Goal: Transaction & Acquisition: Purchase product/service

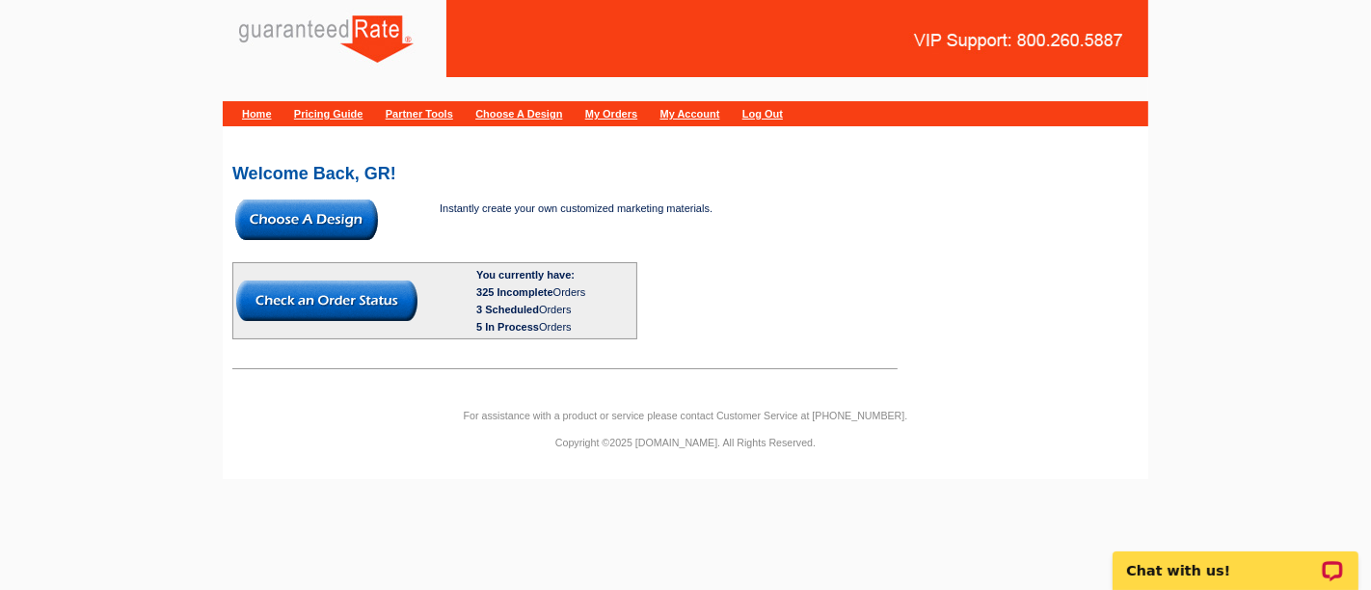
click at [335, 223] on img at bounding box center [306, 220] width 143 height 41
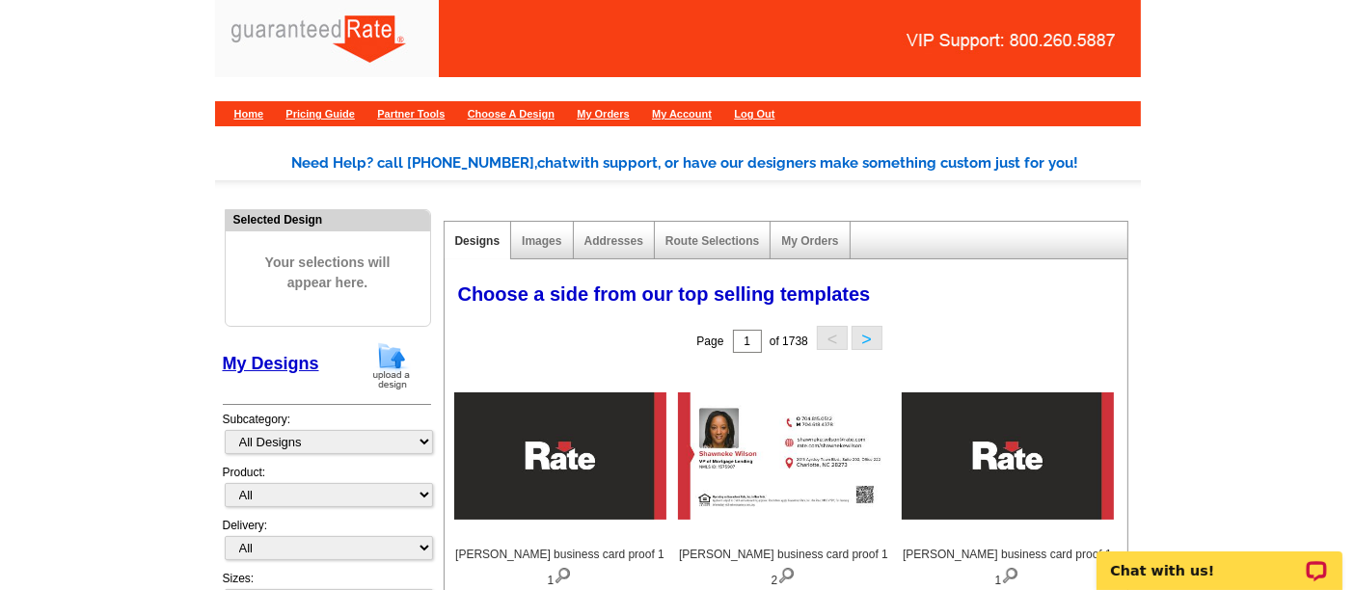
click at [375, 362] on img at bounding box center [391, 365] width 50 height 49
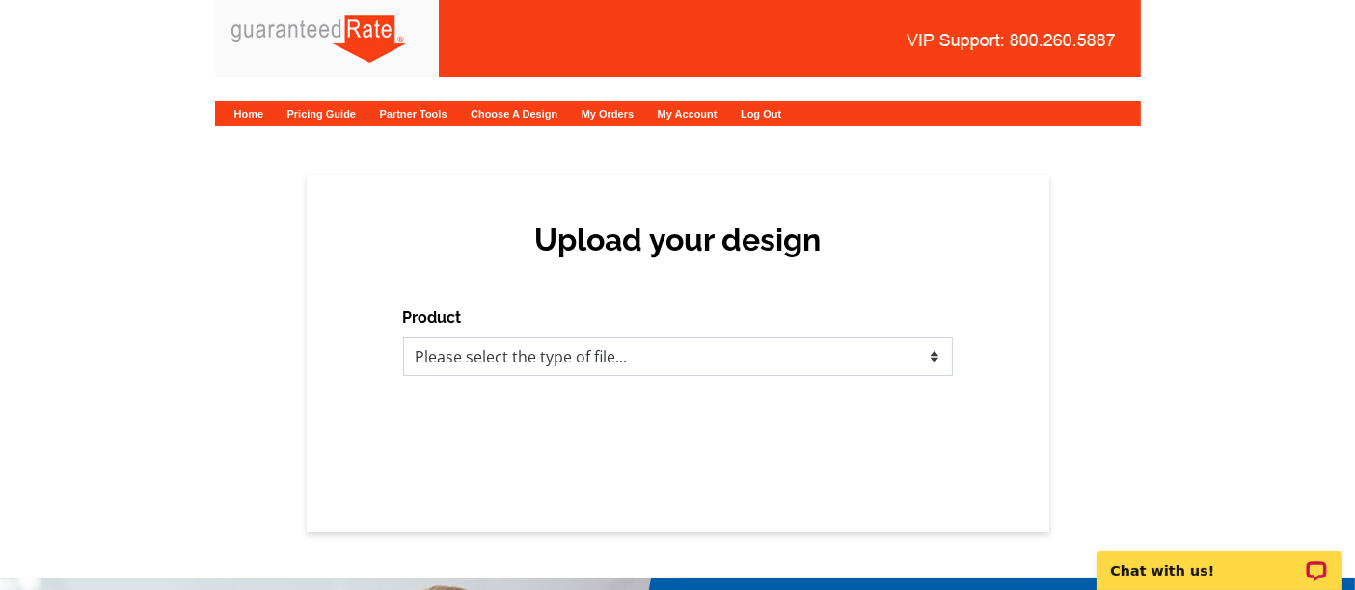
click at [528, 366] on select "Please select the type of file... Postcards Calendars Business Cards Letters an…" at bounding box center [678, 357] width 550 height 39
click at [403, 338] on select "Please select the type of file... Postcards Calendars Business Cards Letters an…" at bounding box center [678, 357] width 550 height 39
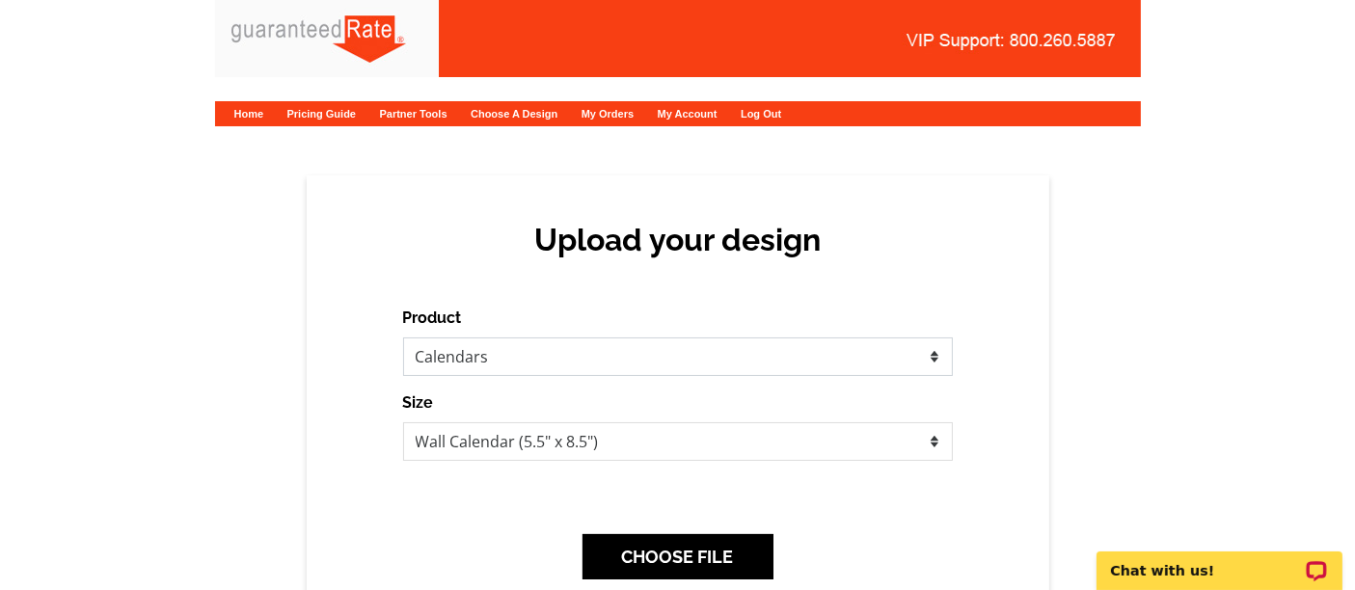
click at [625, 364] on select "Please select the type of file... Postcards Calendars Business Cards Letters an…" at bounding box center [678, 357] width 550 height 39
select select "1"
click at [403, 338] on select "Please select the type of file... Postcards Calendars Business Cards Letters an…" at bounding box center [678, 357] width 550 height 39
click at [741, 531] on div "CHOOSE FILE" at bounding box center [678, 557] width 550 height 76
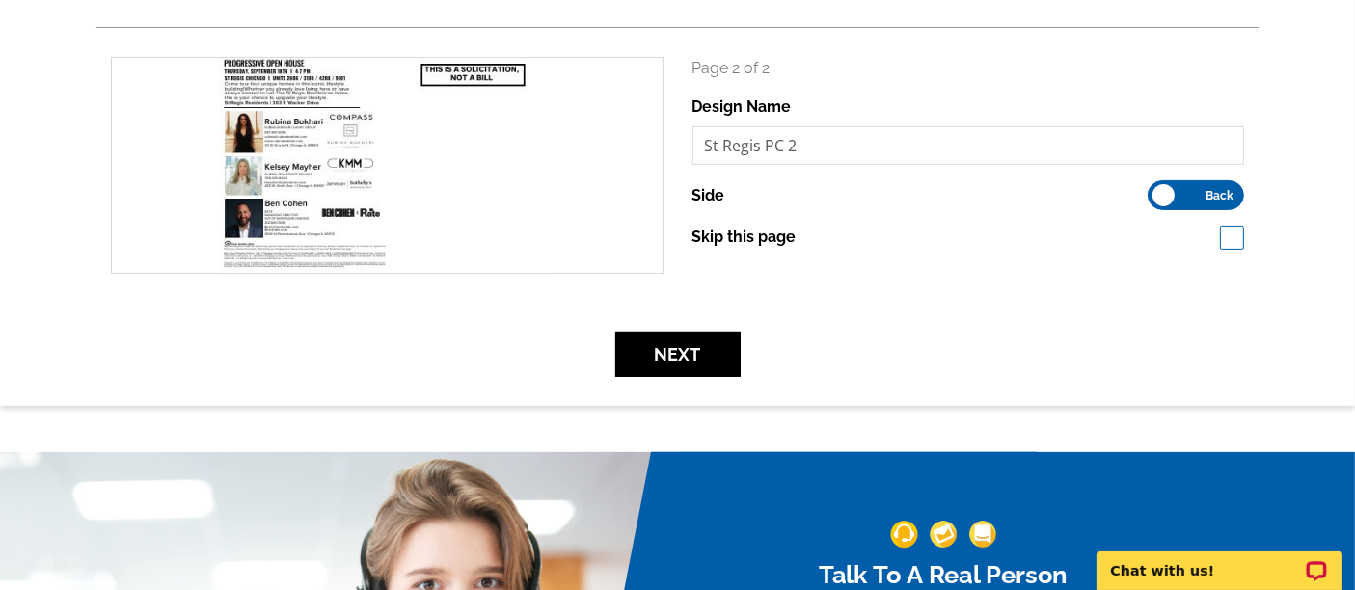
scroll to position [539, 0]
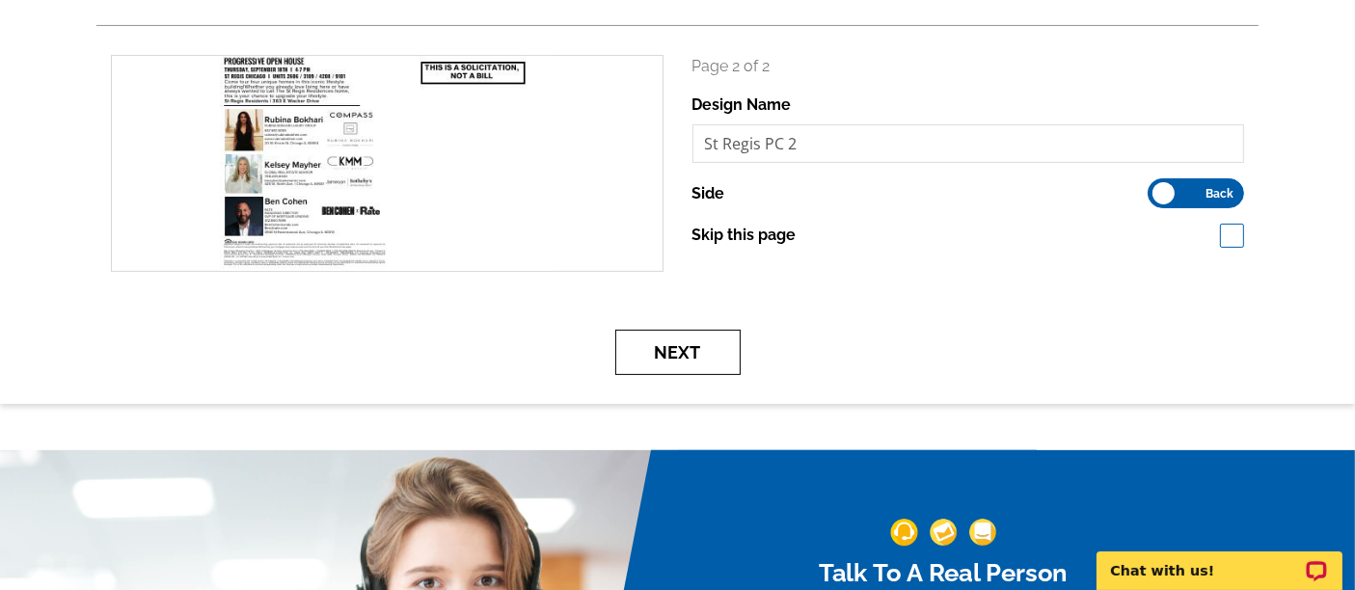
click at [683, 365] on button "Next" at bounding box center [677, 352] width 125 height 45
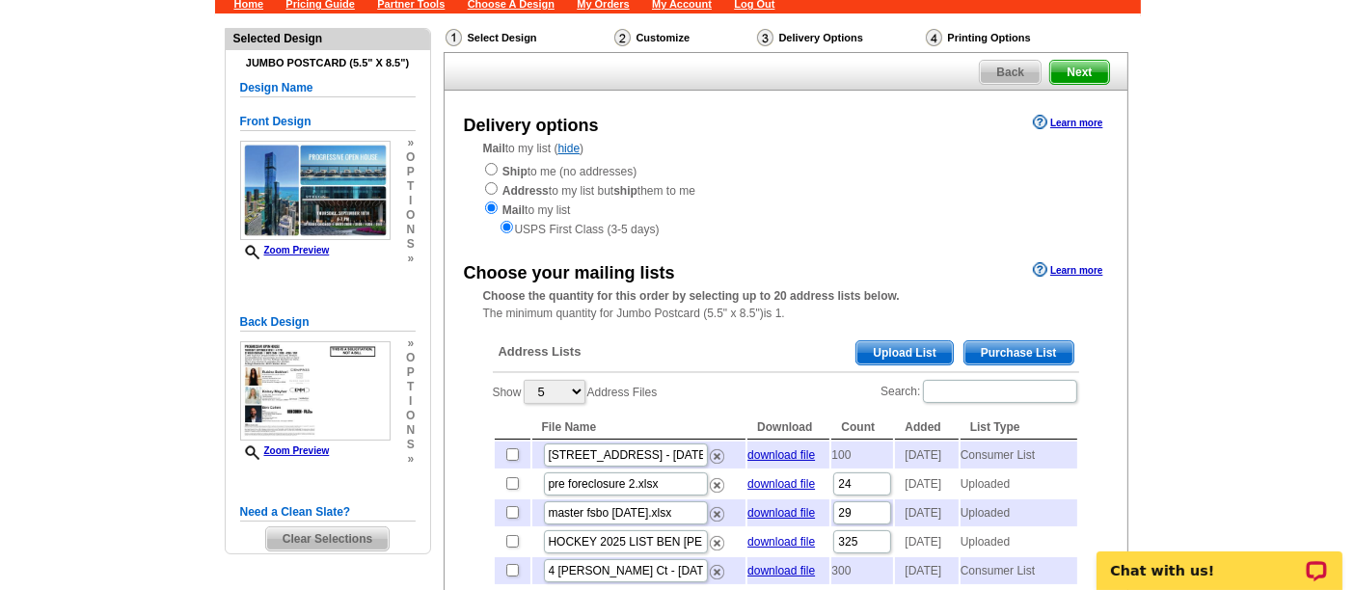
scroll to position [111, 0]
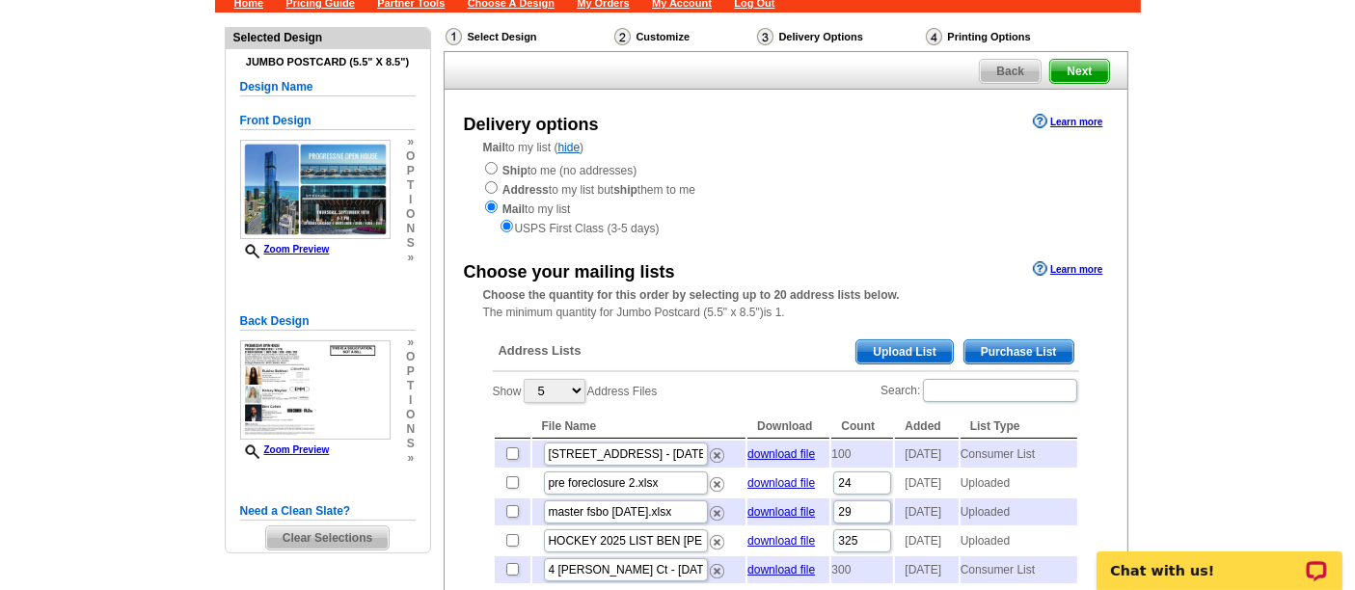
click at [1003, 350] on span "Purchase List" at bounding box center [1018, 351] width 109 height 23
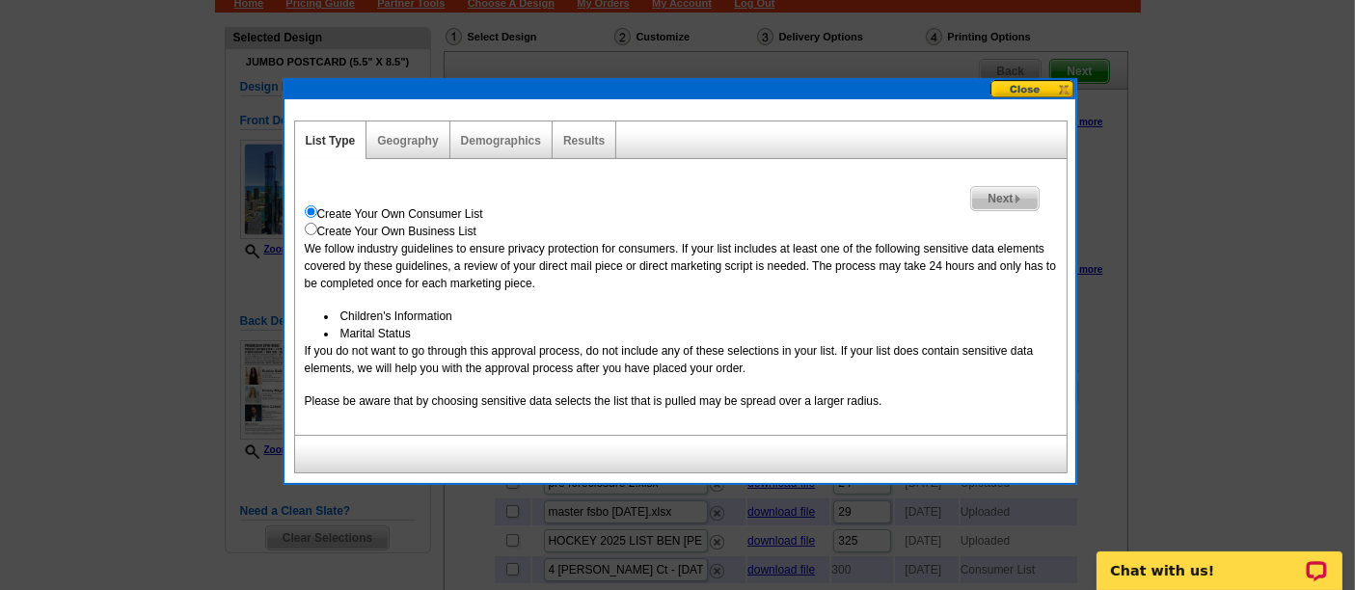
click at [1022, 198] on span "Next" at bounding box center [1004, 198] width 67 height 23
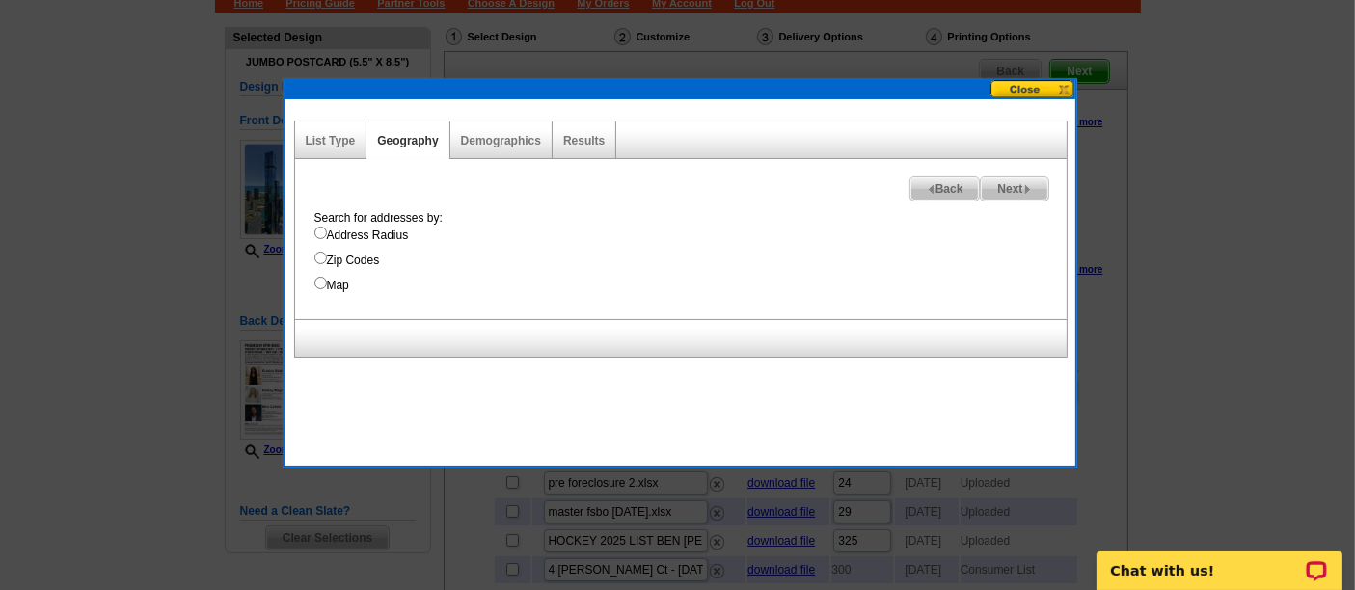
click at [376, 228] on label "Address Radius" at bounding box center [690, 235] width 752 height 17
click at [327, 228] on input "Address Radius" at bounding box center [320, 233] width 13 height 13
radio input "true"
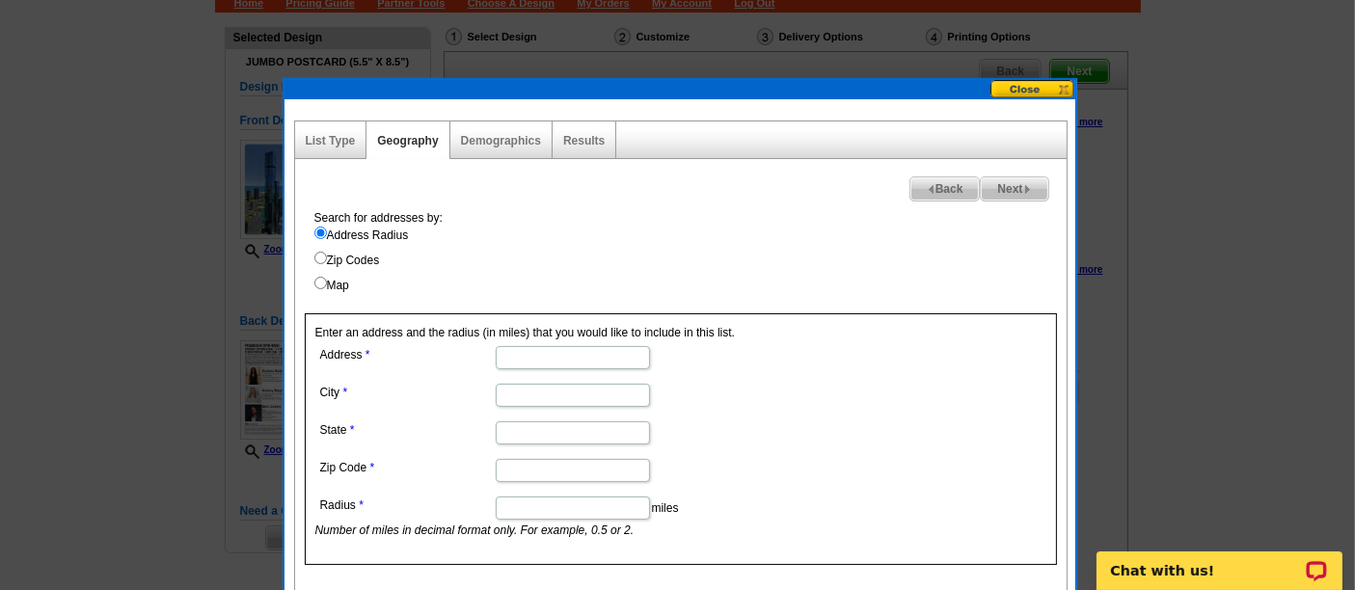
click at [560, 356] on input "Address" at bounding box center [573, 357] width 154 height 23
paste input "363 E Wacker Dr, Chicago, IL 60601"
drag, startPoint x: 546, startPoint y: 359, endPoint x: 722, endPoint y: 374, distance: 177.1
click at [722, 374] on dl "Address 363 E Wacker Dr, Chicago, IL 60601 City State Zip Code Radius miles Num…" at bounding box center [571, 440] width 513 height 198
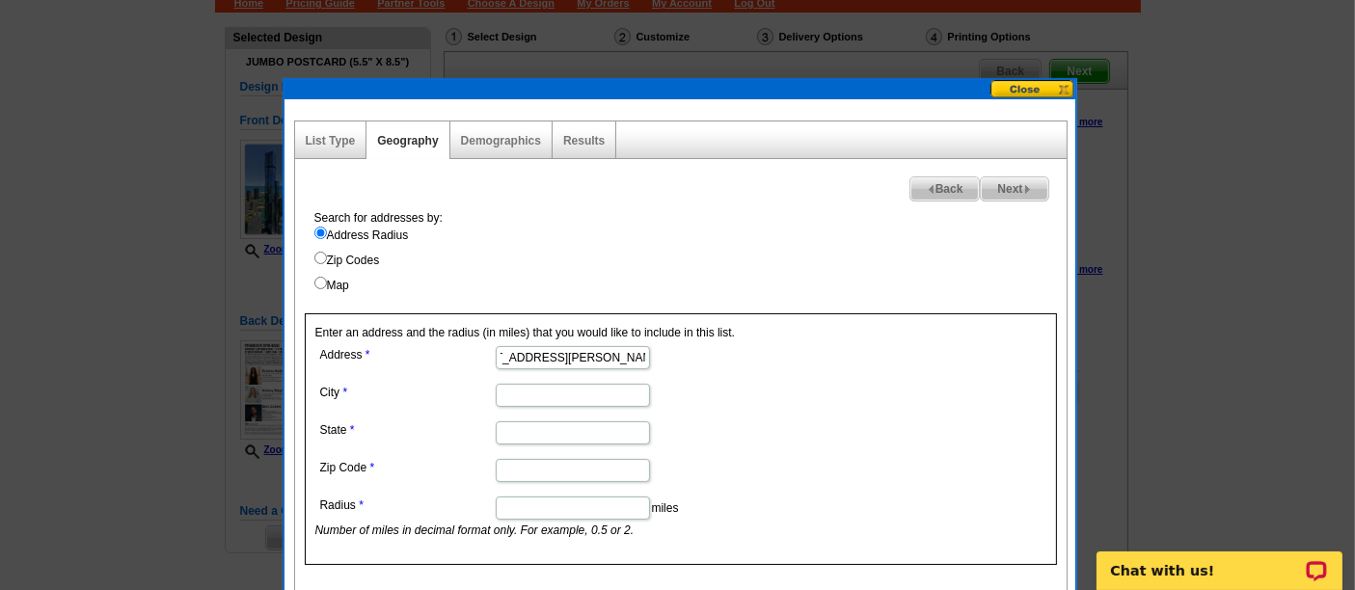
scroll to position [0, 0]
type input "363 E Wacker Dr"
click at [579, 393] on input "City" at bounding box center [573, 395] width 154 height 23
paste input "[GEOGRAPHIC_DATA]"
click at [574, 395] on input "[GEOGRAPHIC_DATA]" at bounding box center [573, 395] width 154 height 23
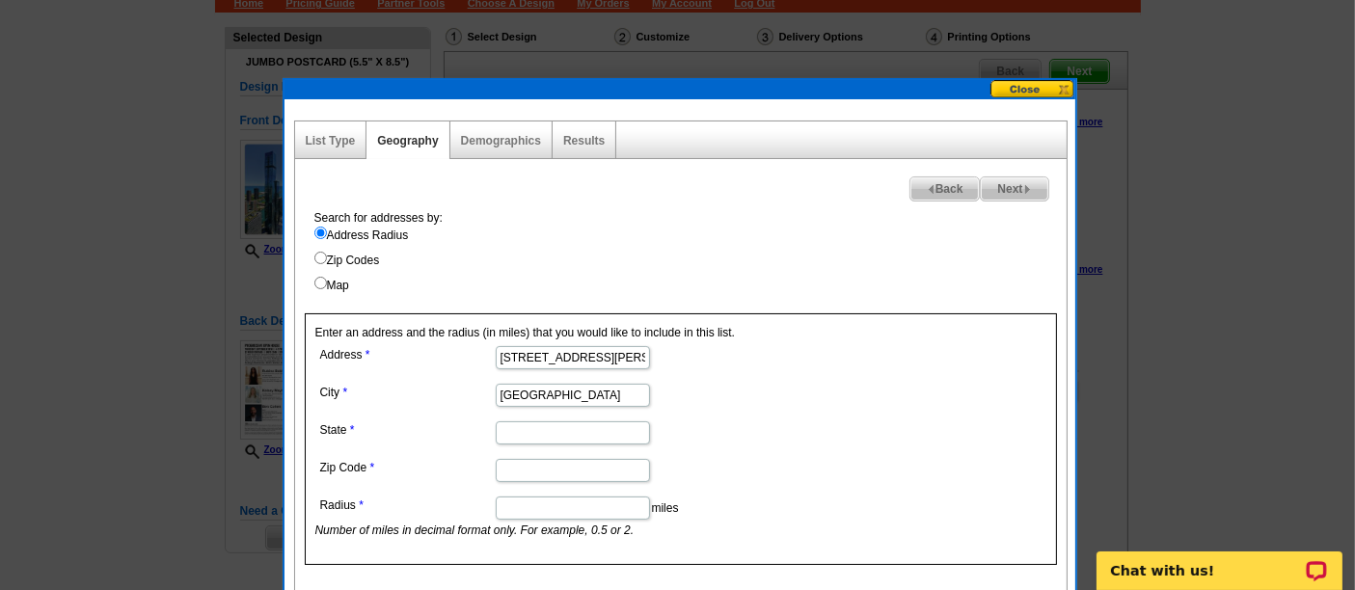
click at [574, 395] on input "Chicago, IL 60601" at bounding box center [573, 395] width 154 height 23
type input "[GEOGRAPHIC_DATA], [GEOGRAPHIC_DATA]"
click at [550, 467] on input "Zip Code" at bounding box center [573, 470] width 154 height 23
paste input "60601"
type input "60601"
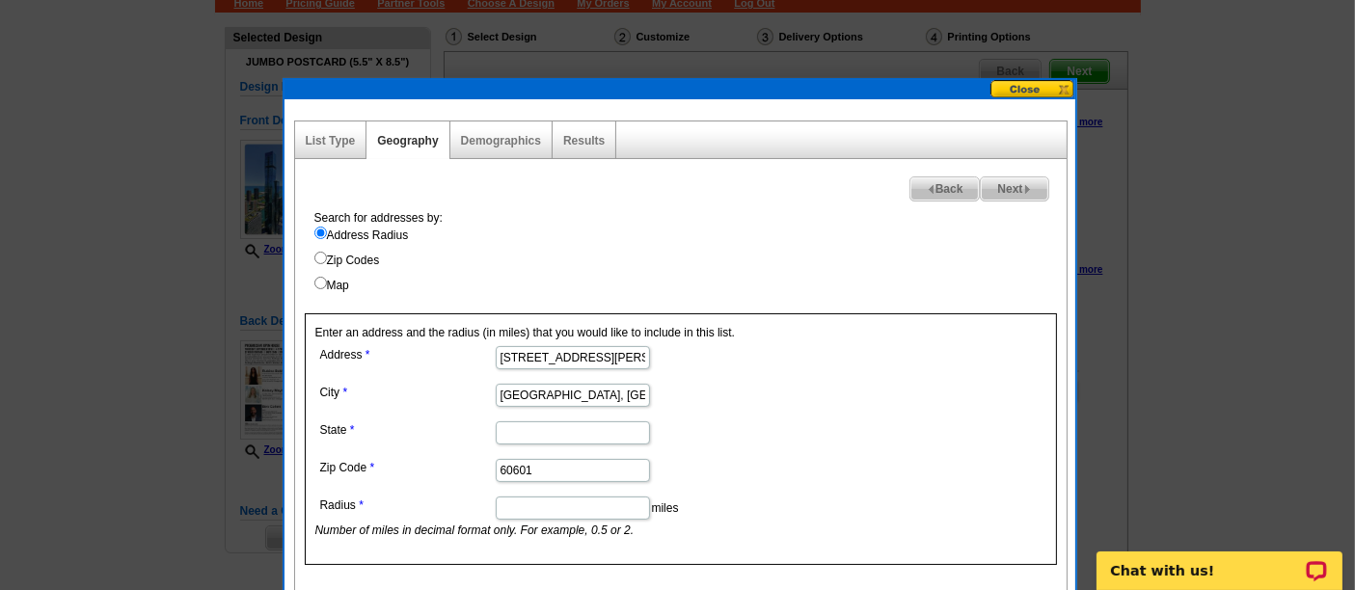
click at [526, 432] on input "State" at bounding box center [573, 432] width 154 height 23
type input "IL"
drag, startPoint x: 570, startPoint y: 392, endPoint x: 540, endPoint y: 396, distance: 30.1
click at [540, 396] on input "[GEOGRAPHIC_DATA], [GEOGRAPHIC_DATA]" at bounding box center [573, 395] width 154 height 23
type input "[GEOGRAPHIC_DATA]"
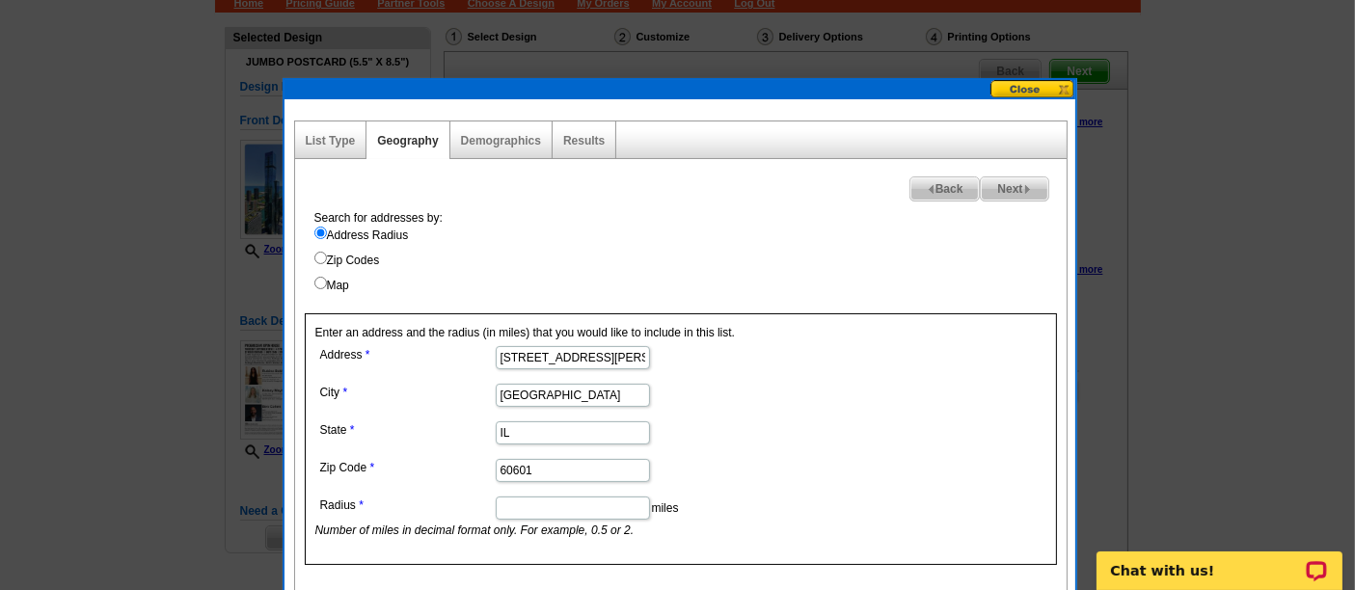
click at [547, 500] on input "Radius" at bounding box center [573, 508] width 154 height 23
type input "0"
click at [904, 417] on form "Address 363 E Wacker Dr City Chicago State IL Zip Code 60601 Radius 0 miles Num…" at bounding box center [680, 440] width 731 height 198
click at [1027, 191] on img at bounding box center [1027, 189] width 9 height 9
select select
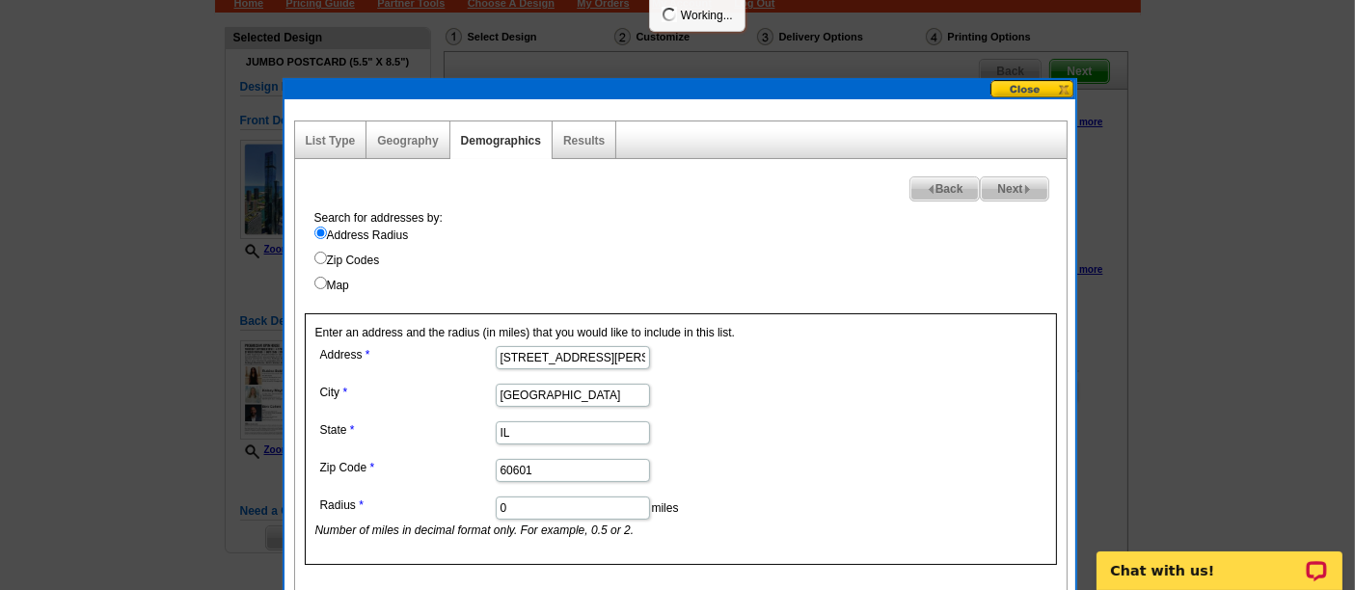
select select
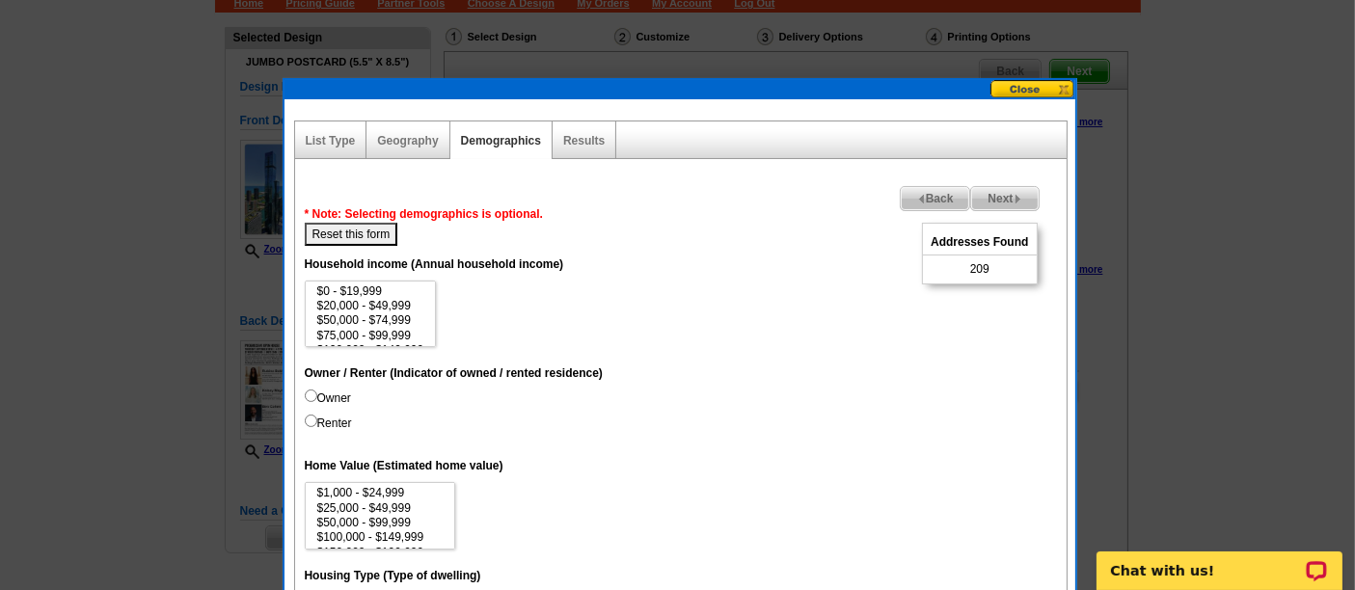
click at [982, 262] on span "209" at bounding box center [979, 268] width 19 height 17
copy span "209"
click at [1010, 188] on span "Next" at bounding box center [1004, 198] width 67 height 23
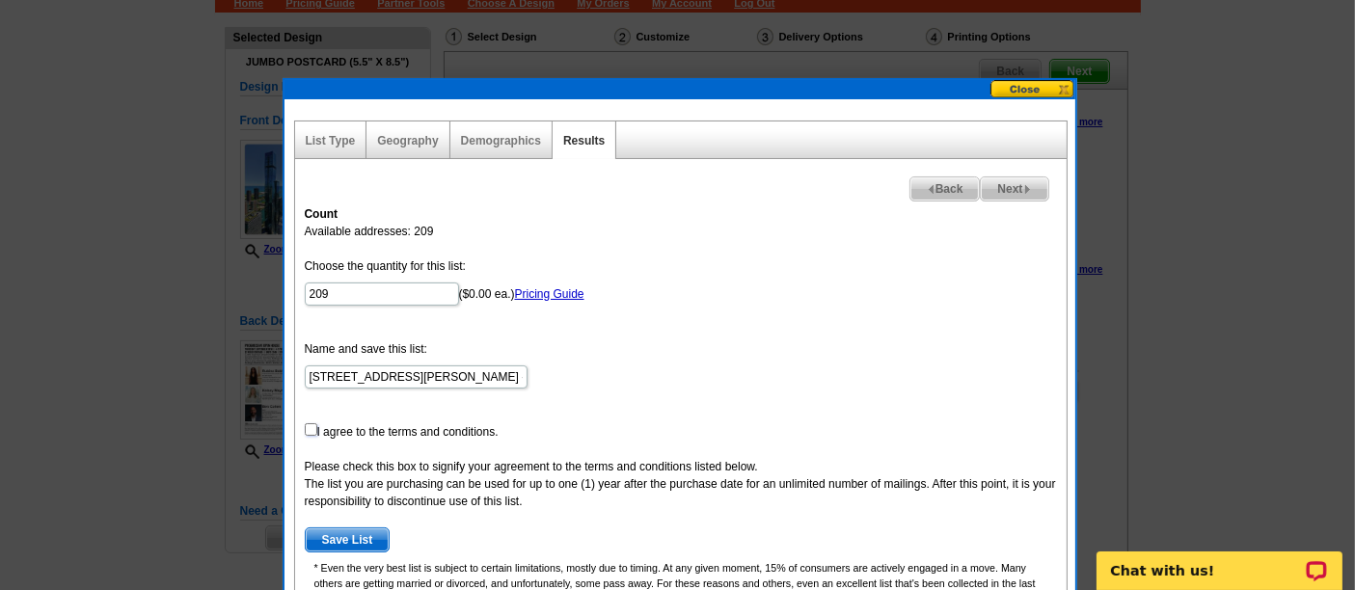
click at [313, 431] on input "checkbox" at bounding box center [311, 429] width 13 height 13
checkbox input "true"
click at [370, 530] on span "Save List" at bounding box center [348, 539] width 84 height 23
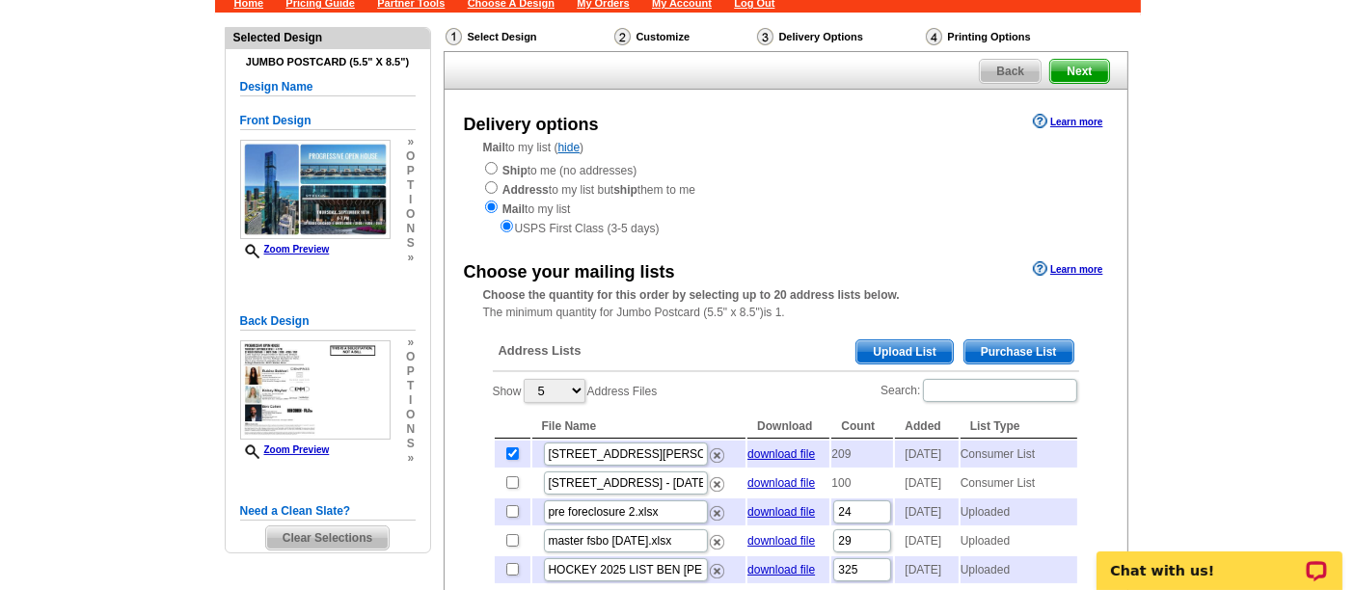
click at [1000, 346] on span "Purchase List" at bounding box center [1018, 351] width 109 height 23
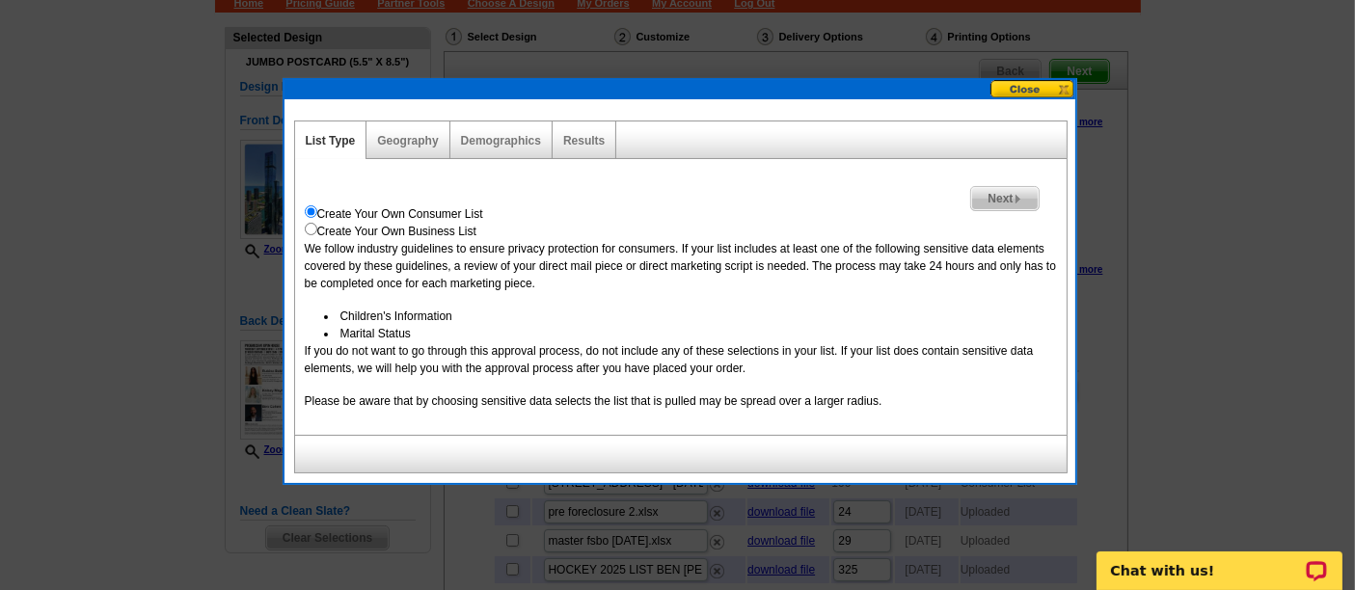
click at [1012, 187] on span "Next" at bounding box center [1004, 198] width 67 height 23
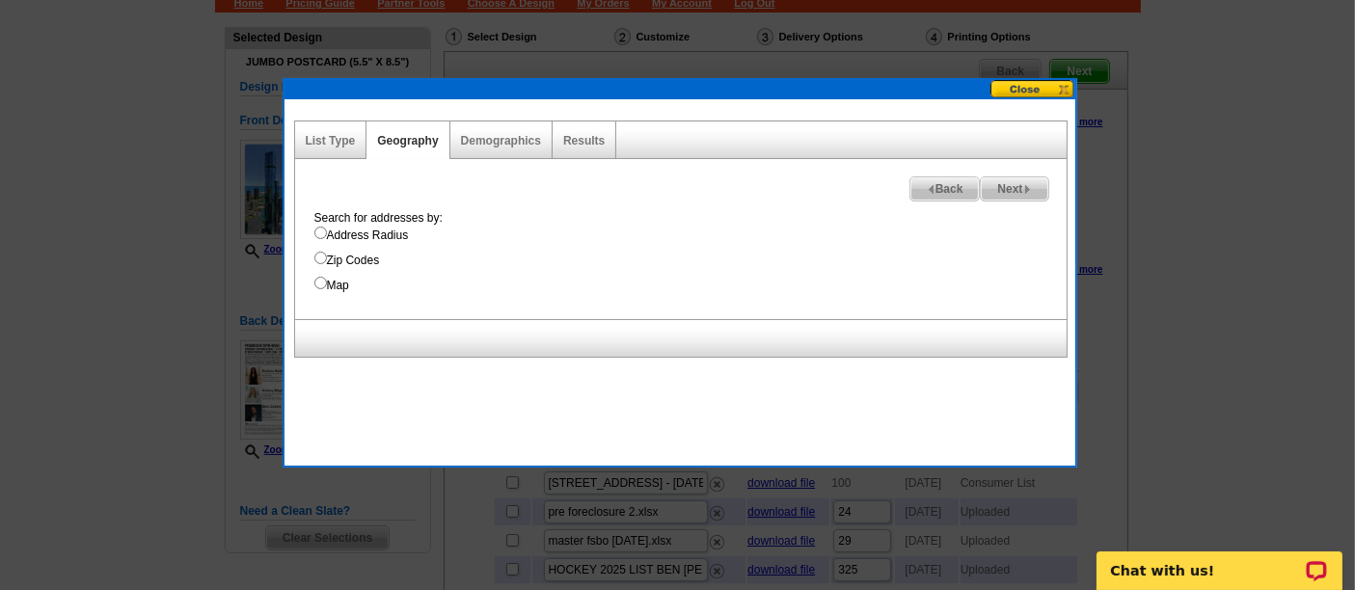
click at [359, 238] on label "Address Radius" at bounding box center [690, 235] width 752 height 17
click at [327, 238] on input "Address Radius" at bounding box center [320, 233] width 13 height 13
radio input "true"
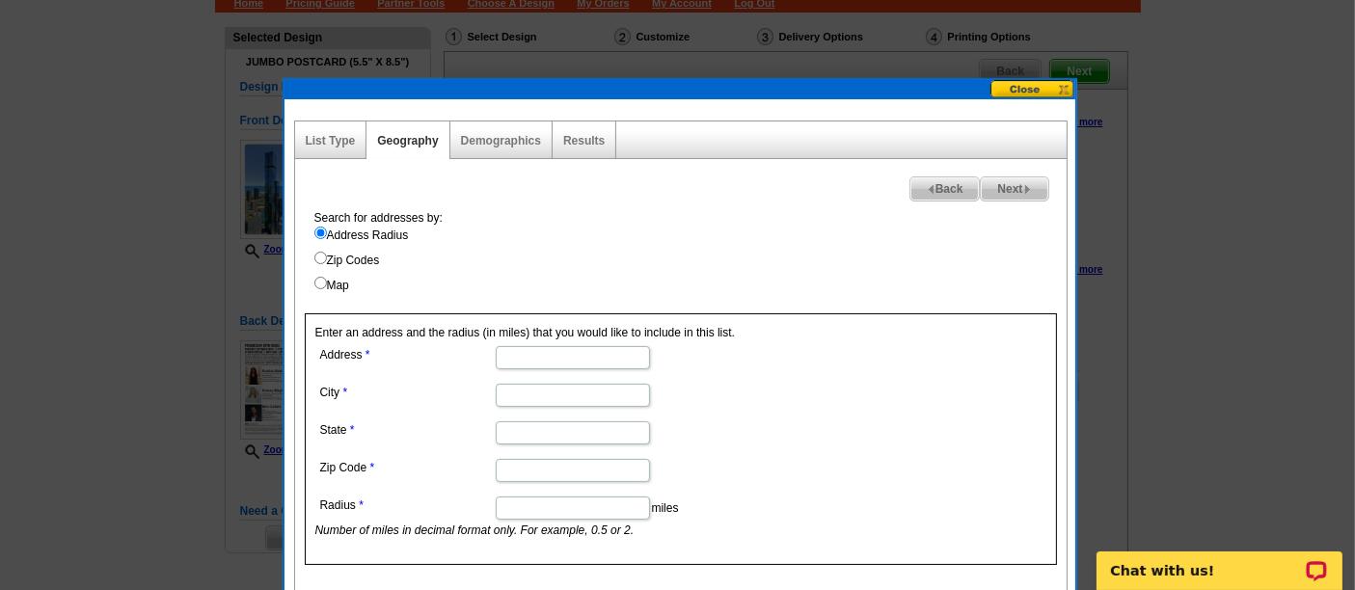
click at [540, 358] on input "Address" at bounding box center [573, 357] width 154 height 23
paste input "[STREET_ADDRESS]"
drag, startPoint x: 544, startPoint y: 357, endPoint x: 722, endPoint y: 371, distance: 179.0
click at [722, 371] on dl "Address [STREET_ADDRESS] State Zip Code Radius miles Number of miles in decimal…" at bounding box center [571, 440] width 513 height 198
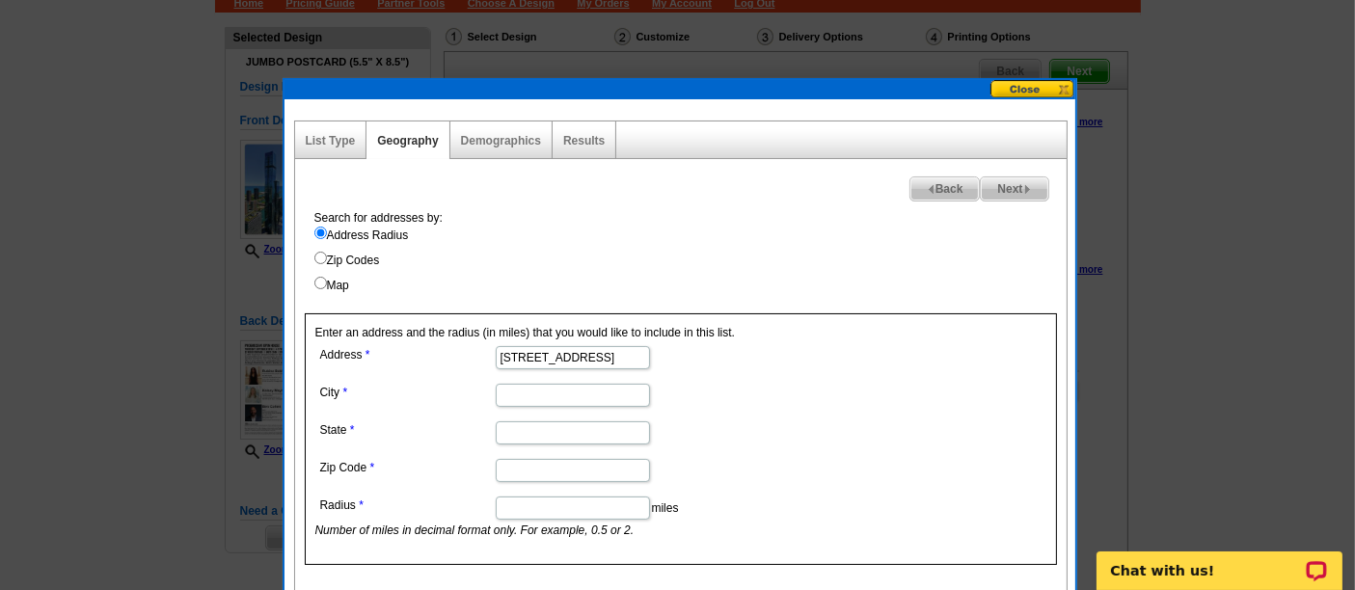
scroll to position [0, 0]
type input "[STREET_ADDRESS]"
click at [587, 395] on input "City" at bounding box center [573, 395] width 154 height 23
paste input "[GEOGRAPHIC_DATA]"
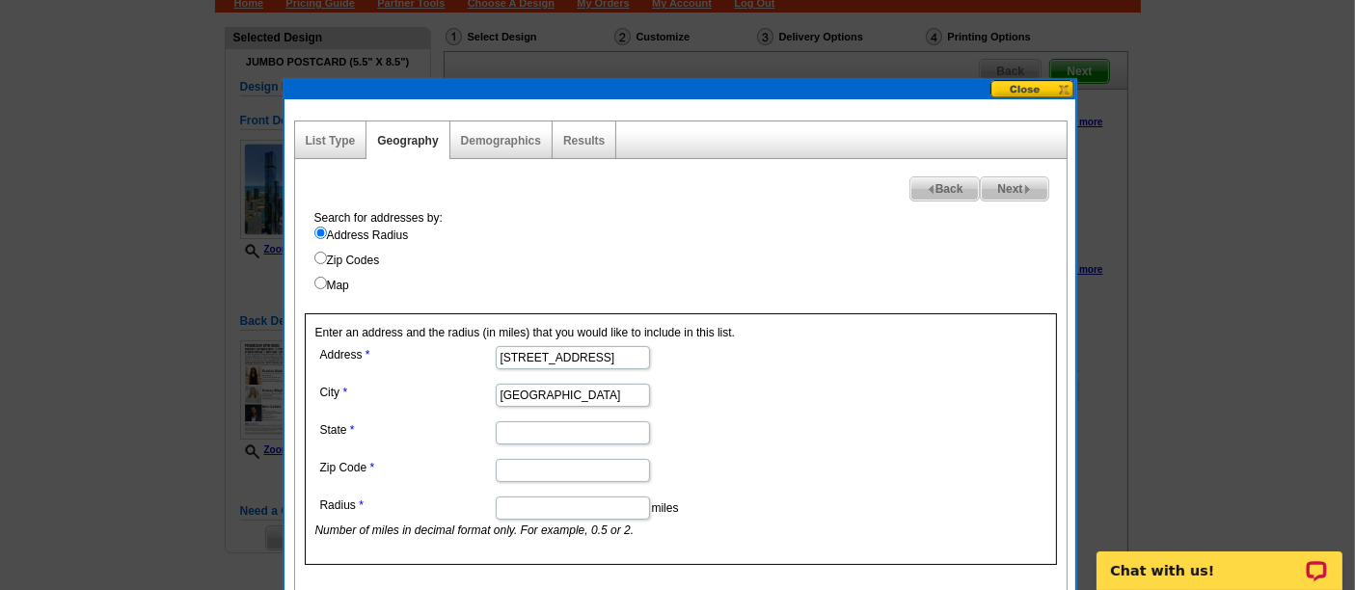
click at [586, 400] on input "[GEOGRAPHIC_DATA]" at bounding box center [573, 395] width 154 height 23
type input "[GEOGRAPHIC_DATA], [GEOGRAPHIC_DATA]"
click at [568, 462] on input "Zip Code" at bounding box center [573, 470] width 154 height 23
paste input "60601"
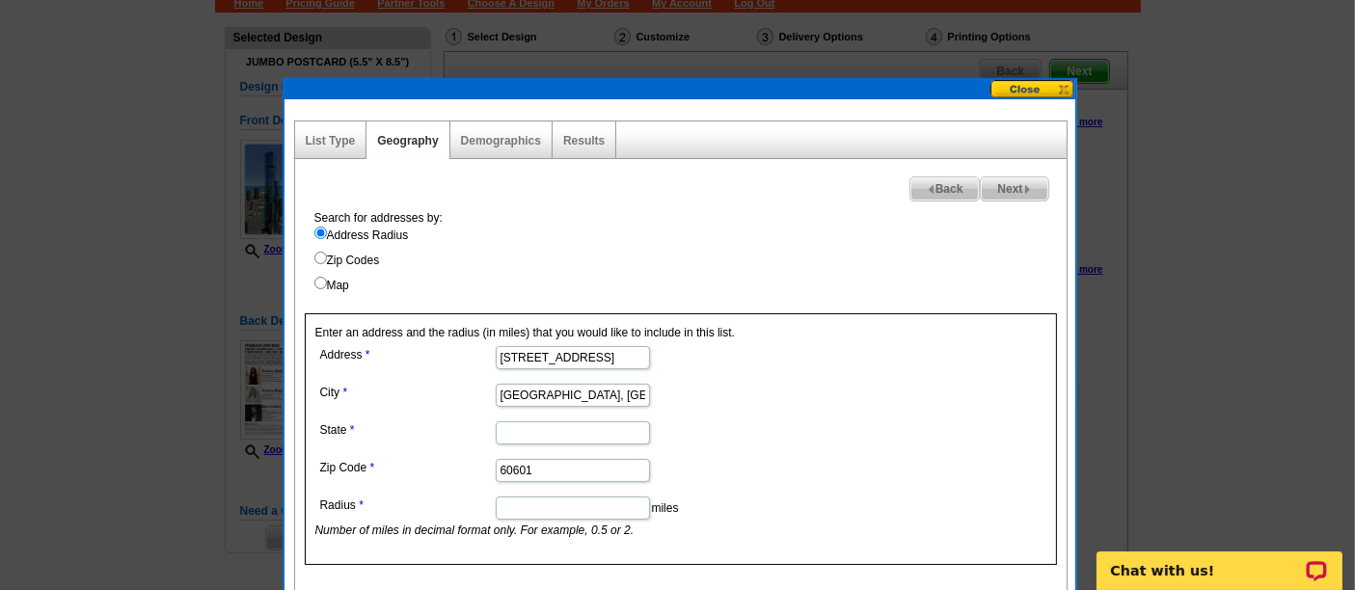
type input "60601"
click at [527, 425] on input "State" at bounding box center [573, 432] width 154 height 23
type input "O"
type input "IL"
click at [503, 390] on input "[GEOGRAPHIC_DATA], [GEOGRAPHIC_DATA]" at bounding box center [573, 395] width 154 height 23
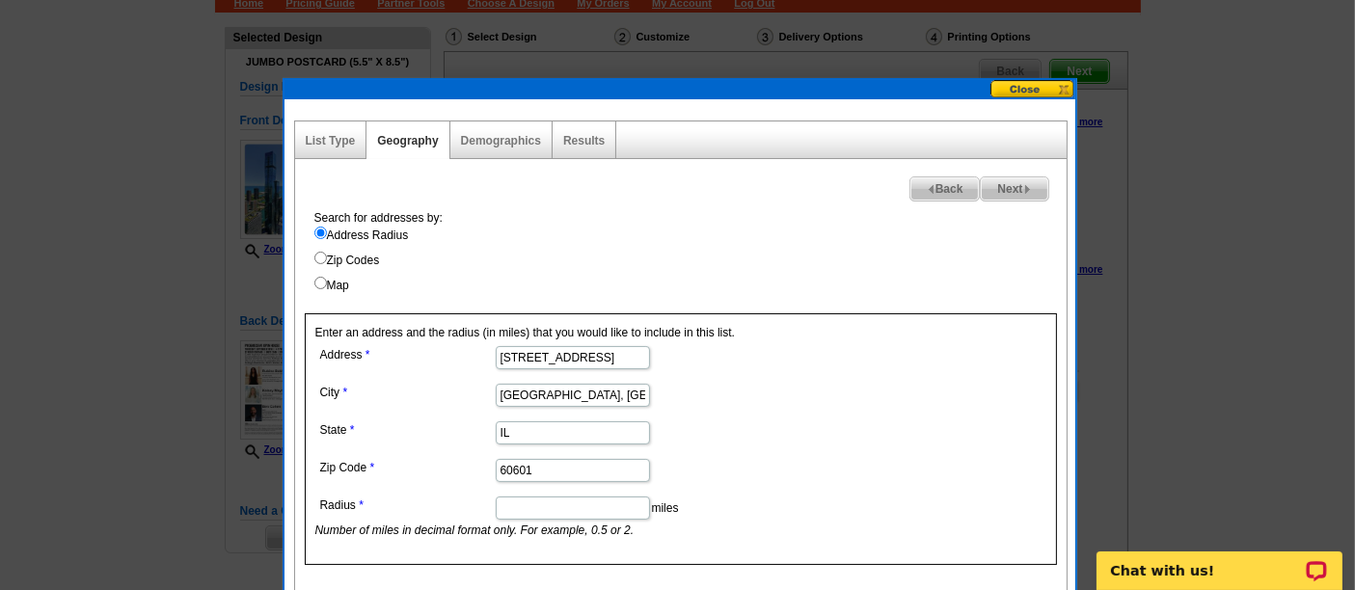
type input "[GEOGRAPHIC_DATA], [GEOGRAPHIC_DATA]"
click at [548, 498] on input "Radius" at bounding box center [573, 508] width 154 height 23
type input "0"
click at [588, 359] on input "[STREET_ADDRESS]" at bounding box center [573, 357] width 154 height 23
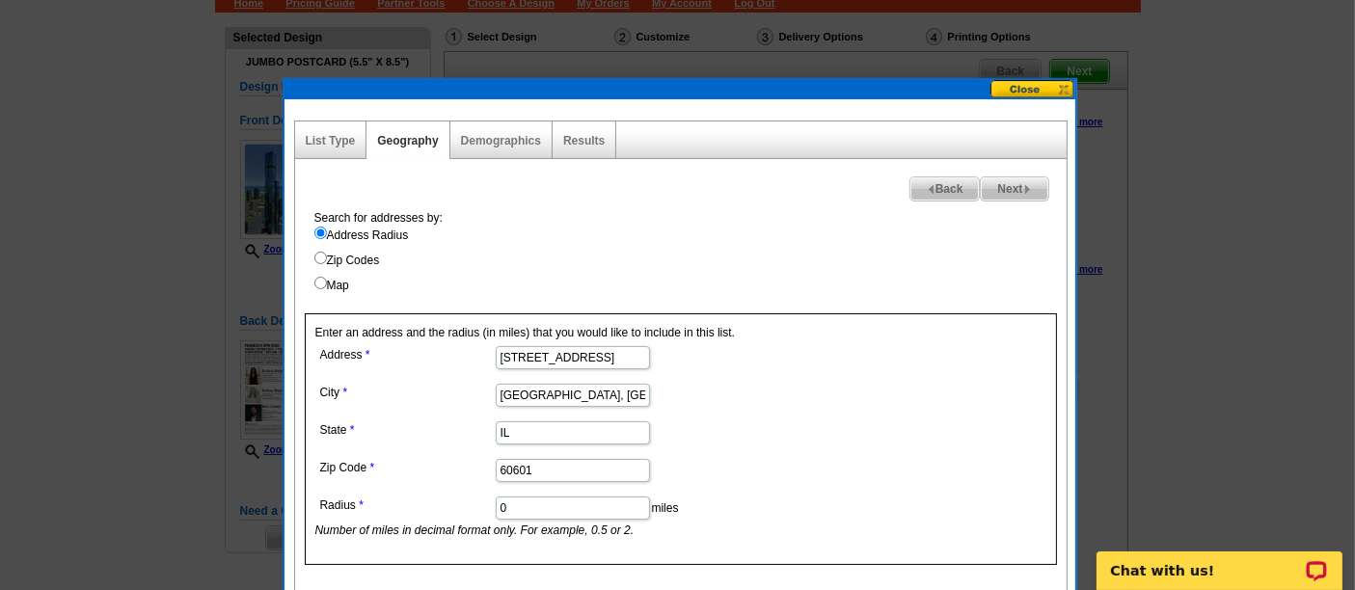
click at [588, 359] on input "[STREET_ADDRESS]" at bounding box center [573, 357] width 154 height 23
click at [1033, 188] on span "Next" at bounding box center [1014, 188] width 67 height 23
select select
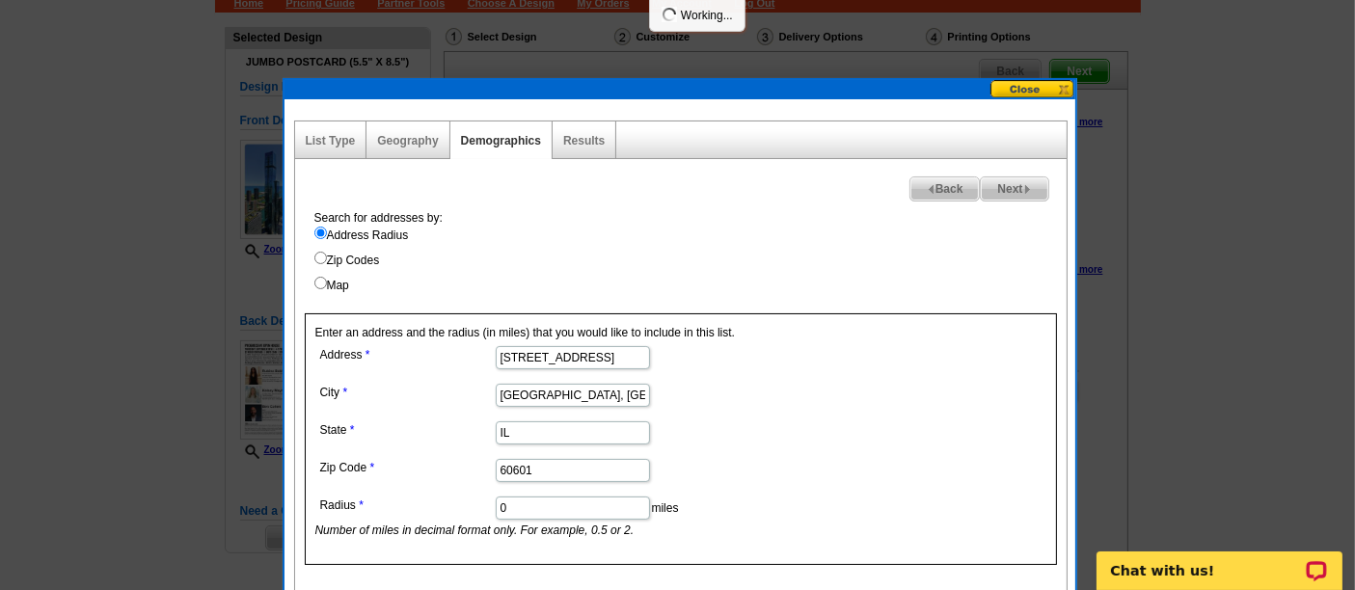
select select
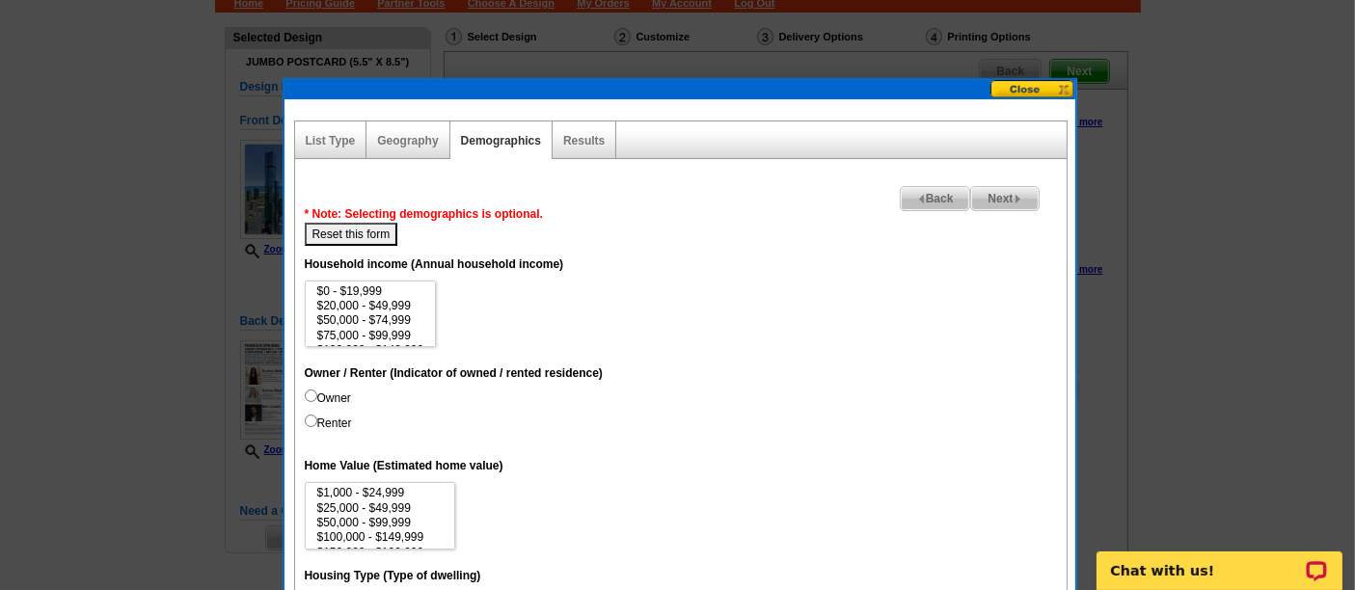
click at [925, 197] on span "Back" at bounding box center [935, 198] width 69 height 23
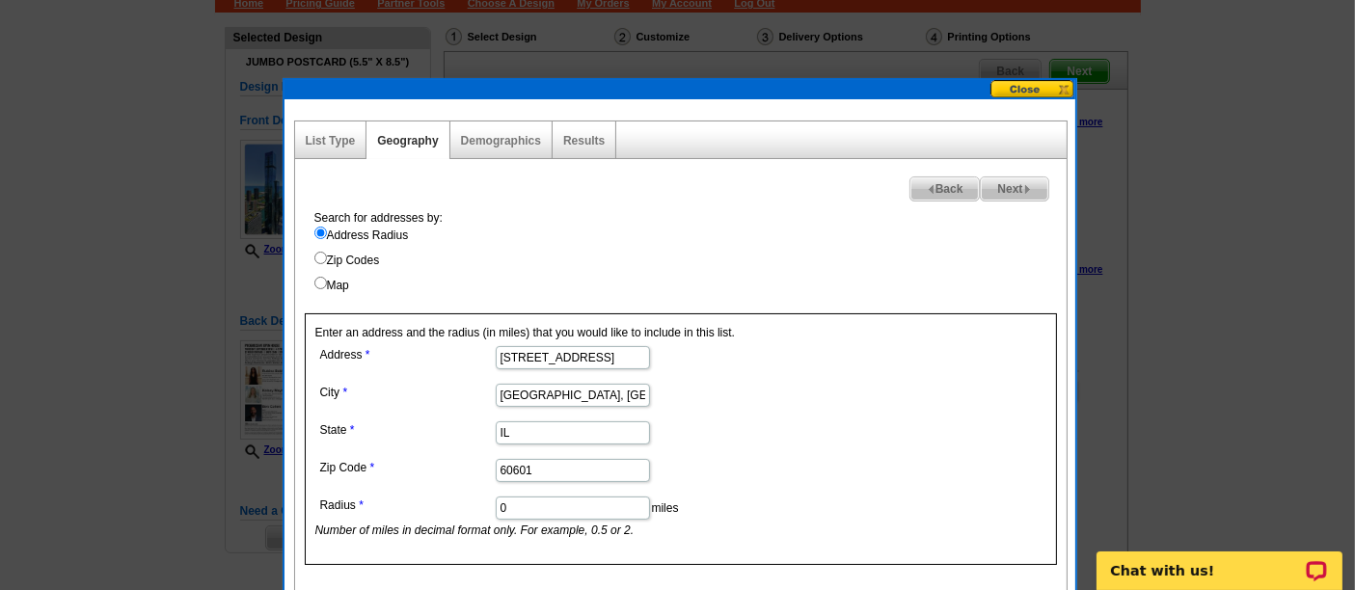
click at [1013, 188] on span "Next" at bounding box center [1014, 188] width 67 height 23
select select
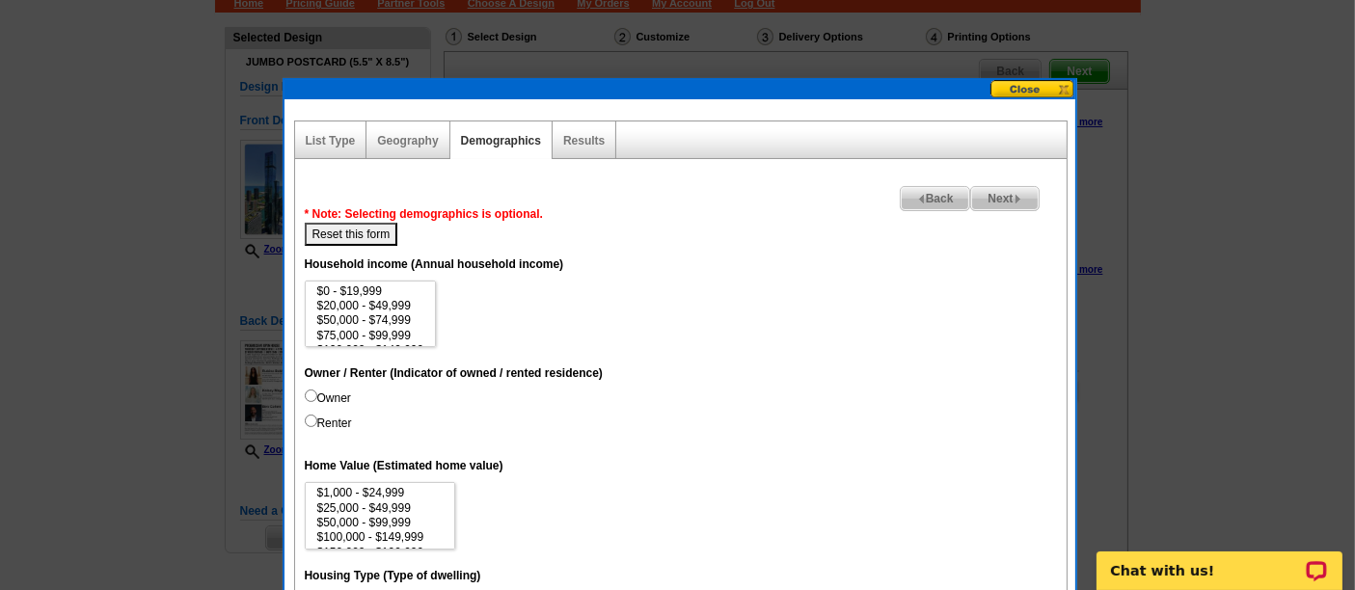
click at [1036, 83] on button at bounding box center [1032, 89] width 85 height 18
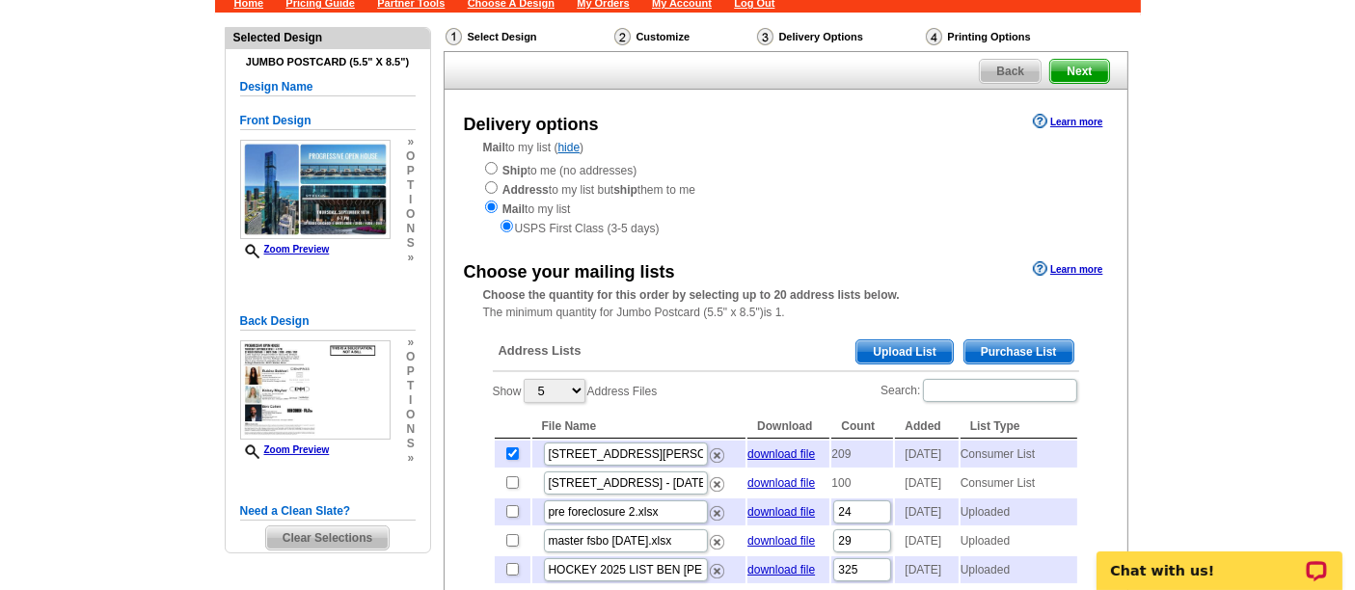
click at [994, 352] on span "Purchase List" at bounding box center [1018, 351] width 109 height 23
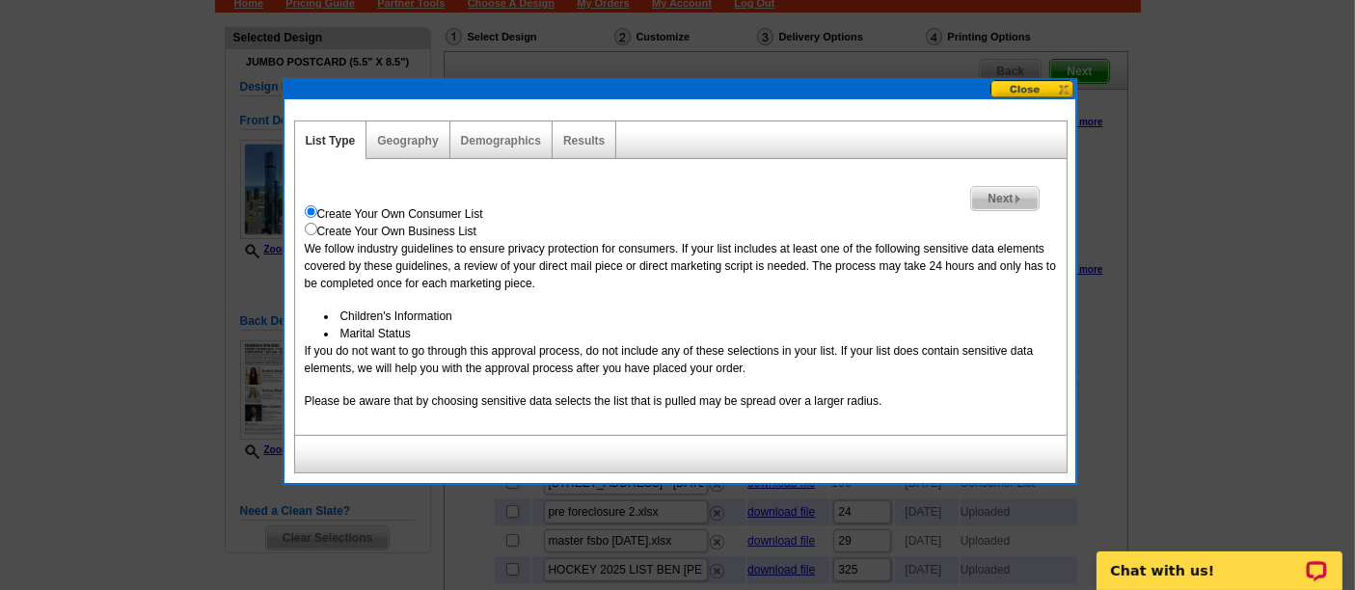
click at [1027, 176] on div "Next Create Your Own Consumer List Create Your Own Business List We follow indu…" at bounding box center [680, 297] width 773 height 276
click at [1013, 188] on span "Next" at bounding box center [1004, 198] width 67 height 23
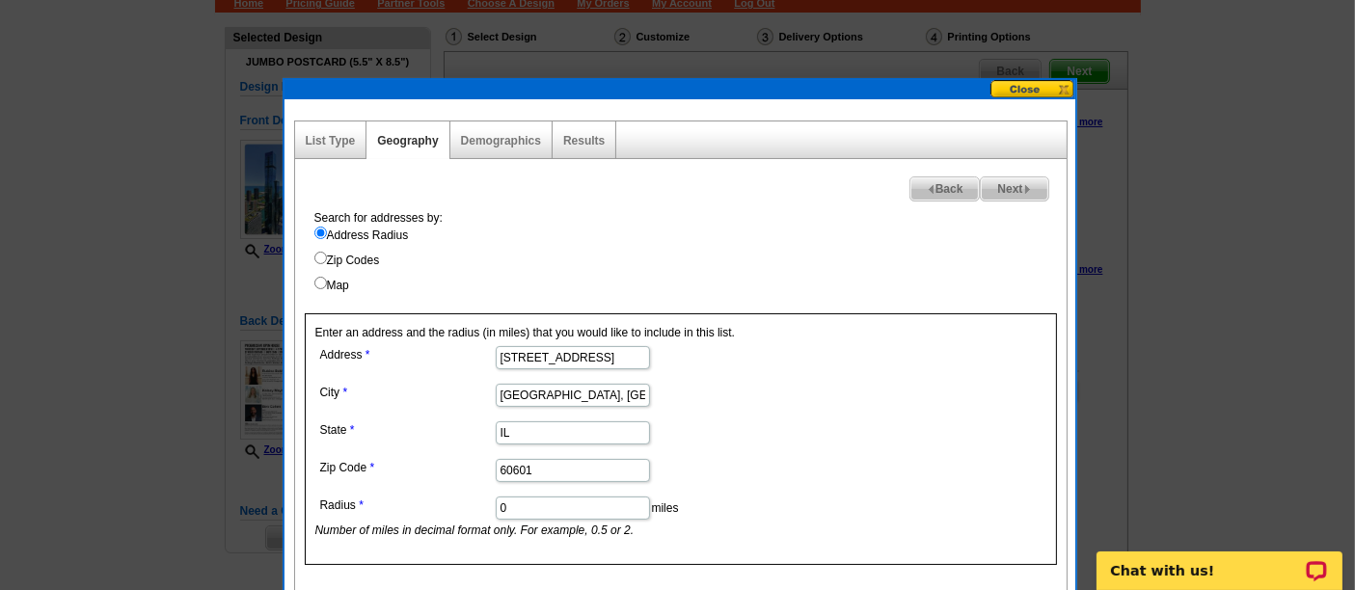
click at [1046, 186] on span "Next" at bounding box center [1014, 188] width 67 height 23
select select
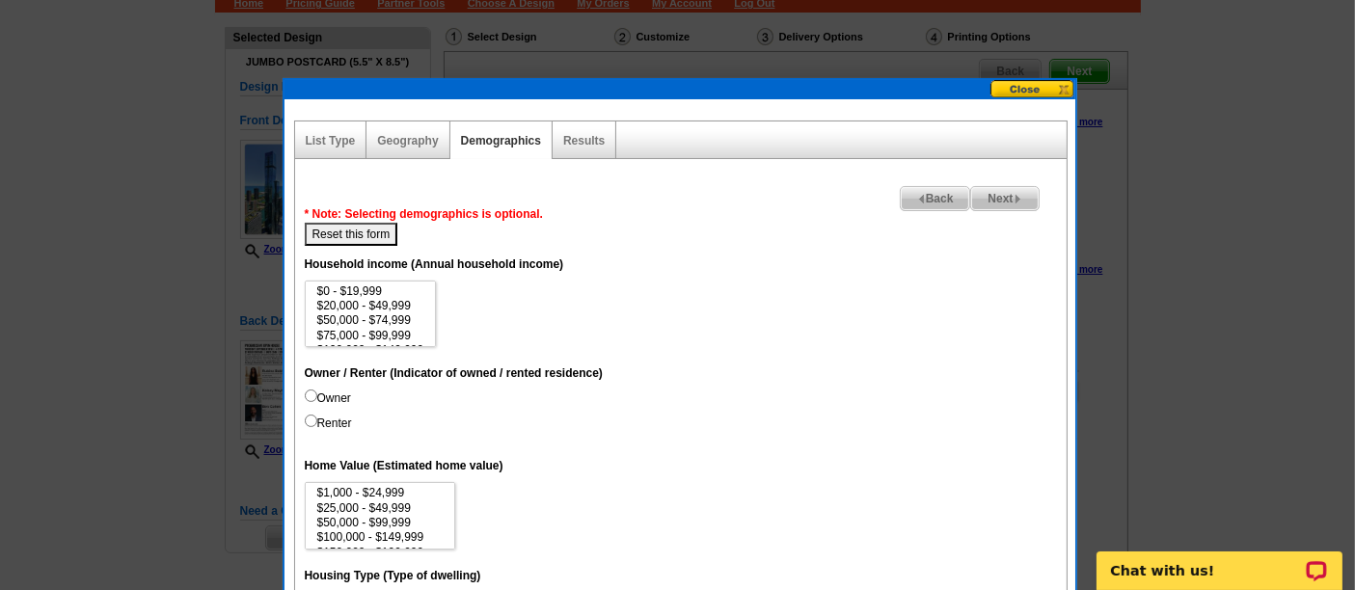
click at [939, 196] on span "Back" at bounding box center [935, 198] width 69 height 23
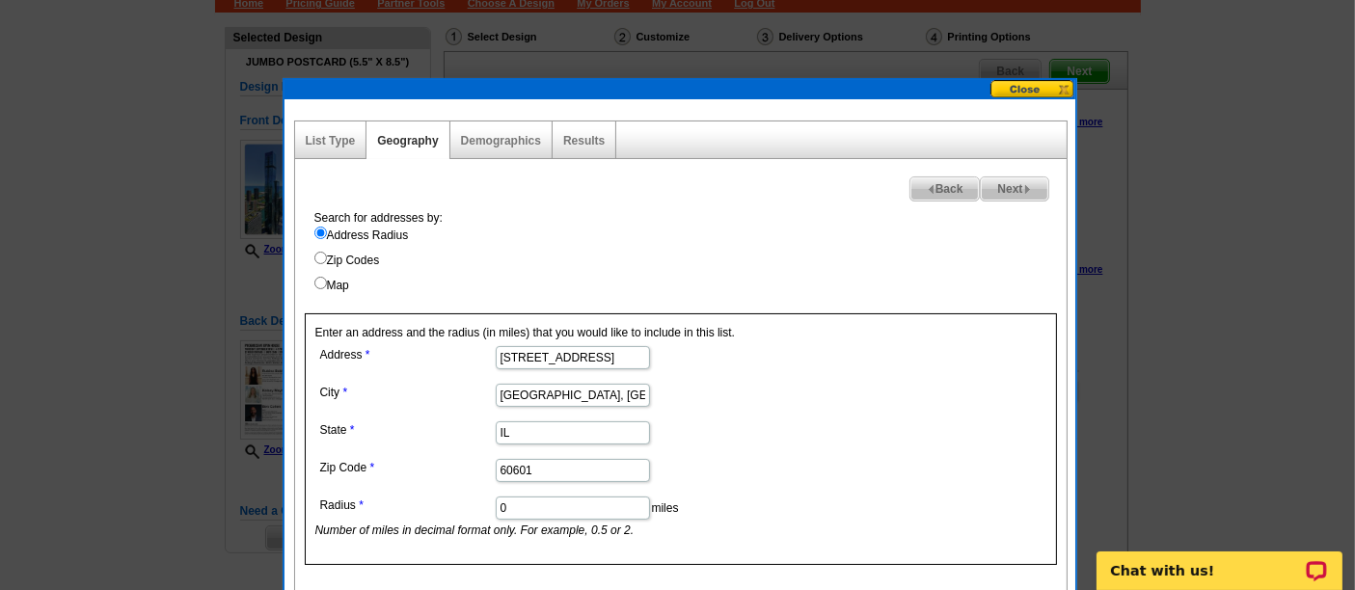
click at [563, 504] on input "0" at bounding box center [573, 508] width 154 height 23
type input "0.1"
click at [890, 435] on form "Address 225 N Columbus Dr City Chicago, IL State IL Zip Code 60601 Radius 0.1 m…" at bounding box center [680, 440] width 731 height 198
click at [1004, 189] on span "Next" at bounding box center [1014, 188] width 67 height 23
select select
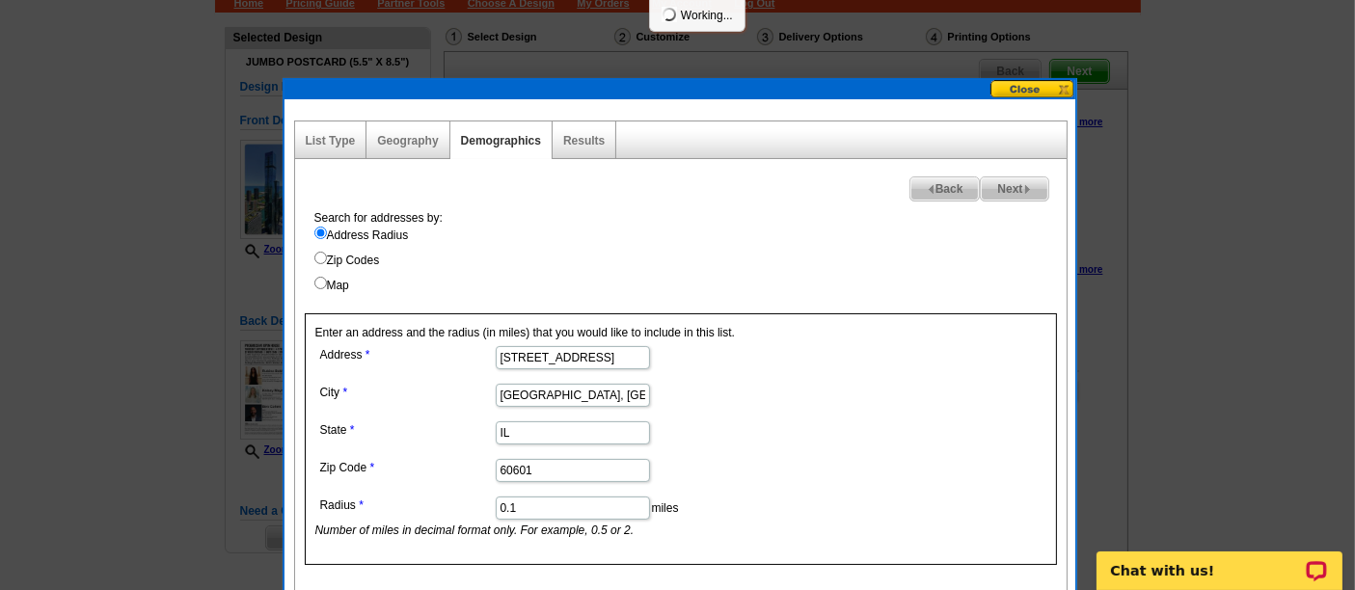
select select
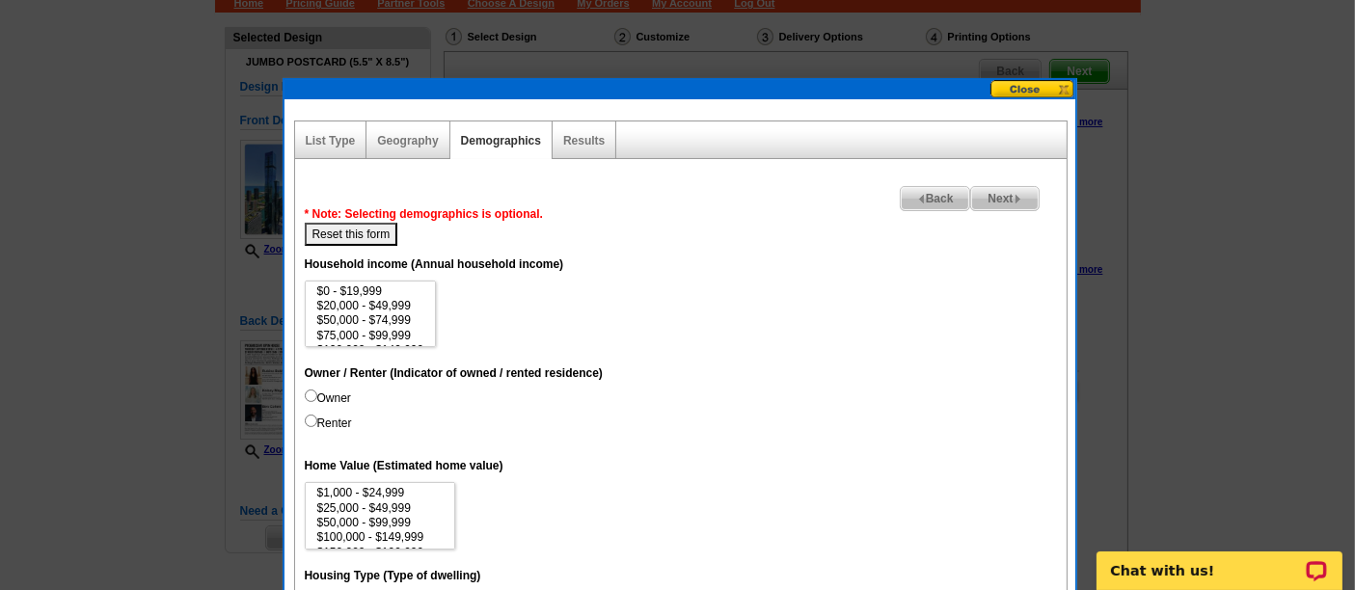
click at [1052, 88] on button at bounding box center [1032, 89] width 85 height 18
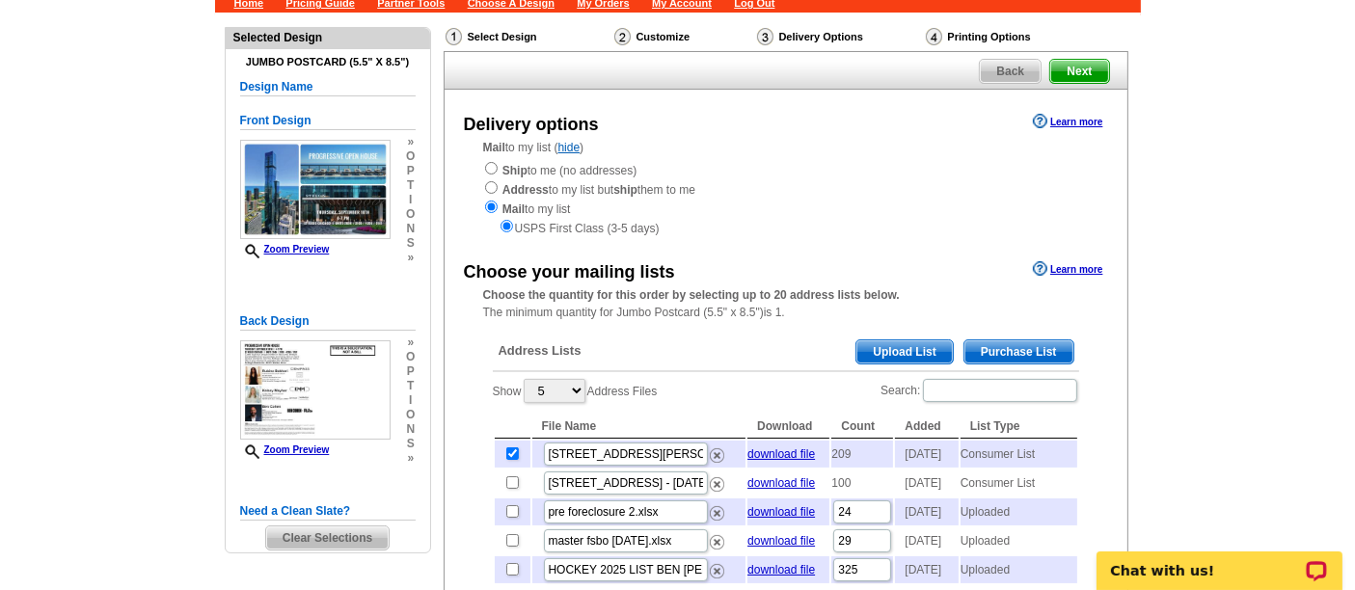
click at [1036, 348] on span "Purchase List" at bounding box center [1018, 351] width 109 height 23
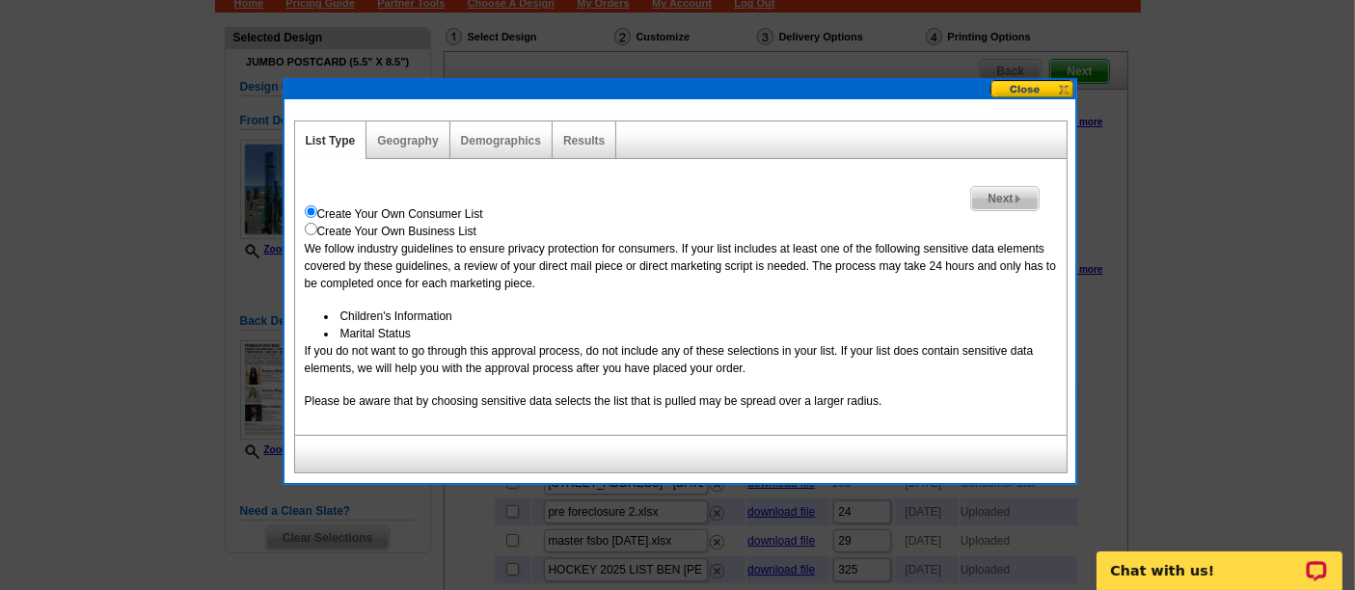
click at [993, 187] on span "Next" at bounding box center [1004, 198] width 67 height 23
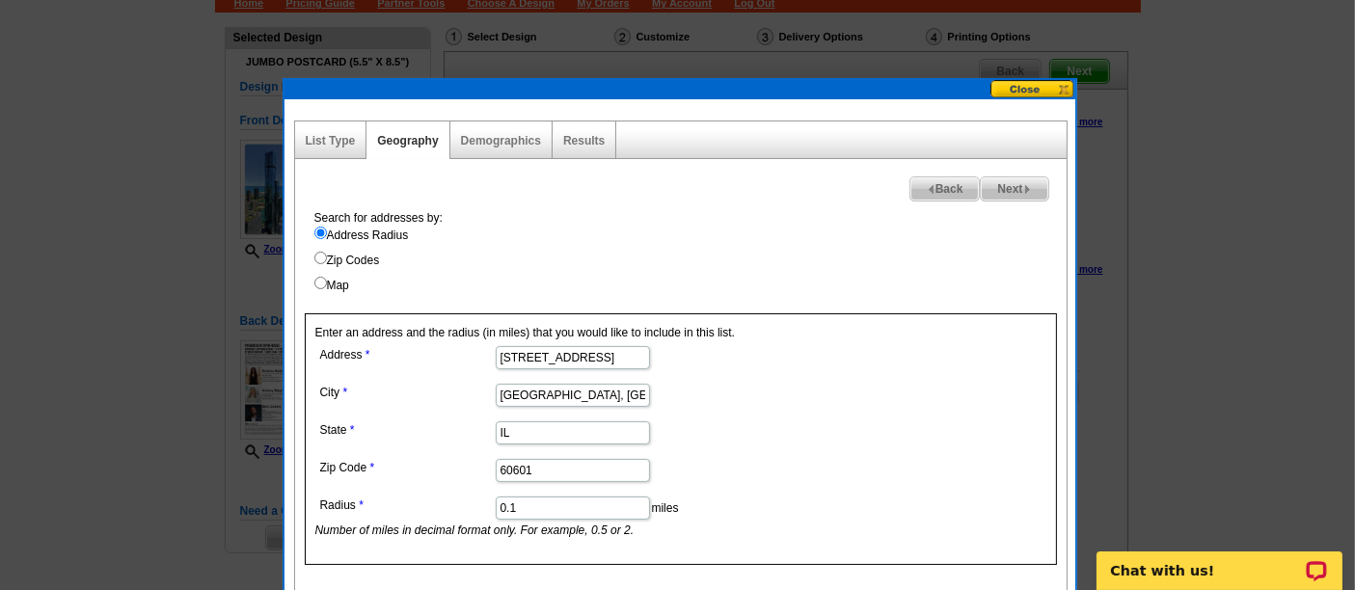
click at [348, 284] on label "Map" at bounding box center [690, 285] width 752 height 17
click at [327, 284] on input "Map" at bounding box center [320, 283] width 13 height 13
radio input "true"
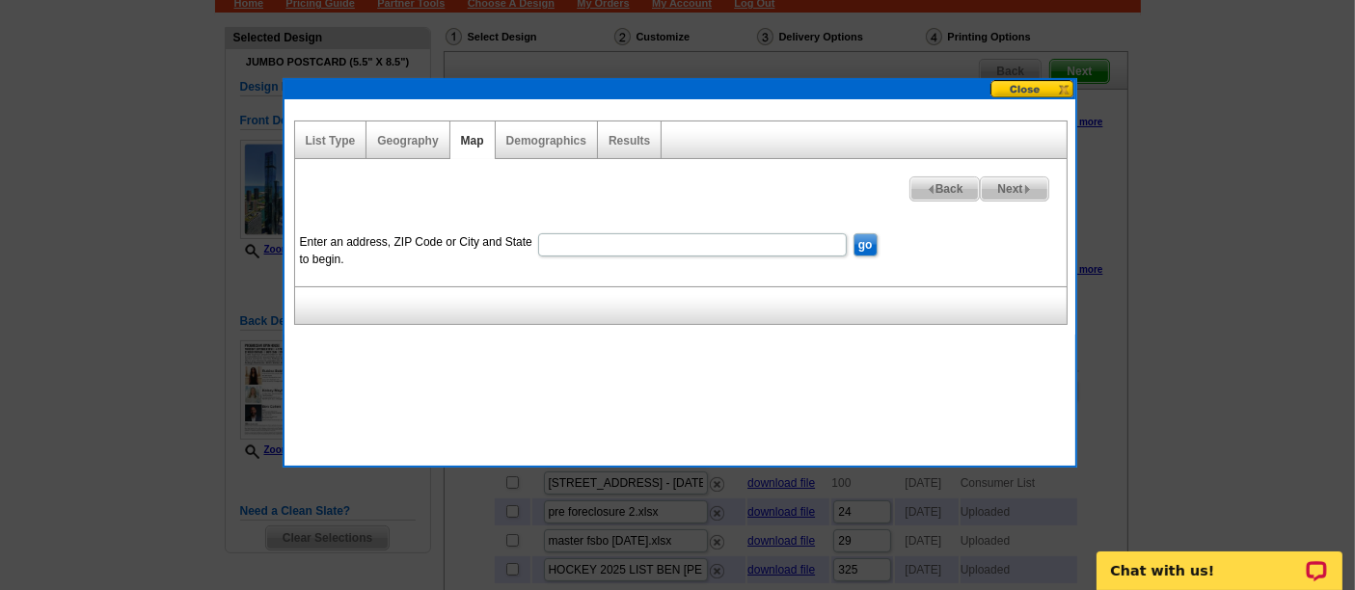
click at [942, 183] on span "Back" at bounding box center [944, 188] width 69 height 23
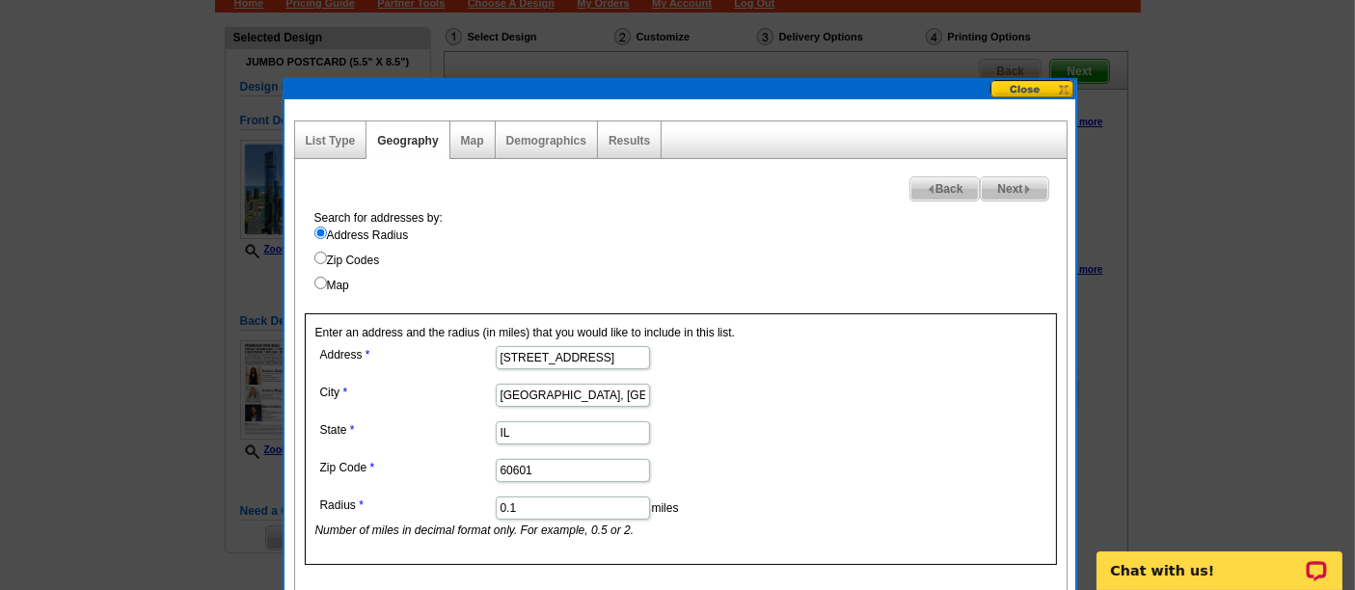
click at [593, 352] on input "225 N Columbus Dr" at bounding box center [573, 357] width 154 height 23
paste input "340 E Randolph St, Chicago, IL 60601"
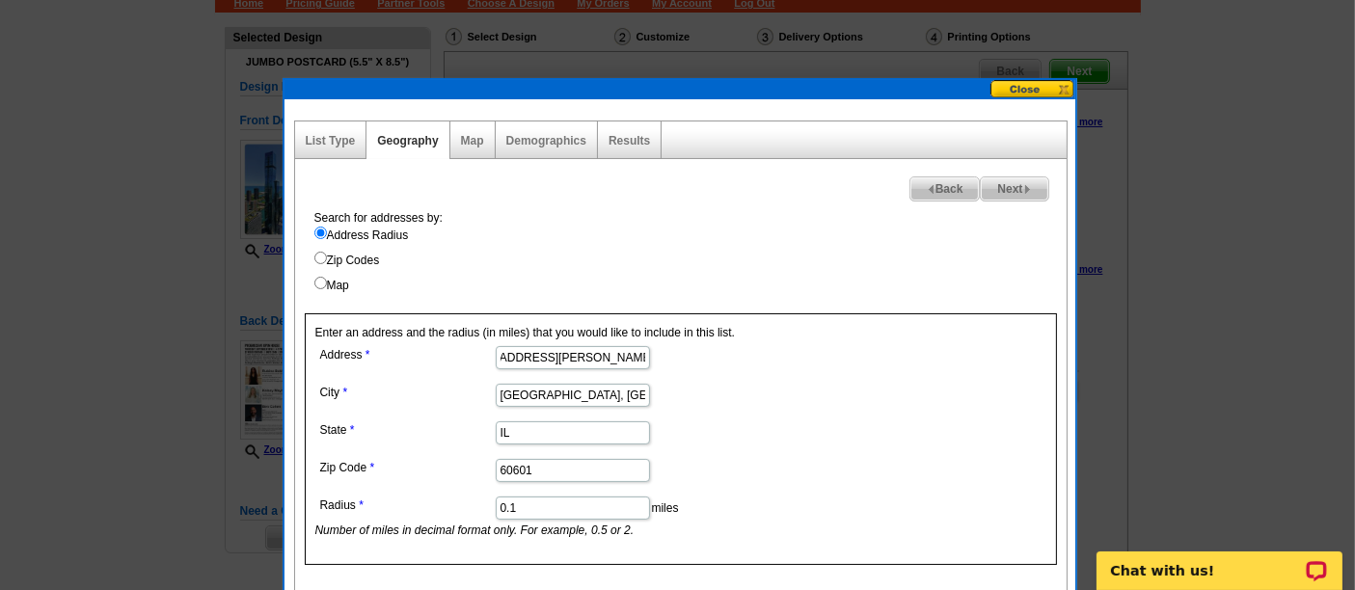
click at [544, 357] on input "340 E Randolph St, Chicago, IL 60601" at bounding box center [573, 357] width 154 height 23
drag, startPoint x: 552, startPoint y: 355, endPoint x: 634, endPoint y: 361, distance: 82.2
click at [634, 361] on input "340 E Randolph St, Chicago, IL 60601" at bounding box center [573, 357] width 154 height 23
type input "340 E Randolph St"
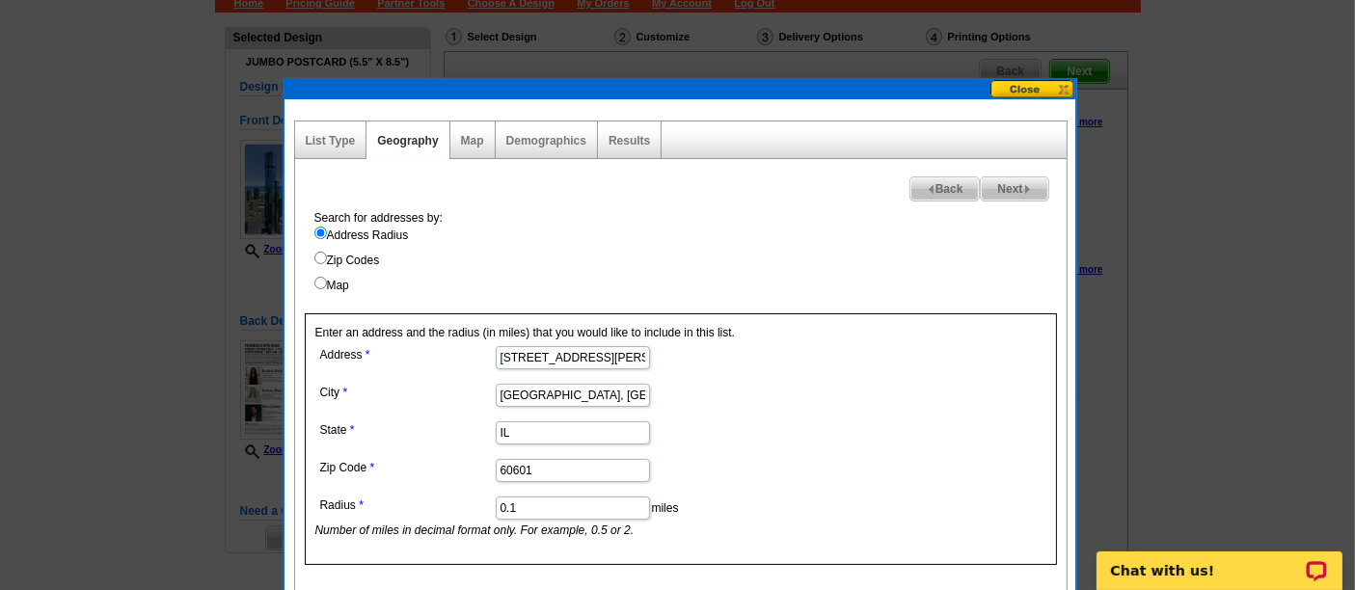
click at [565, 497] on input "0.1" at bounding box center [573, 508] width 154 height 23
type input "0"
click at [564, 354] on input "340 E Randolph St" at bounding box center [573, 357] width 154 height 23
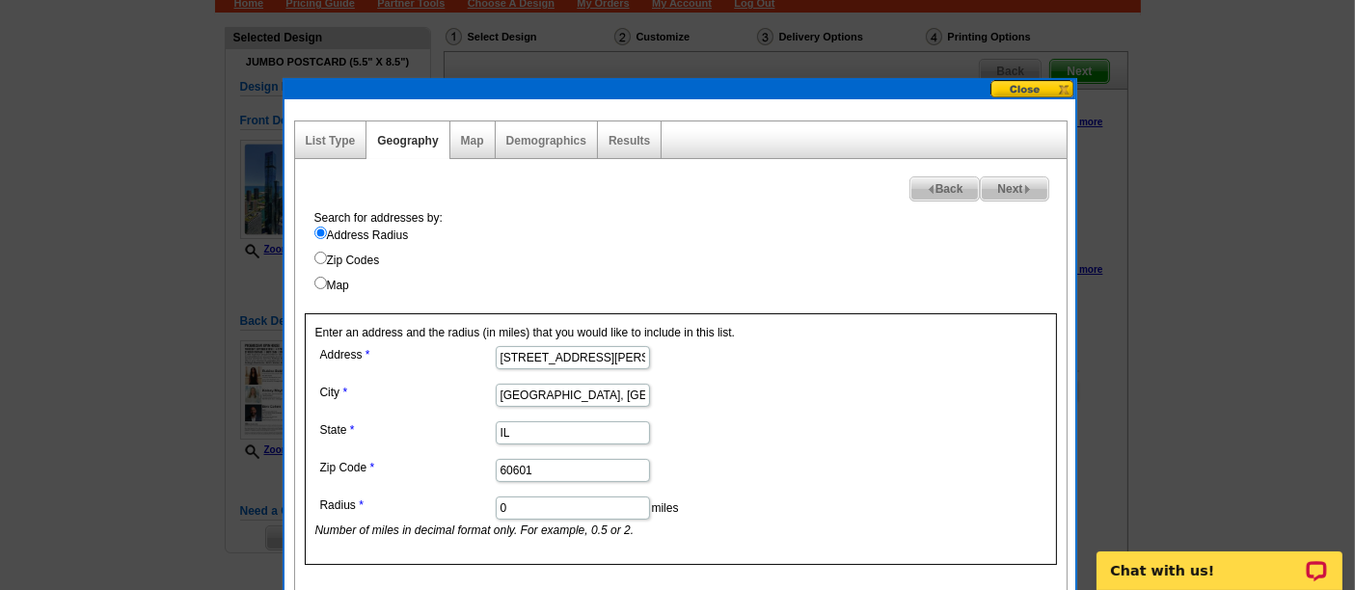
click at [909, 439] on form "Address 340 E Randolph St City Chicago, IL State IL Zip Code 60601 Radius 0 mil…" at bounding box center [680, 440] width 731 height 198
click at [1015, 179] on span "Next" at bounding box center [1014, 188] width 67 height 23
select select
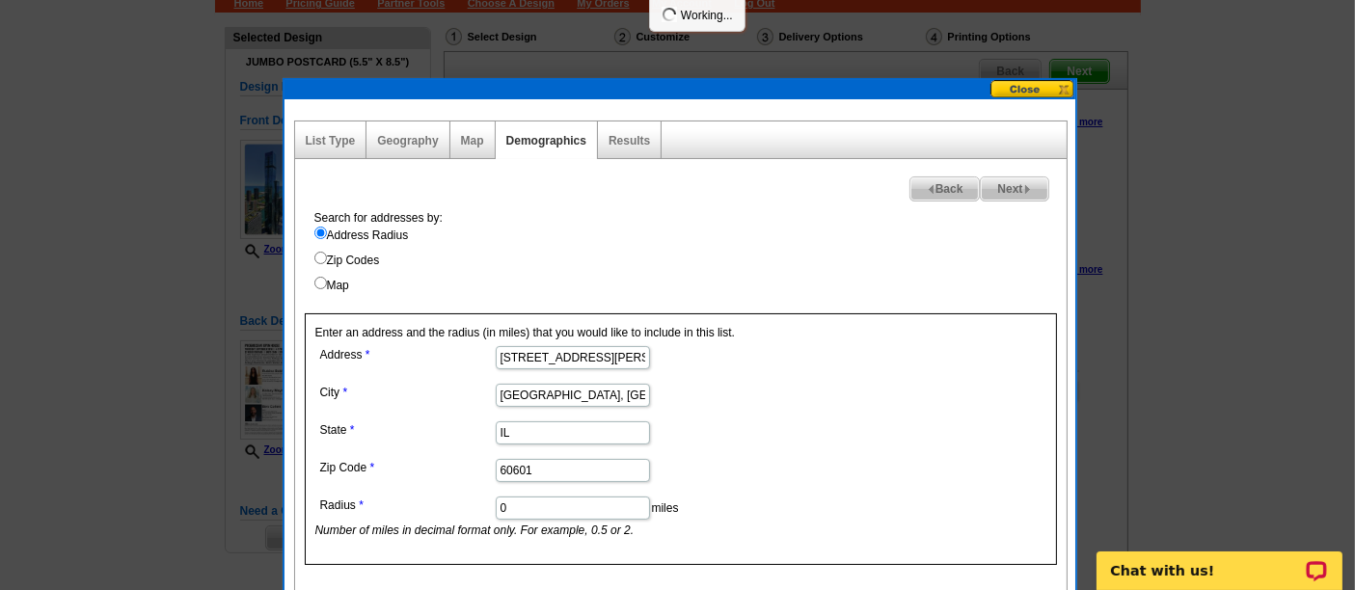
select select
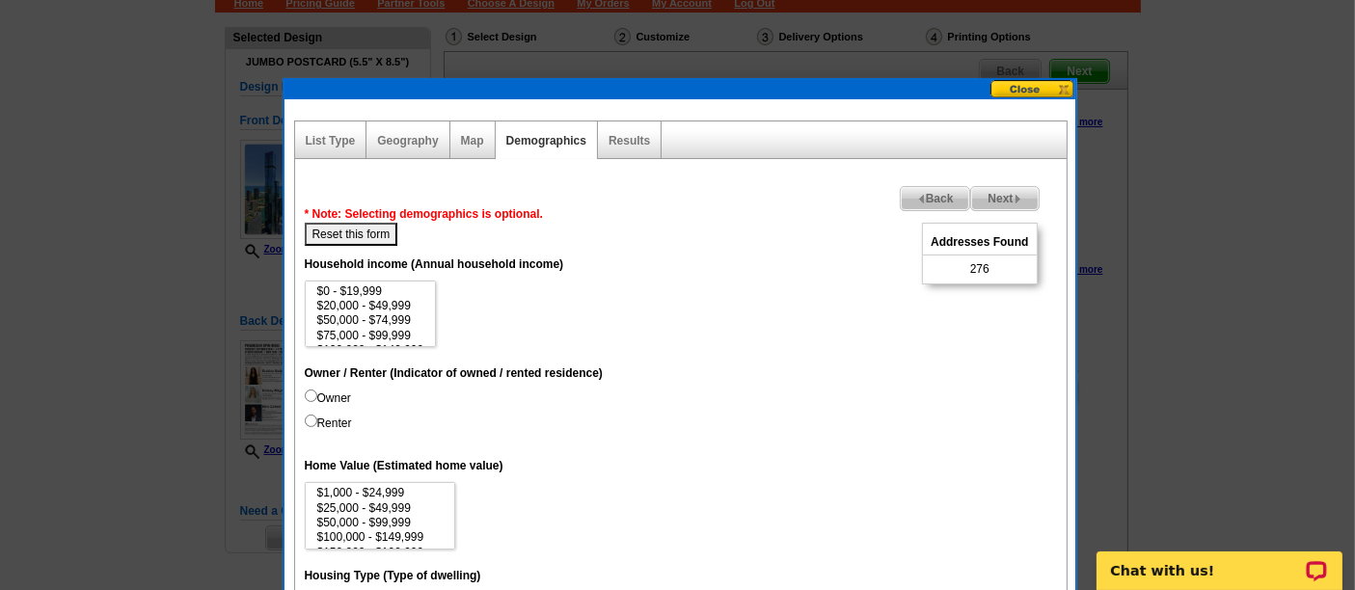
click at [984, 269] on span "276" at bounding box center [979, 268] width 19 height 17
copy span "276"
click at [1008, 201] on span "Next" at bounding box center [1004, 198] width 67 height 23
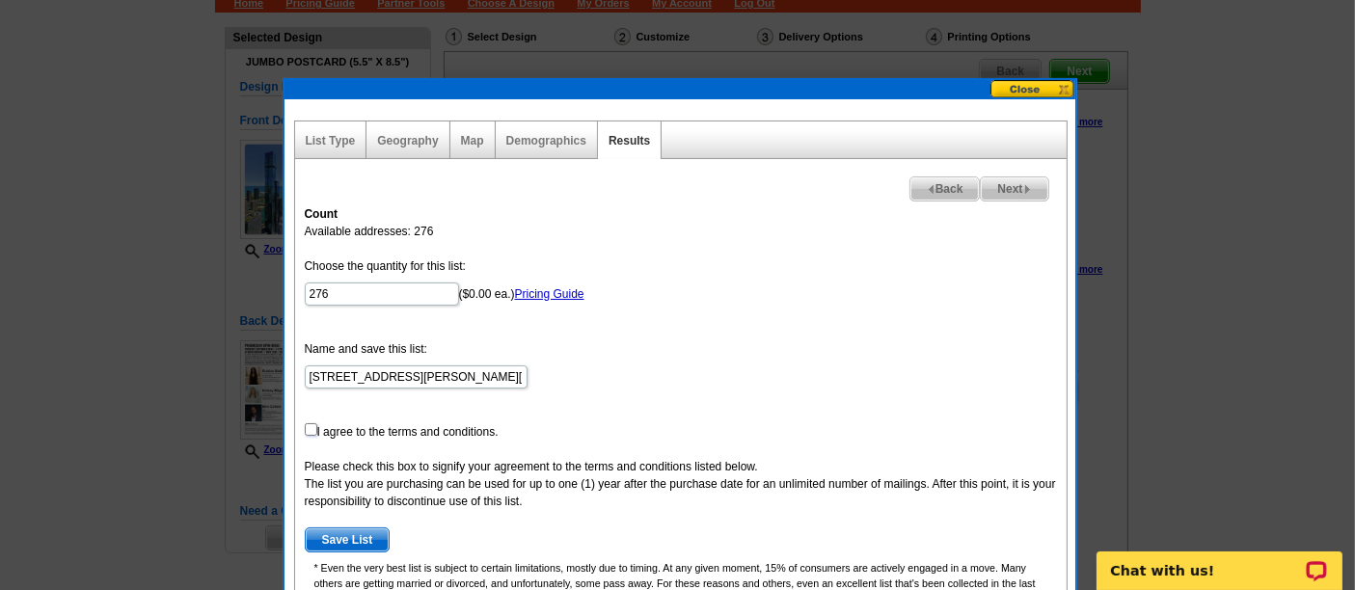
click at [311, 424] on input "checkbox" at bounding box center [311, 429] width 13 height 13
checkbox input "true"
click at [355, 544] on span "Save List" at bounding box center [348, 539] width 84 height 23
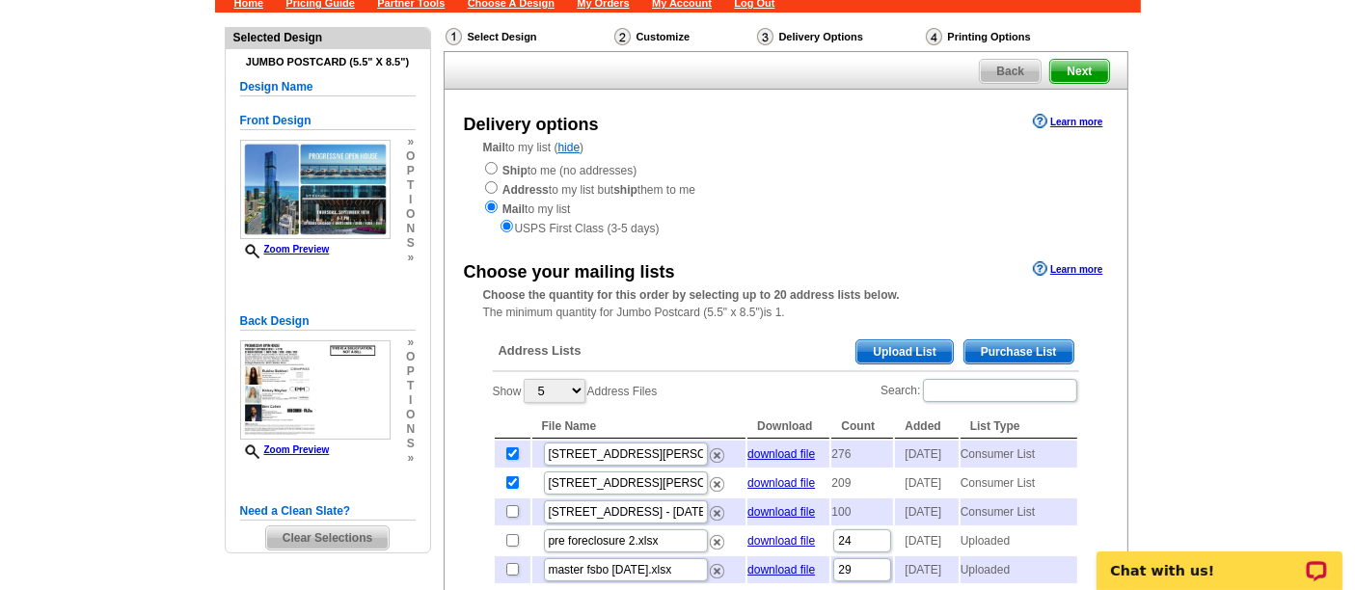
click at [1023, 357] on span "Purchase List" at bounding box center [1018, 351] width 109 height 23
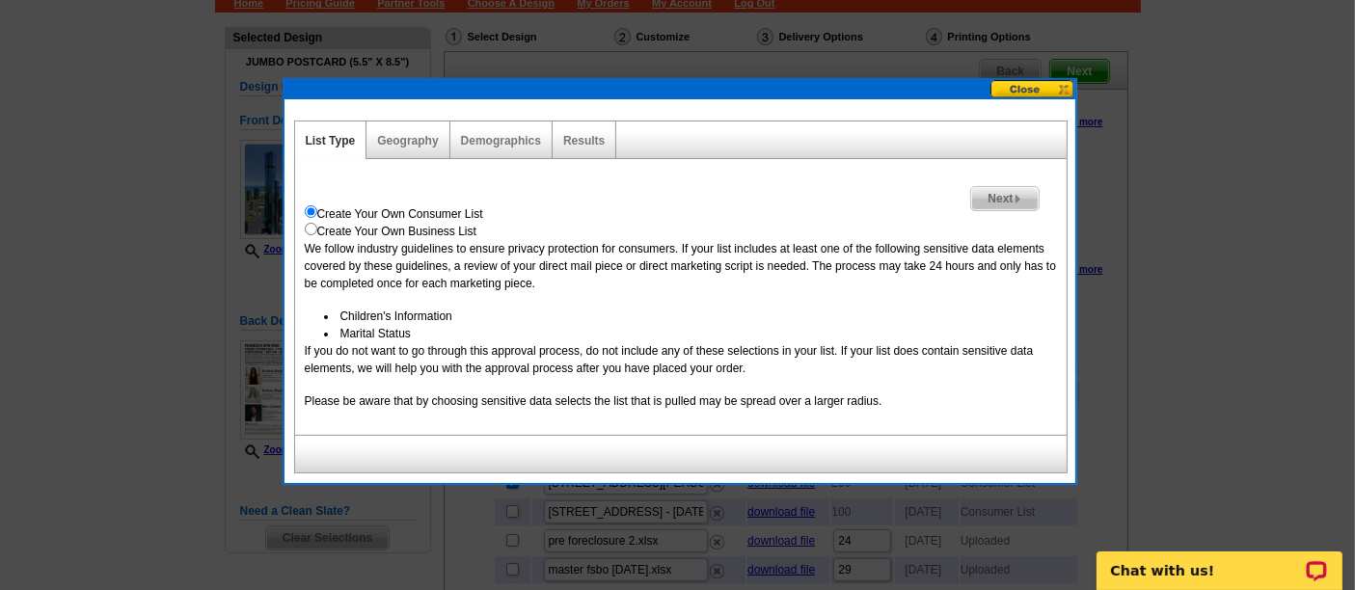
click at [1011, 194] on span "Next" at bounding box center [1004, 198] width 67 height 23
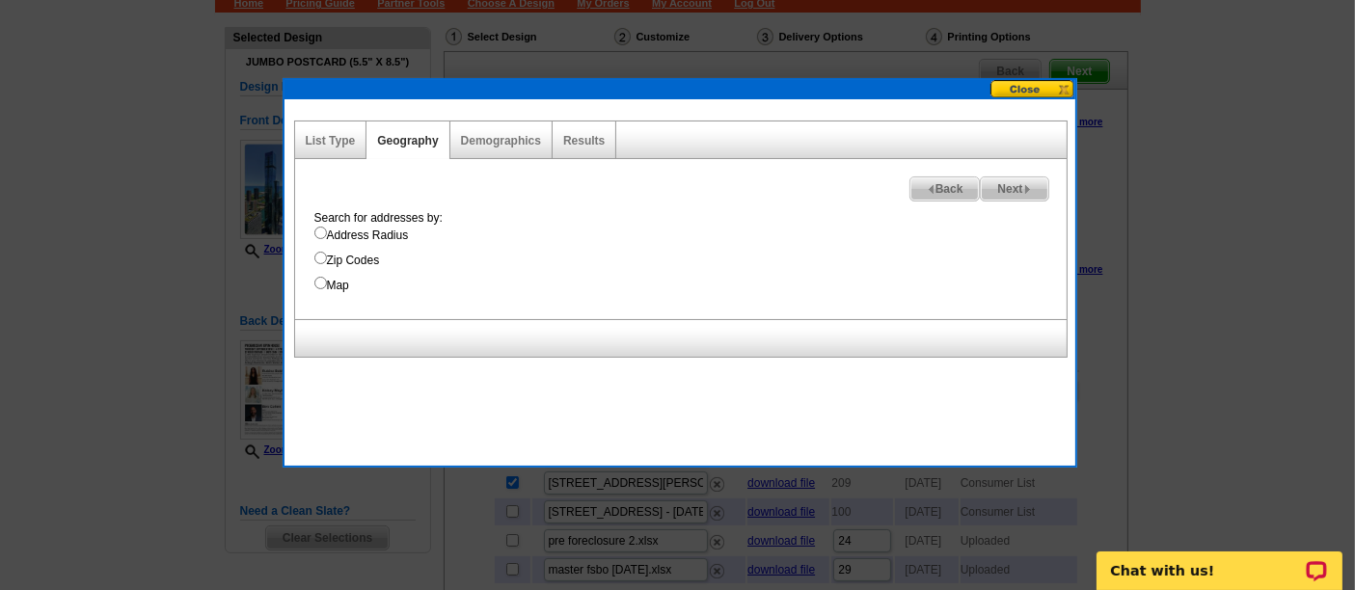
click at [371, 227] on label "Address Radius" at bounding box center [690, 235] width 752 height 17
click at [327, 227] on input "Address Radius" at bounding box center [320, 233] width 13 height 13
radio input "true"
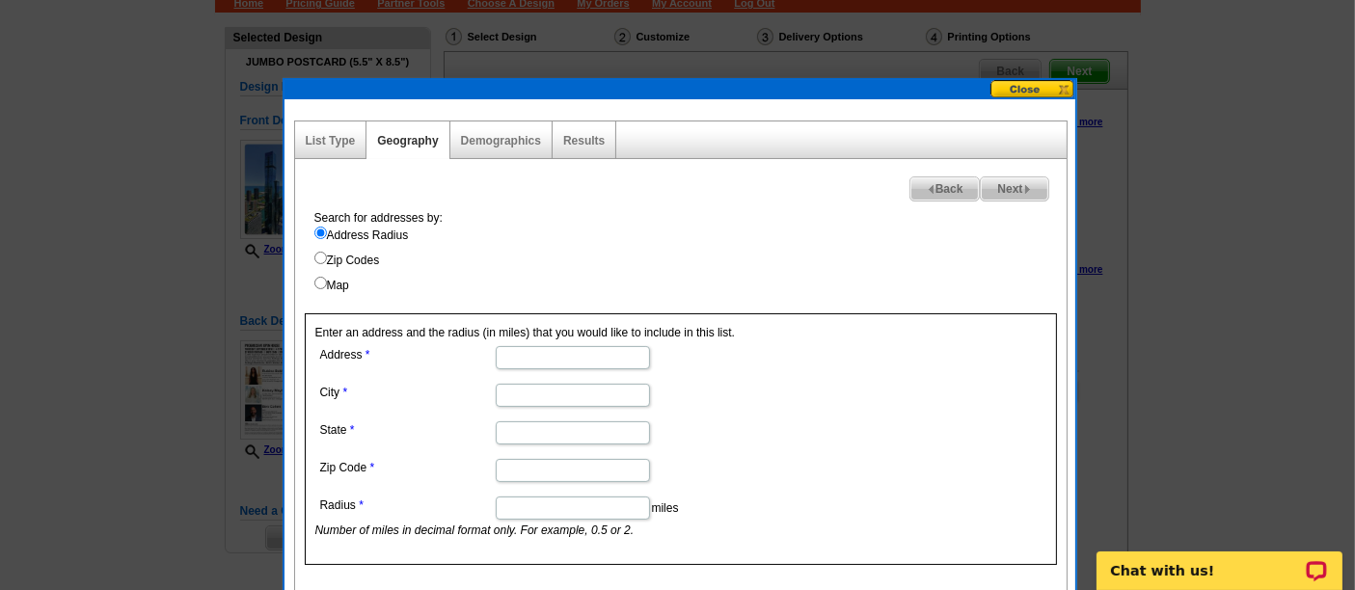
click at [590, 365] on input "Address" at bounding box center [573, 357] width 154 height 23
paste input "420 E North Water StChicago, IL 60611"
drag, startPoint x: 550, startPoint y: 359, endPoint x: 715, endPoint y: 372, distance: 165.4
click at [715, 372] on dl "Address 420 E North Water StChicago, IL 60611 City State Zip Code Radius miles …" at bounding box center [571, 440] width 513 height 198
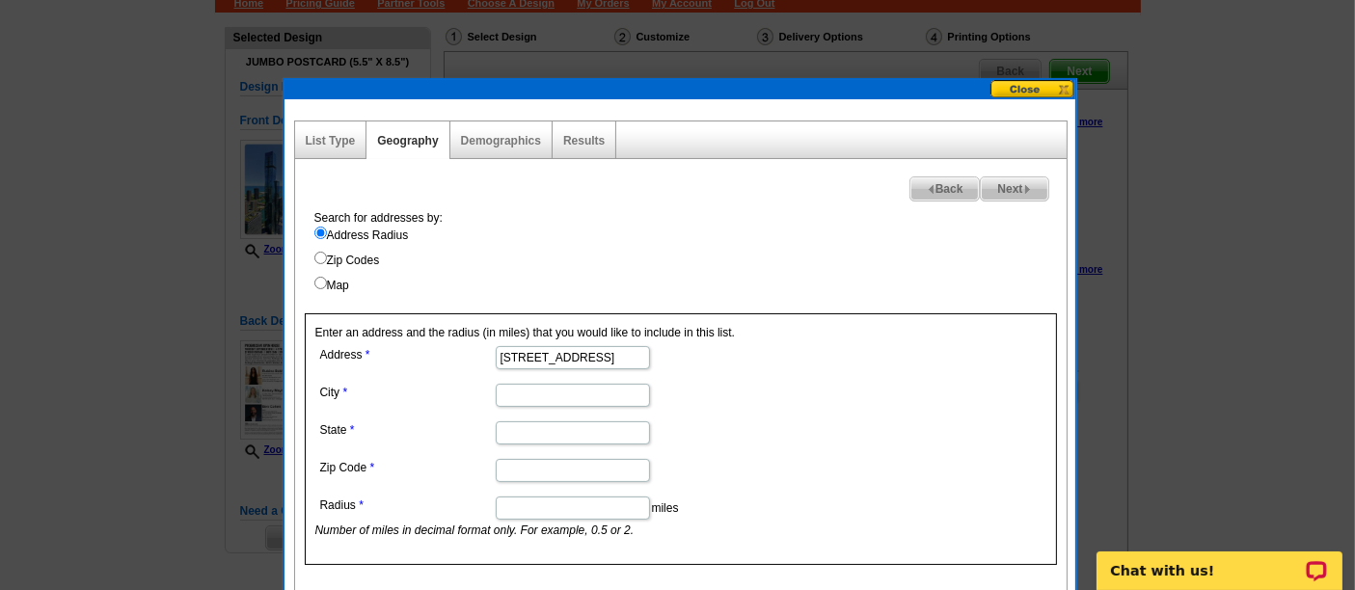
scroll to position [0, 0]
type input "420 E North Water St"
click at [557, 391] on input "City" at bounding box center [573, 395] width 154 height 23
paste input "Chicago, IL 60611"
click at [576, 394] on input "Chicago, IL 60611" at bounding box center [573, 395] width 154 height 23
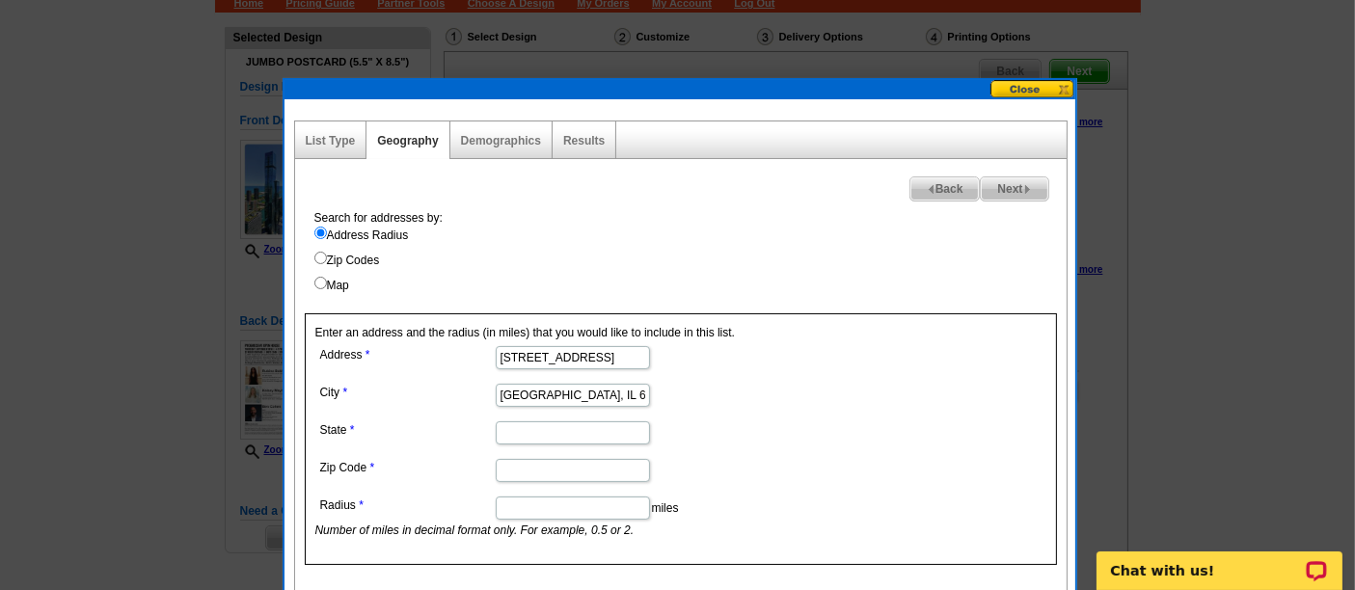
click at [576, 394] on input "Chicago, IL 60611" at bounding box center [573, 395] width 154 height 23
type input "[GEOGRAPHIC_DATA], [GEOGRAPHIC_DATA]"
click at [559, 459] on input "Zip Code" at bounding box center [573, 470] width 154 height 23
paste input "60611"
type input "60611"
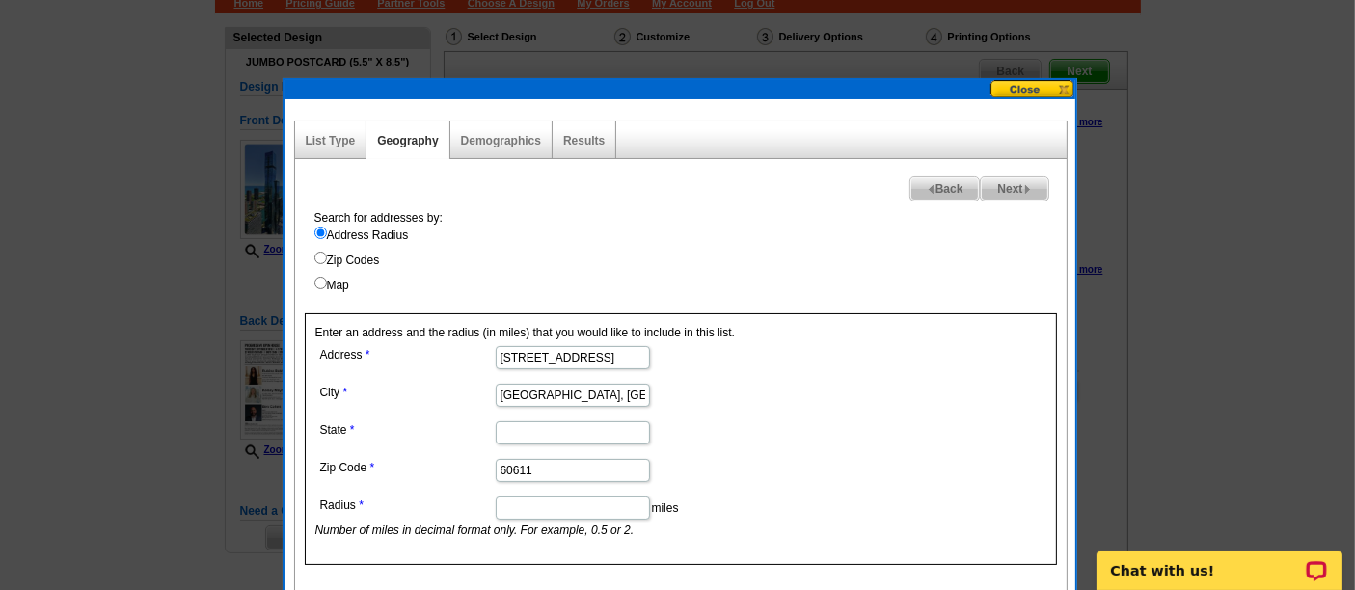
click at [528, 436] on input "State" at bounding box center [573, 432] width 154 height 23
type input "IL"
click at [578, 395] on input "[GEOGRAPHIC_DATA], [GEOGRAPHIC_DATA]" at bounding box center [573, 395] width 154 height 23
type input "[GEOGRAPHIC_DATA]"
click at [508, 502] on input "Radius" at bounding box center [573, 508] width 154 height 23
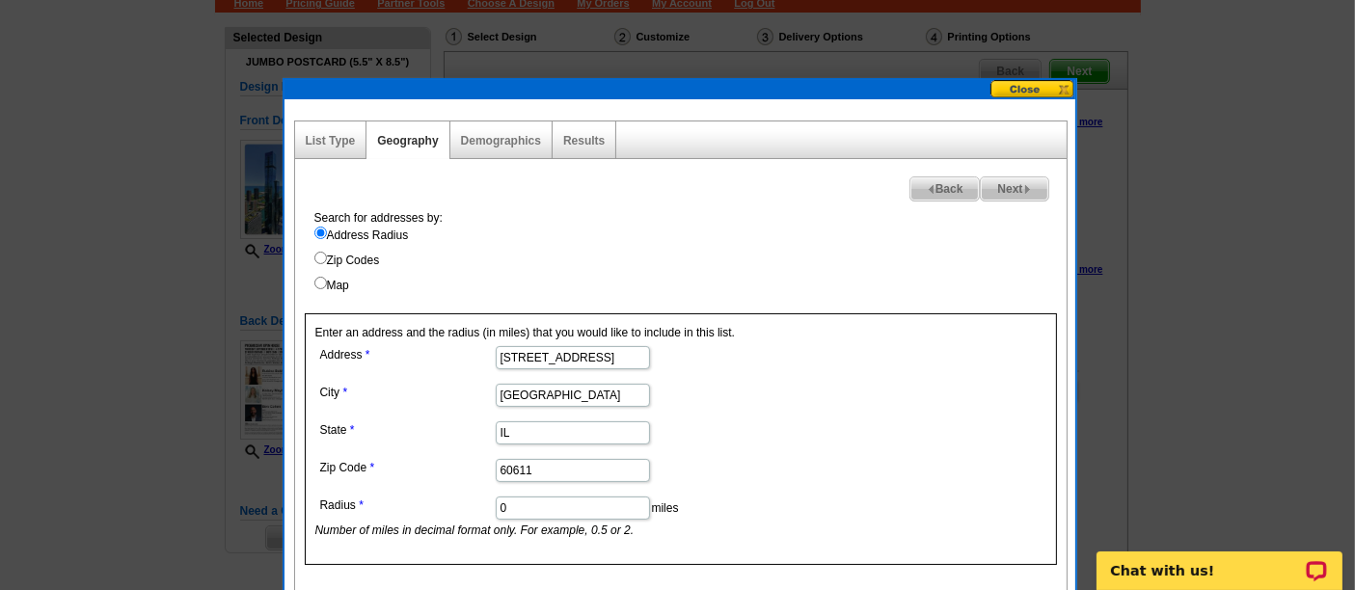
type input "0"
click at [906, 450] on form "Address 420 E North Water St City Chicago State IL Zip Code 60611 Radius 0 mile…" at bounding box center [680, 440] width 731 height 198
click at [1004, 194] on span "Next" at bounding box center [1014, 188] width 67 height 23
select select
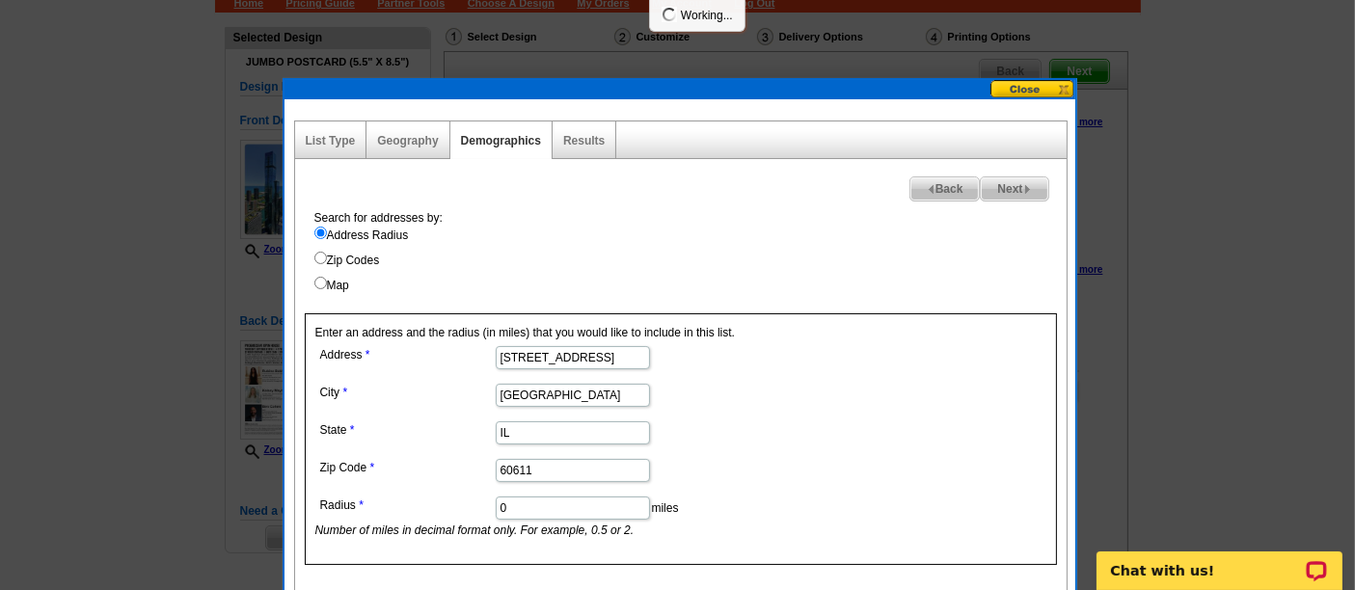
select select
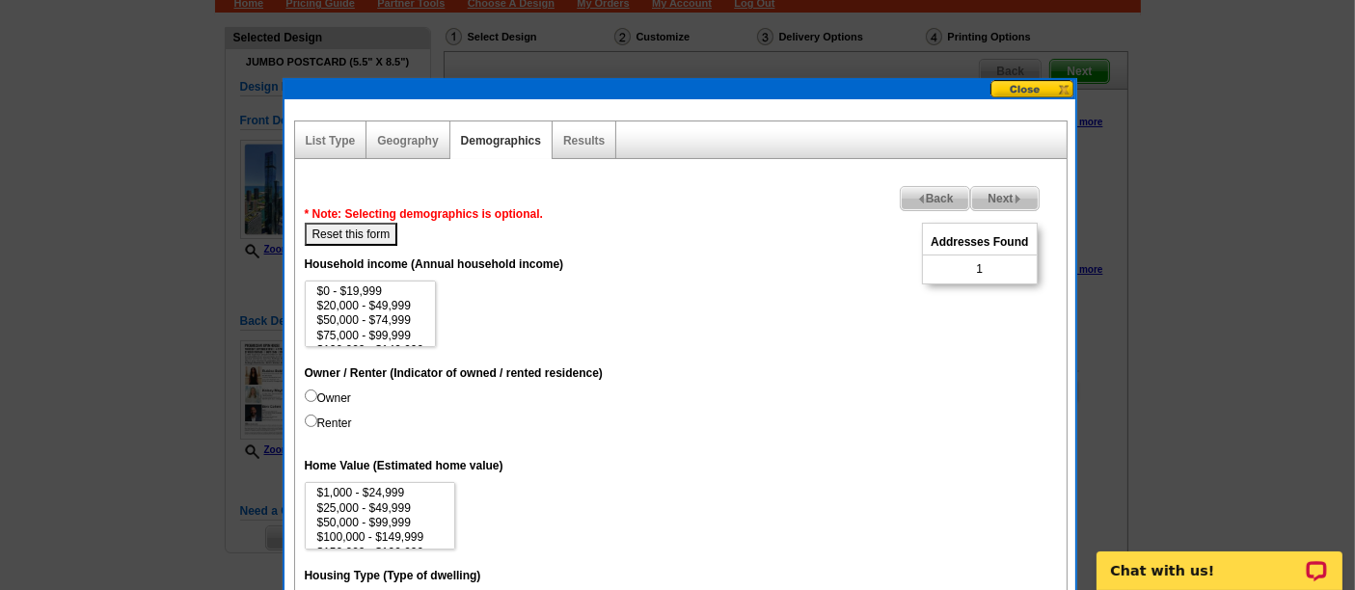
click at [932, 196] on span "Back" at bounding box center [935, 198] width 69 height 23
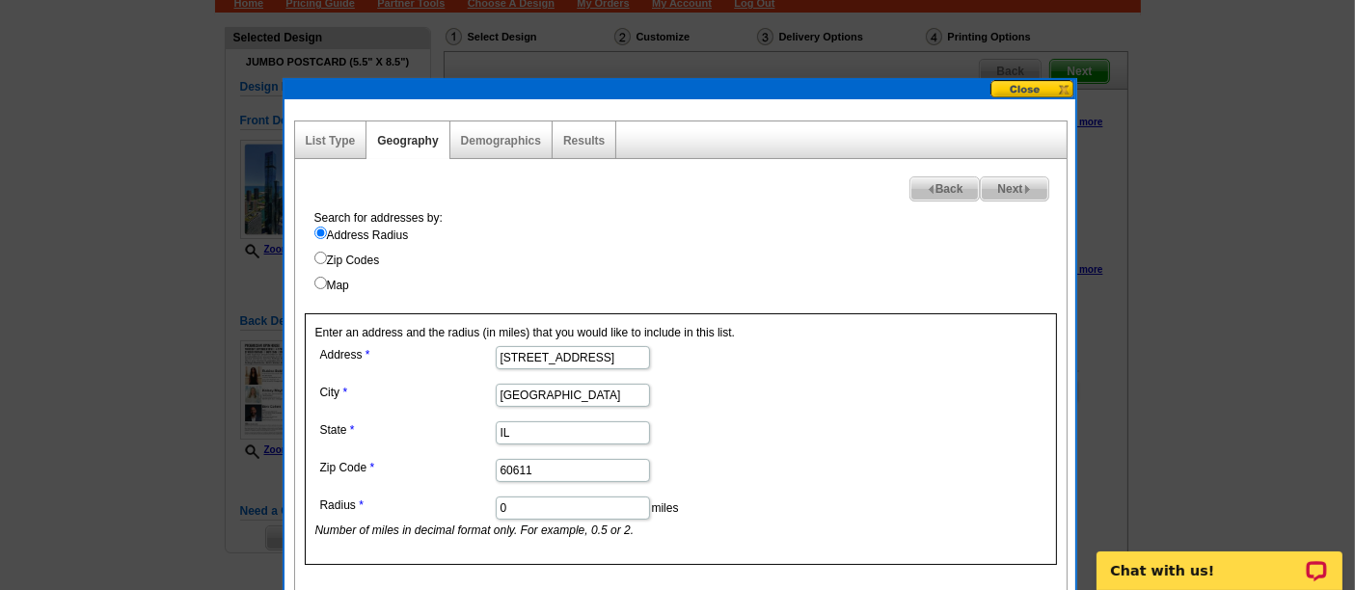
click at [593, 356] on input "420 E North Water St" at bounding box center [573, 357] width 154 height 23
paste input "Address: 225 N Columbus Dr, Chicago, IL 60601"
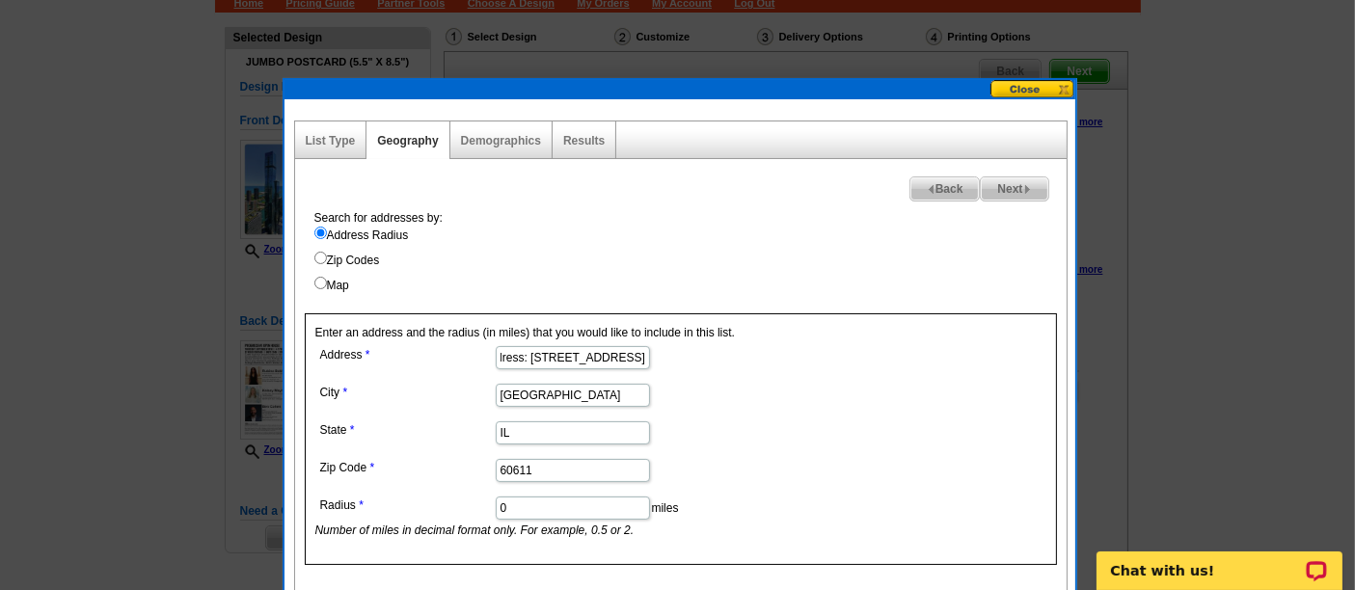
drag, startPoint x: 549, startPoint y: 359, endPoint x: 773, endPoint y: 345, distance: 225.1
click at [773, 345] on dd "Address: 225 N Columbus Dr, Chicago, IL 60601" at bounding box center [571, 356] width 513 height 30
drag, startPoint x: 540, startPoint y: 359, endPoint x: 473, endPoint y: 361, distance: 67.5
click at [473, 361] on dl "Address Address: 225 N Columbus Dr City Chicago State IL Zip Code 60611 Radius …" at bounding box center [571, 440] width 513 height 198
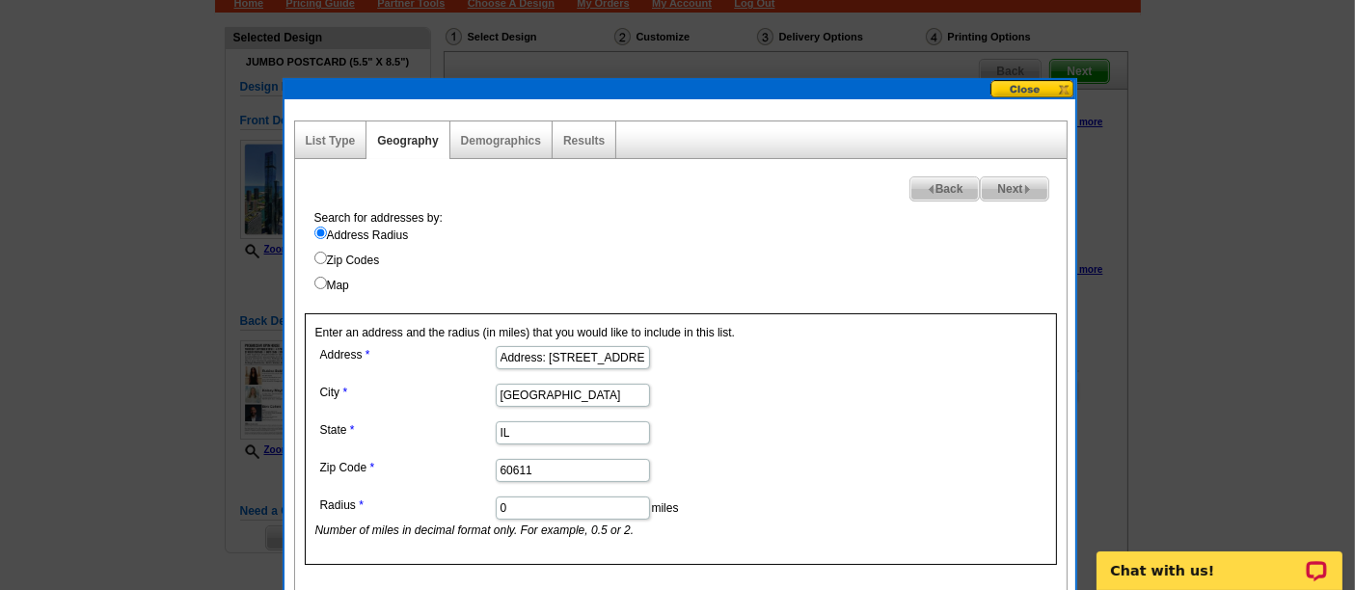
click at [473, 361] on label "Address" at bounding box center [407, 354] width 174 height 17
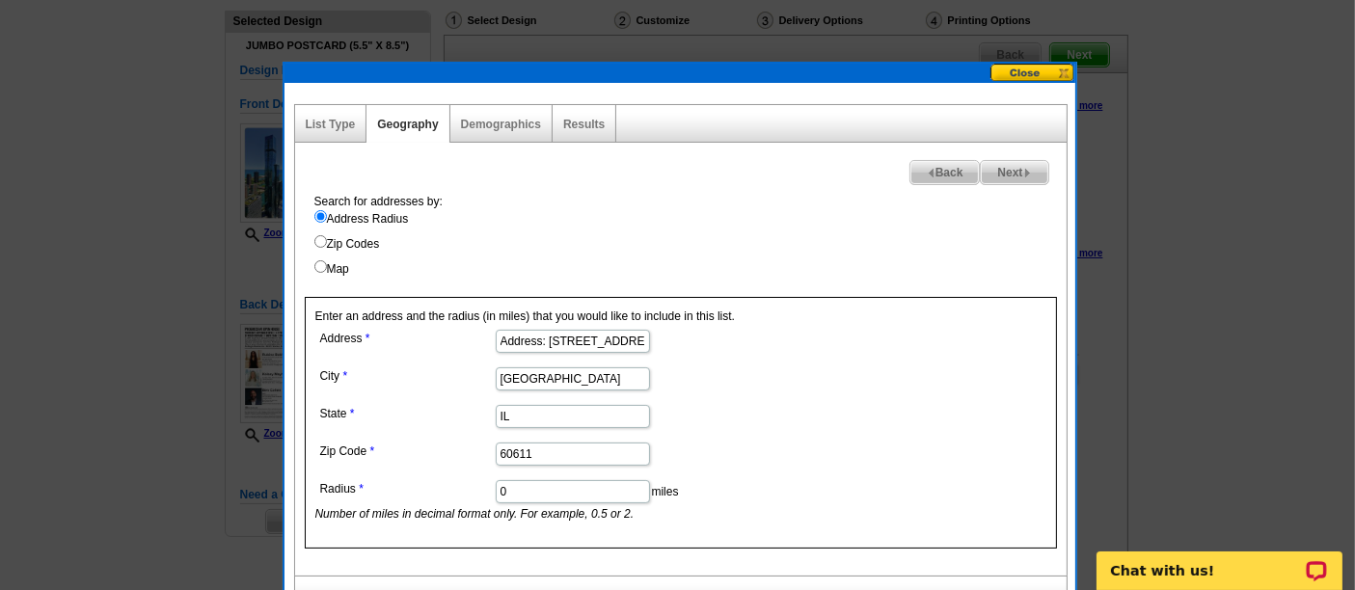
scroll to position [128, 0]
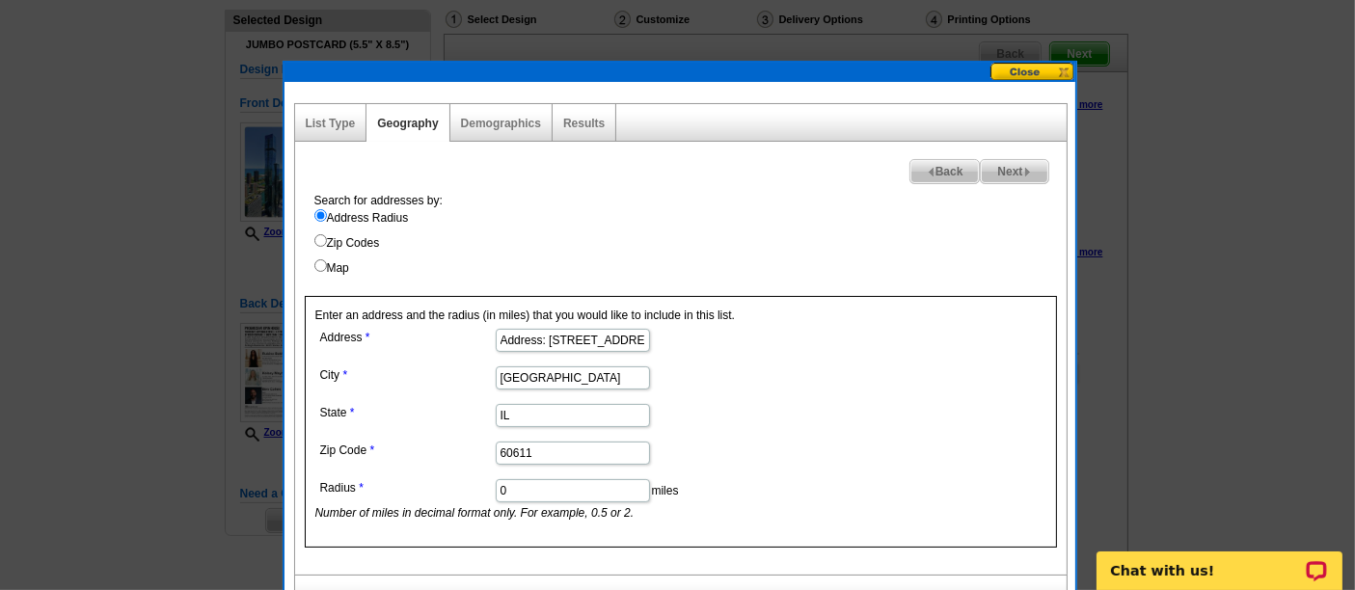
drag, startPoint x: 548, startPoint y: 337, endPoint x: 481, endPoint y: 345, distance: 67.1
click at [481, 345] on dd "Address: 225 N Columbus Dr" at bounding box center [571, 339] width 513 height 30
type input "225 N Columbus Dr"
click at [548, 447] on input "60611" at bounding box center [573, 453] width 154 height 23
click at [526, 449] on input "60611" at bounding box center [573, 453] width 154 height 23
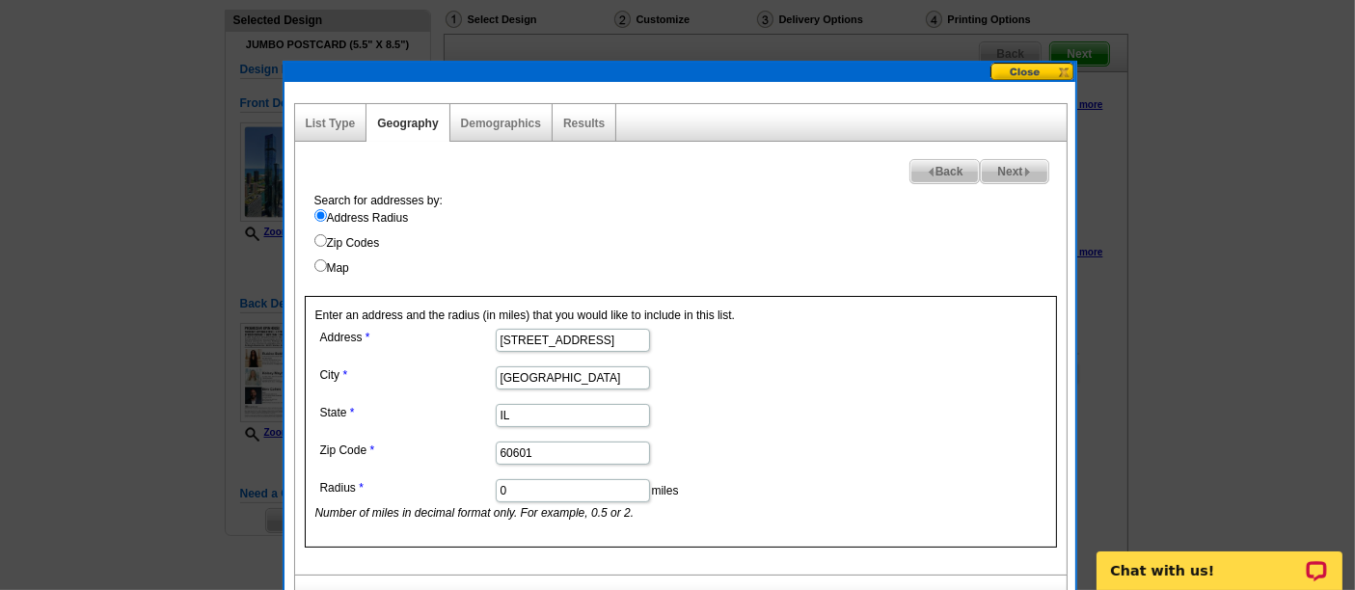
type input "60601"
click at [537, 489] on input "0" at bounding box center [573, 490] width 154 height 23
click at [725, 466] on dl "Address 225 N Columbus Dr City Chicago State IL Zip Code 60601 Radius 0 miles N…" at bounding box center [571, 423] width 513 height 198
click at [1016, 172] on span "Next" at bounding box center [1014, 171] width 67 height 23
select select
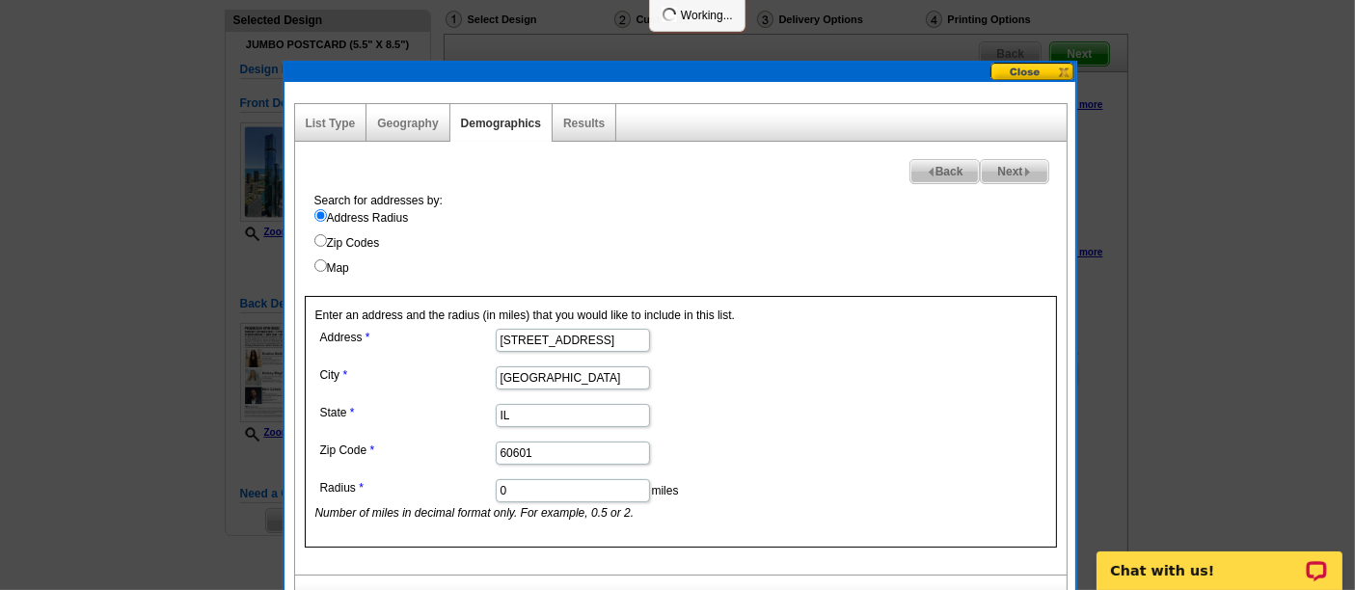
select select
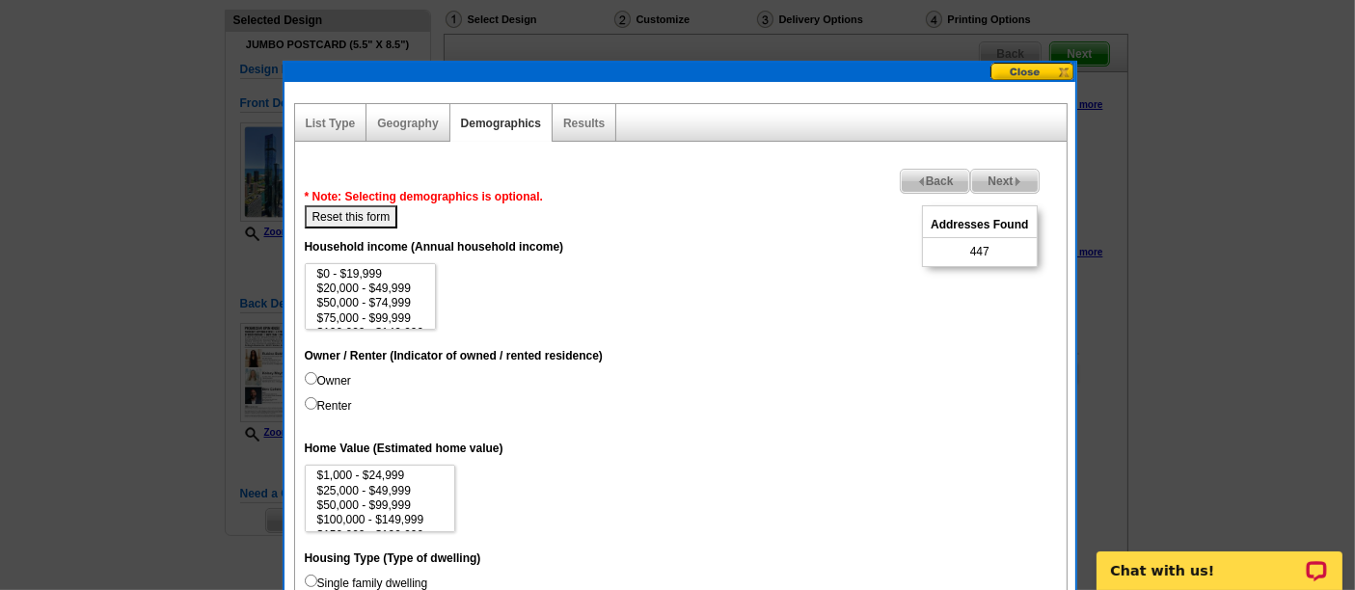
click at [978, 257] on span "447" at bounding box center [979, 251] width 19 height 17
copy span "447"
click at [981, 179] on span "Next" at bounding box center [1004, 181] width 67 height 23
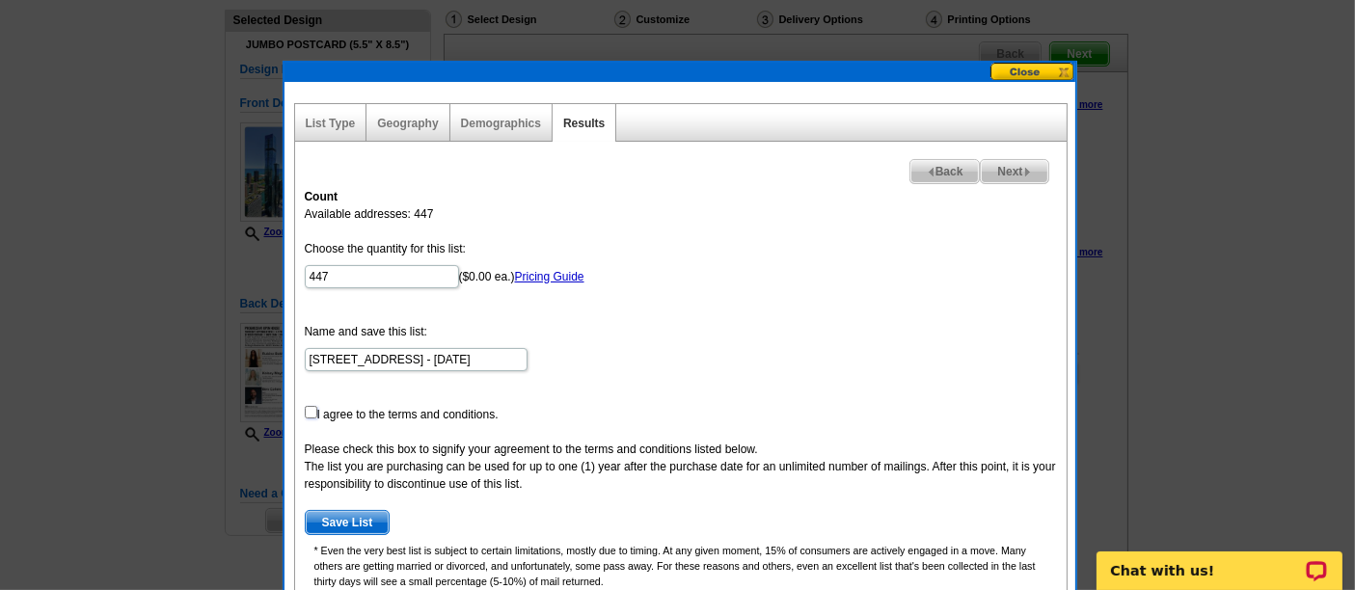
click at [312, 412] on input "checkbox" at bounding box center [311, 412] width 13 height 13
checkbox input "true"
click at [370, 519] on span "Save List" at bounding box center [348, 522] width 84 height 23
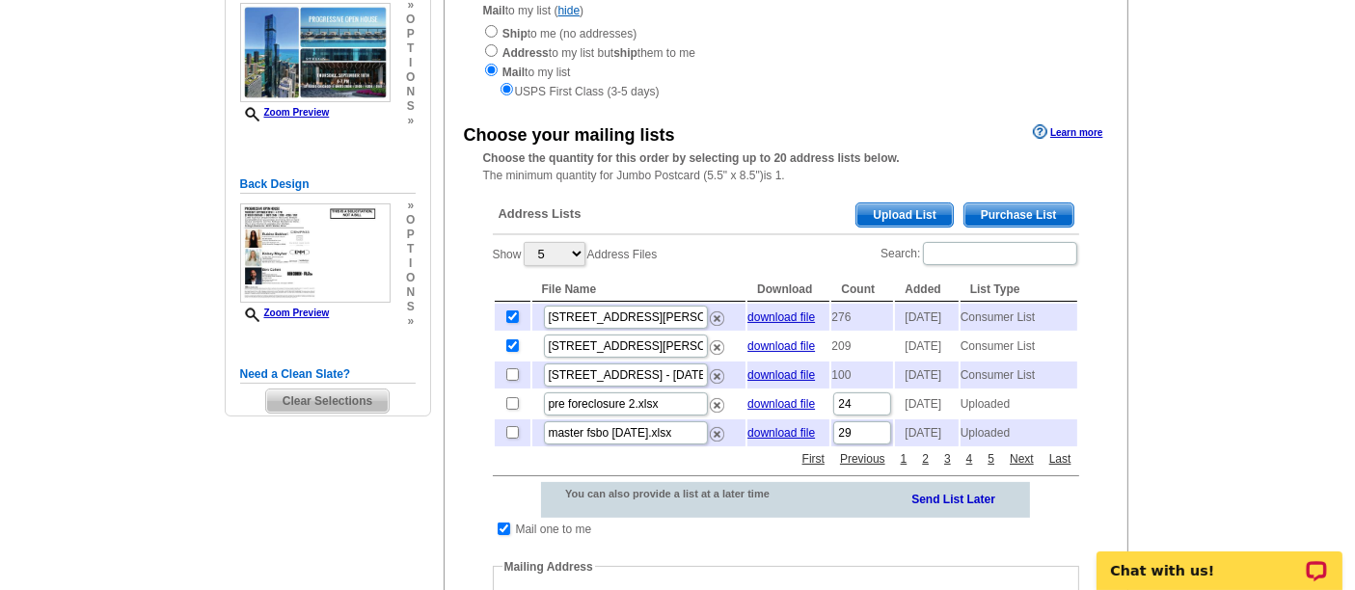
scroll to position [248, 0]
click at [1036, 218] on span "Purchase List" at bounding box center [1018, 214] width 109 height 23
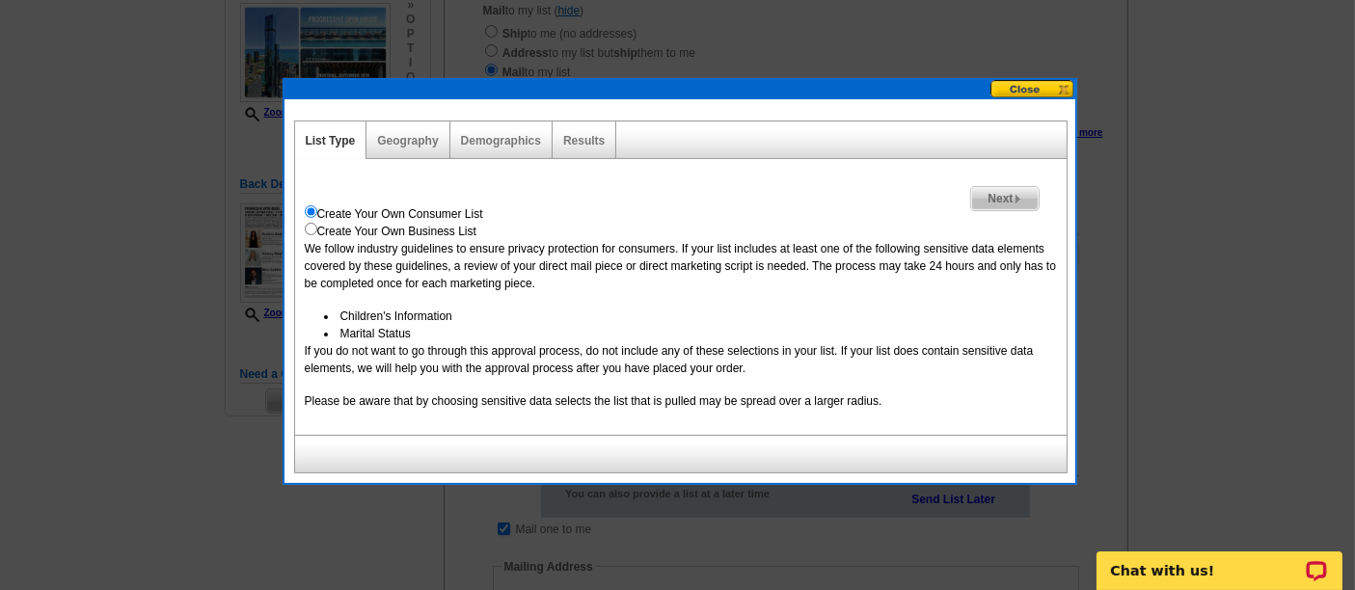
click at [995, 195] on span "Next" at bounding box center [1004, 198] width 67 height 23
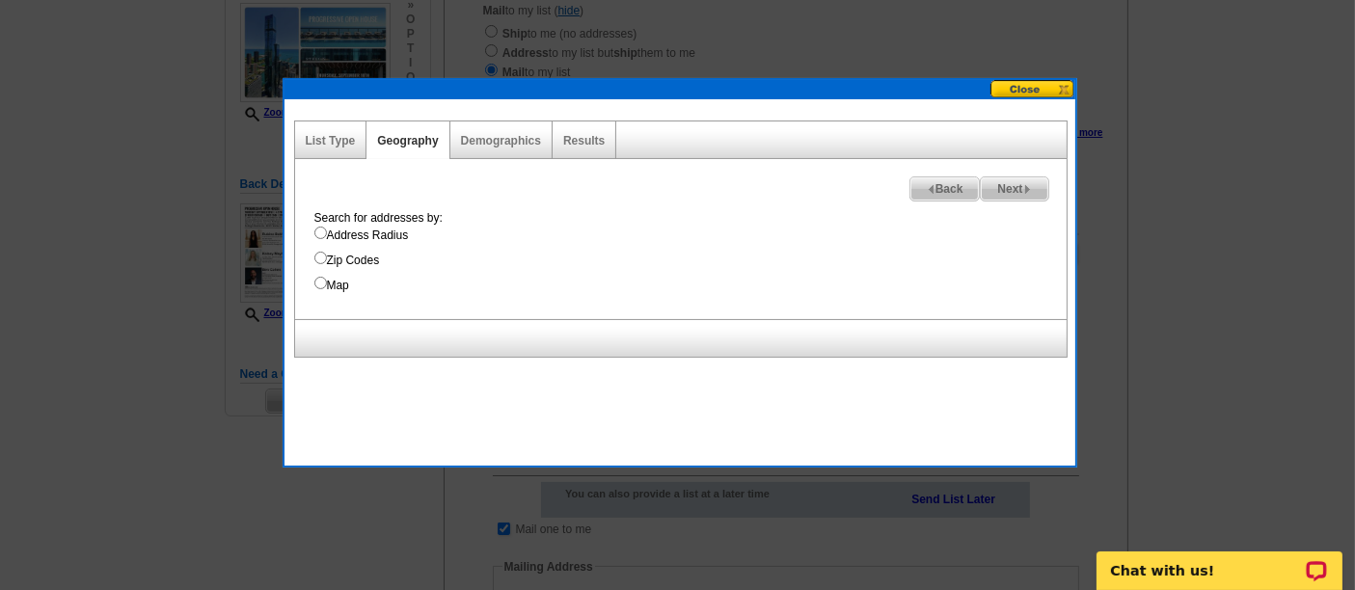
click at [322, 290] on label "Map" at bounding box center [690, 285] width 752 height 17
click at [322, 289] on input "Map" at bounding box center [320, 283] width 13 height 13
radio input "true"
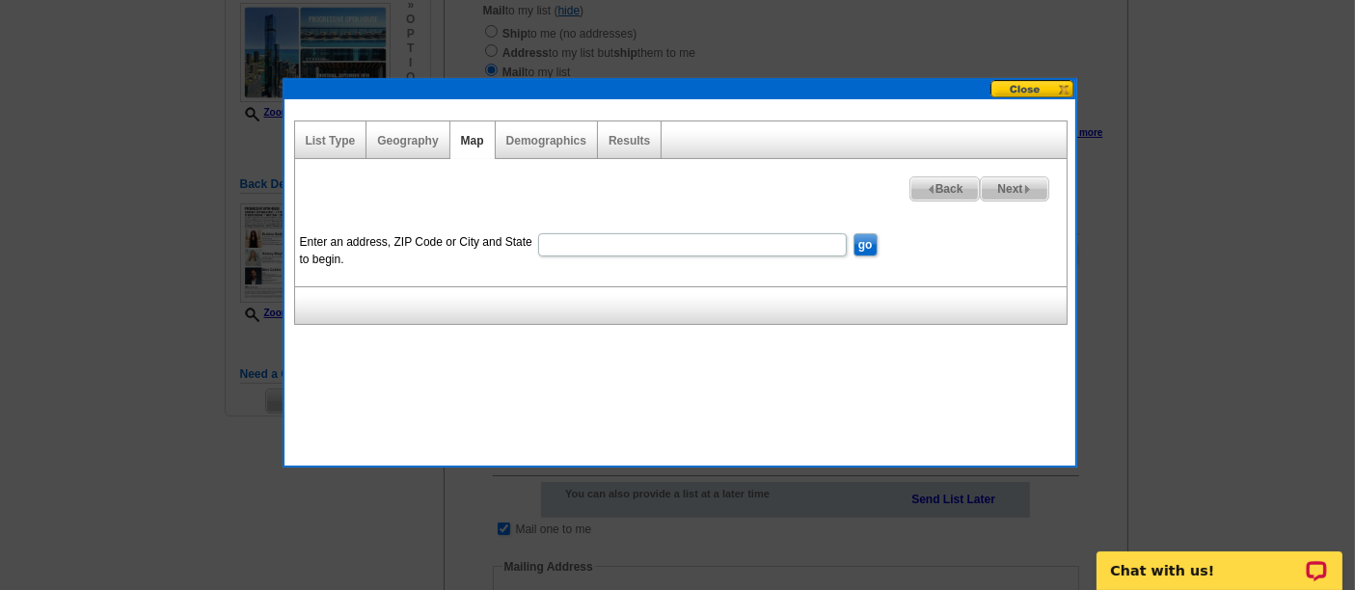
click at [648, 243] on input "Enter an address, ZIP Code or City and State to begin." at bounding box center [692, 244] width 309 height 23
paste input "[STREET_ADDRESS]"
type input "[STREET_ADDRESS]"
click at [867, 239] on input "go" at bounding box center [865, 244] width 24 height 23
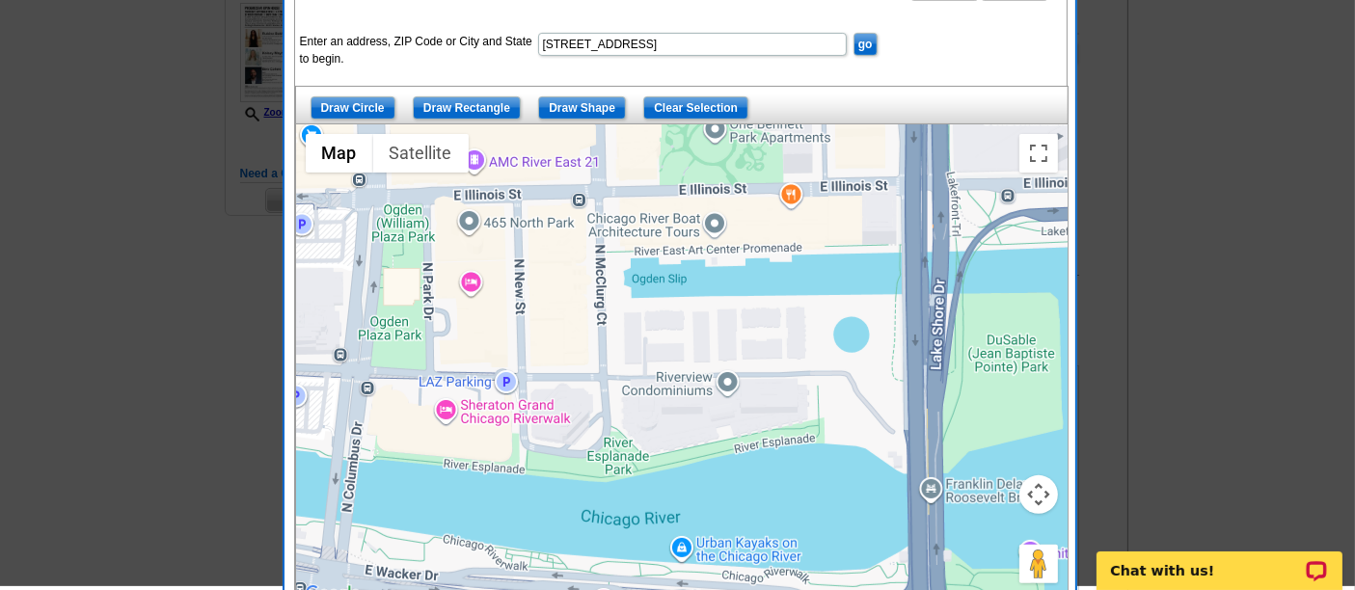
scroll to position [447, 0]
click at [576, 107] on input "Draw Shape" at bounding box center [582, 108] width 88 height 23
click at [637, 338] on div at bounding box center [681, 366] width 771 height 482
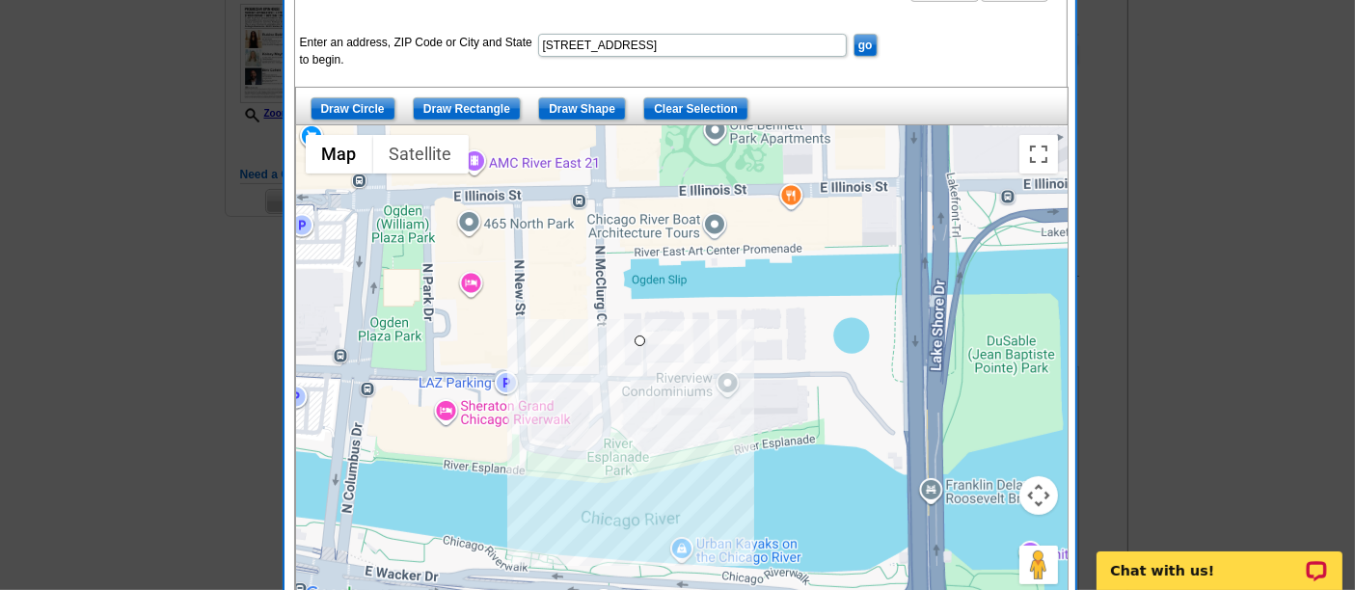
click at [639, 376] on div at bounding box center [681, 366] width 771 height 482
click at [689, 373] on div at bounding box center [681, 366] width 771 height 482
click at [688, 338] on div at bounding box center [681, 366] width 771 height 482
click at [641, 340] on div at bounding box center [681, 366] width 771 height 482
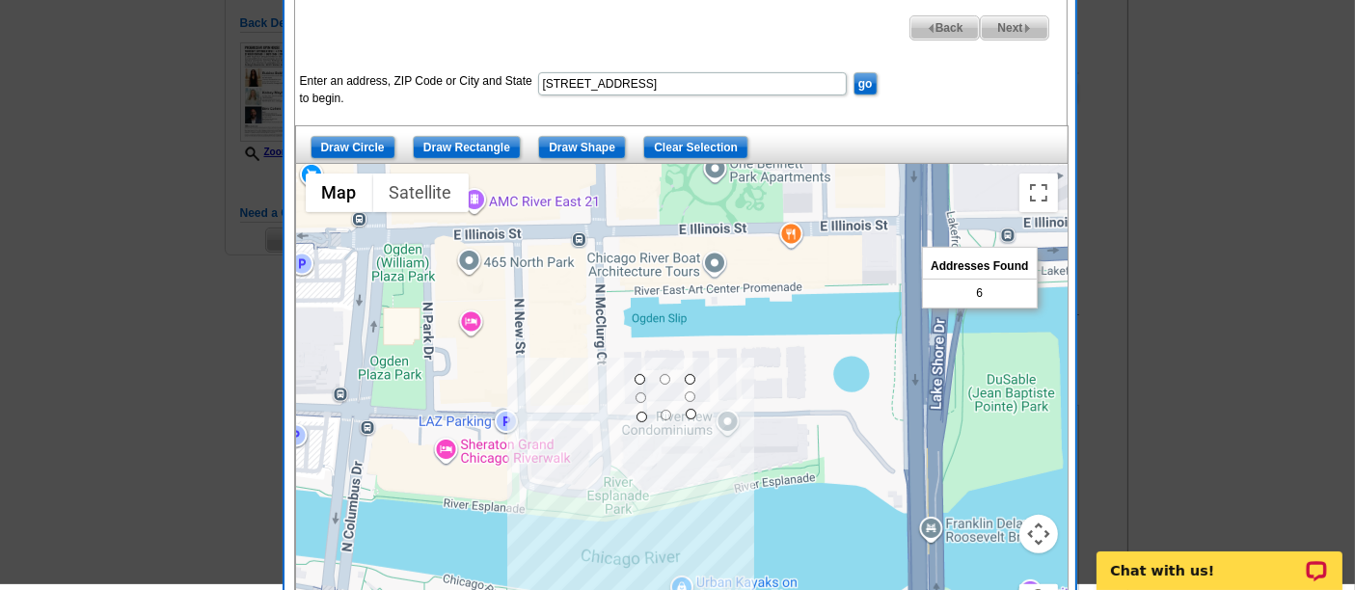
scroll to position [408, 0]
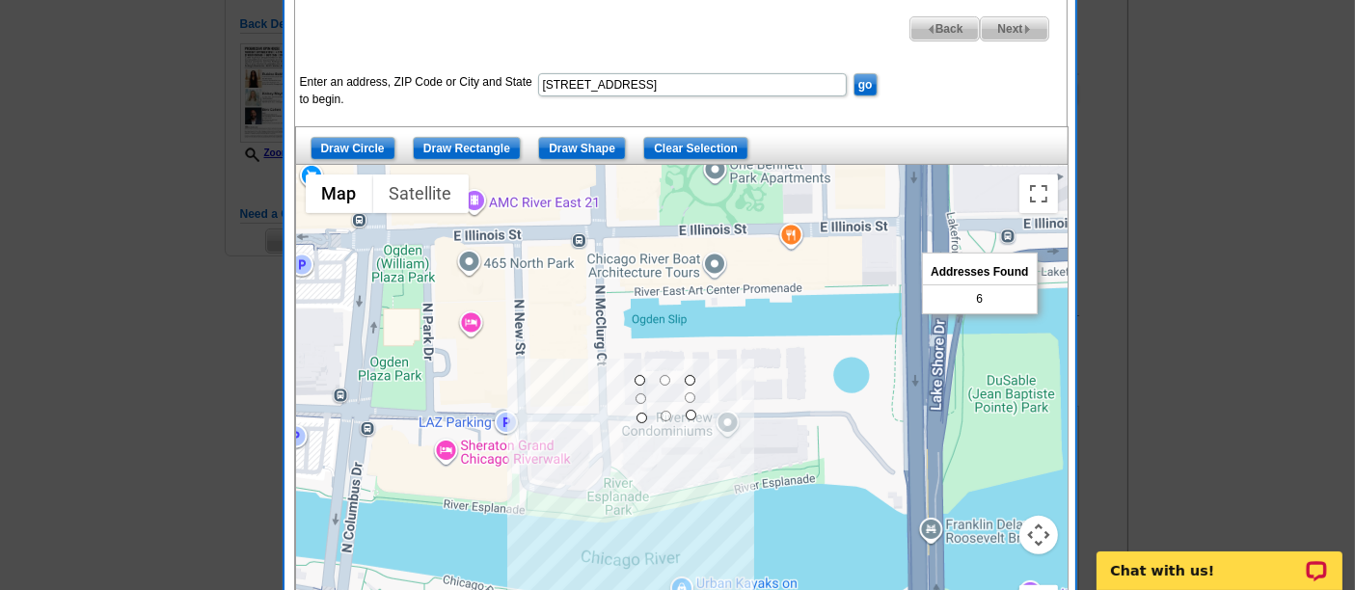
click at [1033, 537] on button "Map camera controls" at bounding box center [1038, 535] width 39 height 39
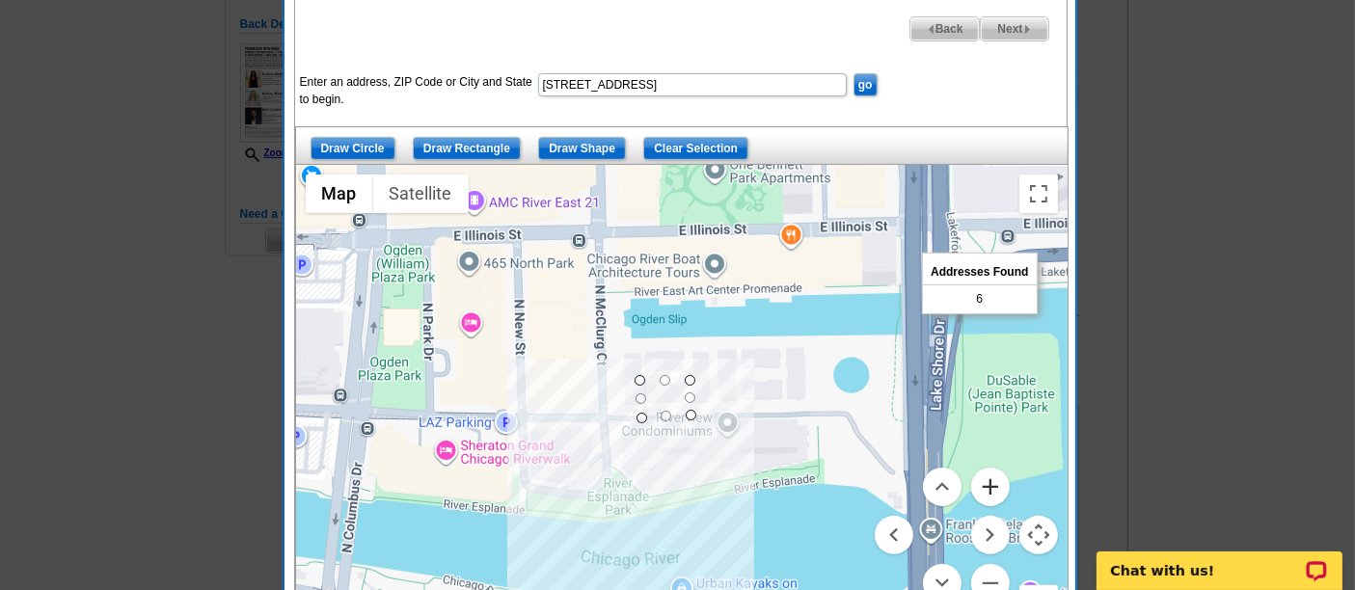
click at [988, 473] on button "Zoom in" at bounding box center [990, 487] width 39 height 39
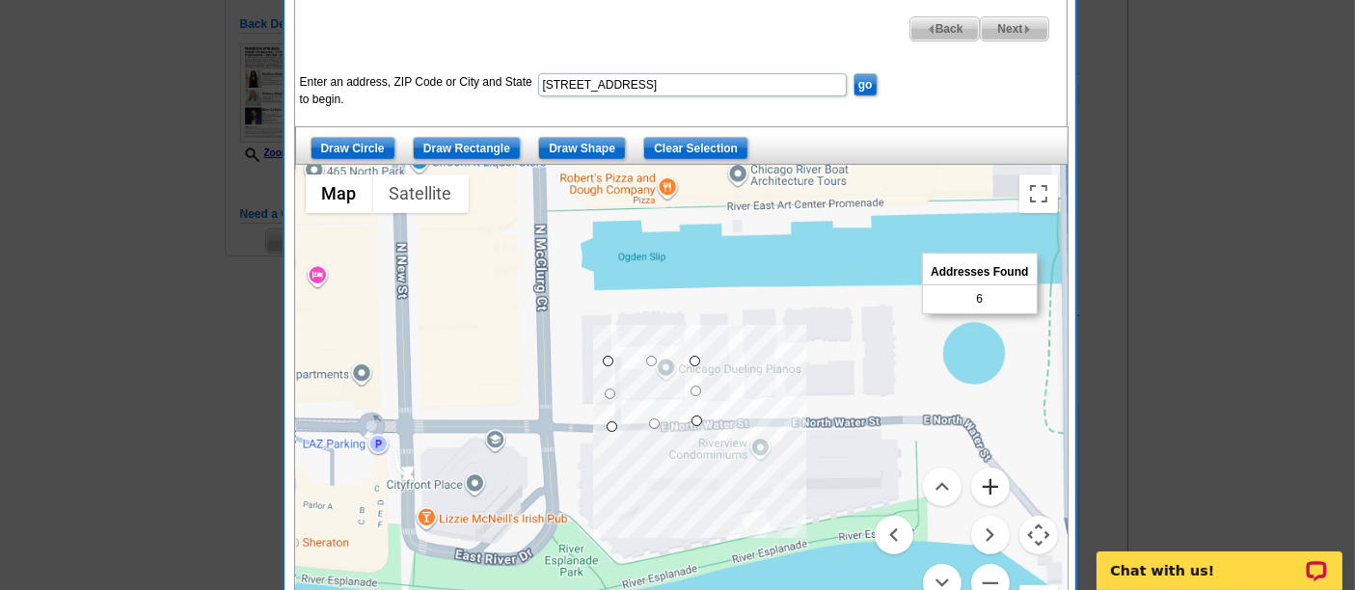
click at [988, 473] on button "Zoom in" at bounding box center [990, 487] width 39 height 39
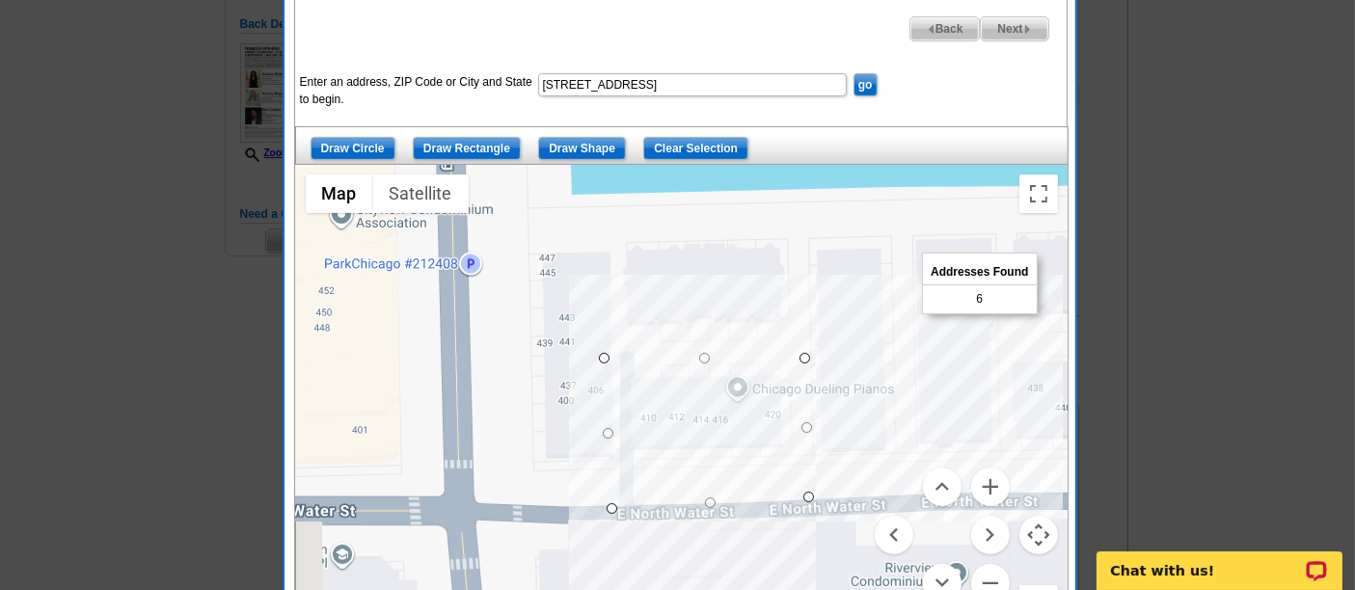
drag, startPoint x: 735, startPoint y: 455, endPoint x: 830, endPoint y: 527, distance: 119.2
click at [830, 527] on div at bounding box center [681, 406] width 771 height 482
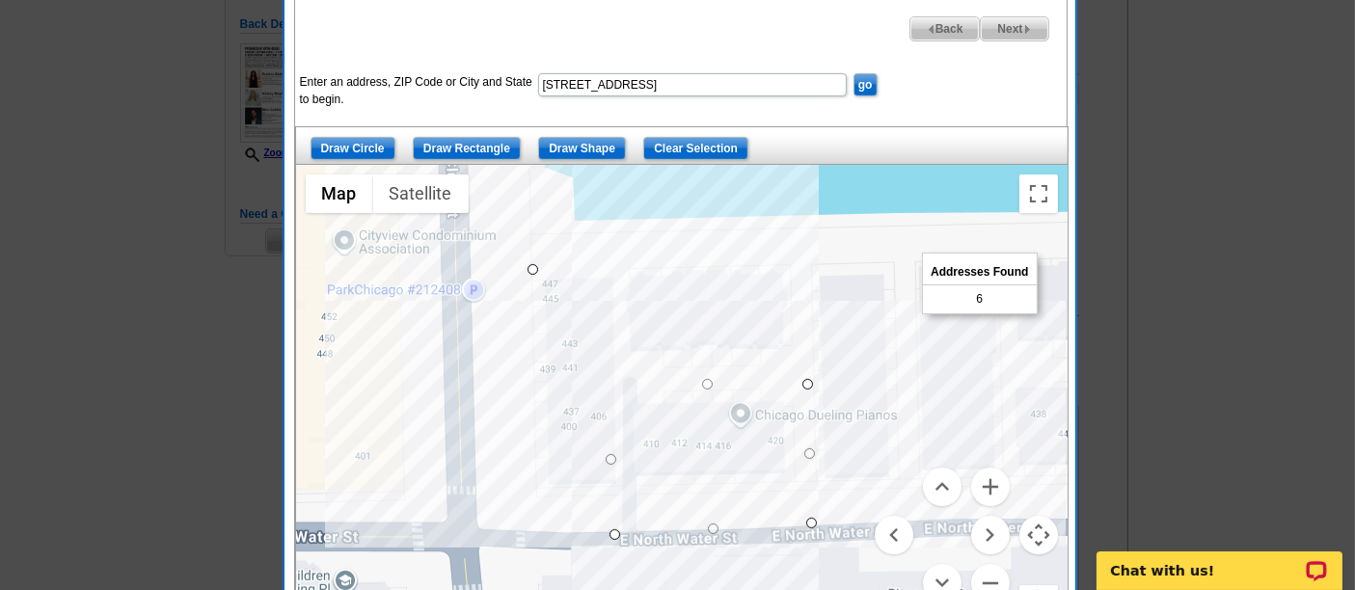
drag, startPoint x: 603, startPoint y: 381, endPoint x: 521, endPoint y: 257, distance: 148.2
drag, startPoint x: 613, startPoint y: 535, endPoint x: 520, endPoint y: 502, distance: 99.1
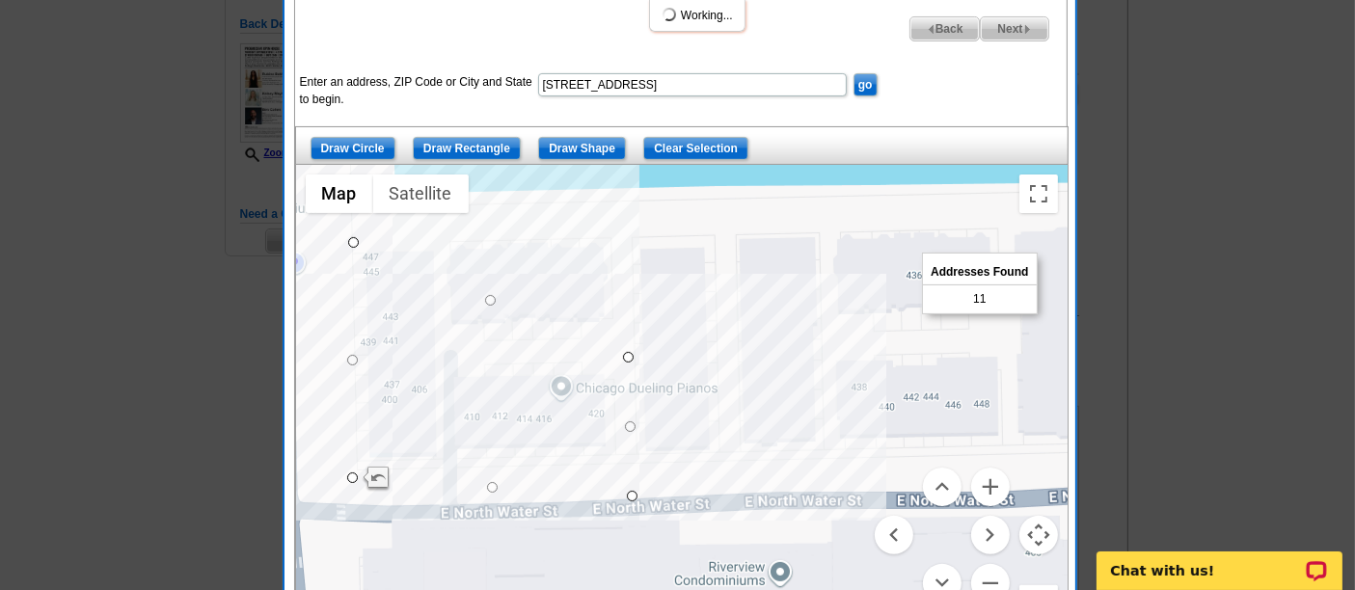
drag, startPoint x: 879, startPoint y: 417, endPoint x: 661, endPoint y: 392, distance: 220.2
click at [661, 392] on div at bounding box center [681, 406] width 771 height 482
click at [628, 357] on div at bounding box center [628, 357] width 11 height 11
click at [696, 307] on div at bounding box center [681, 406] width 771 height 482
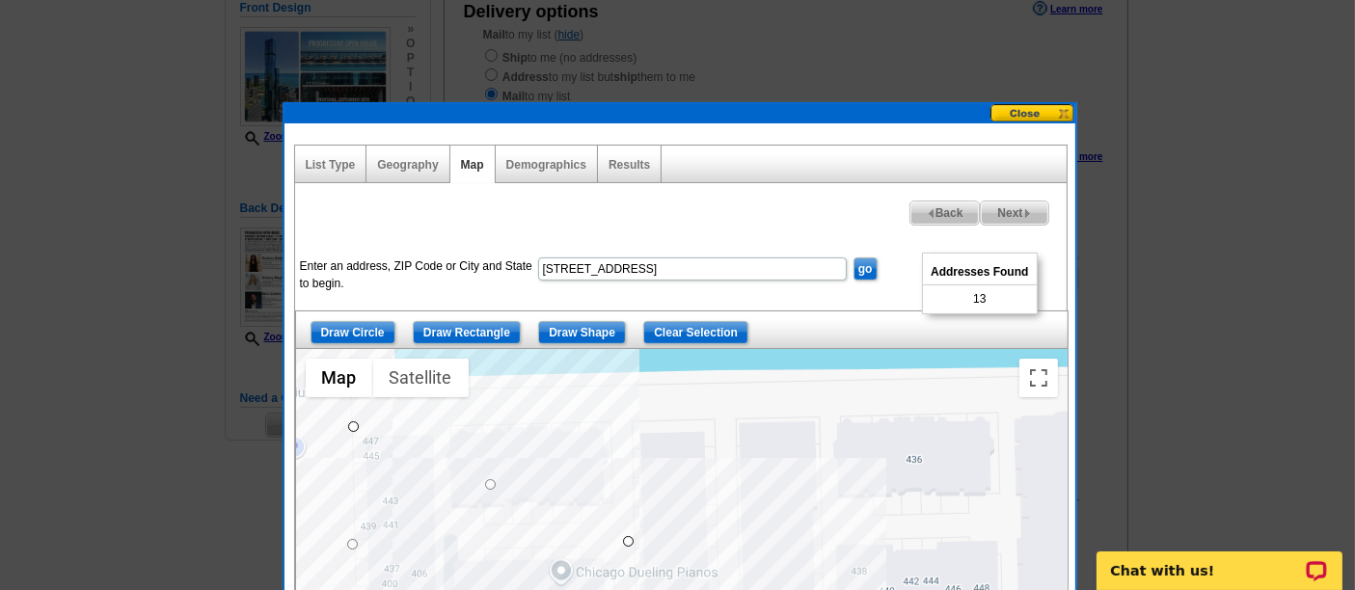
scroll to position [225, 0]
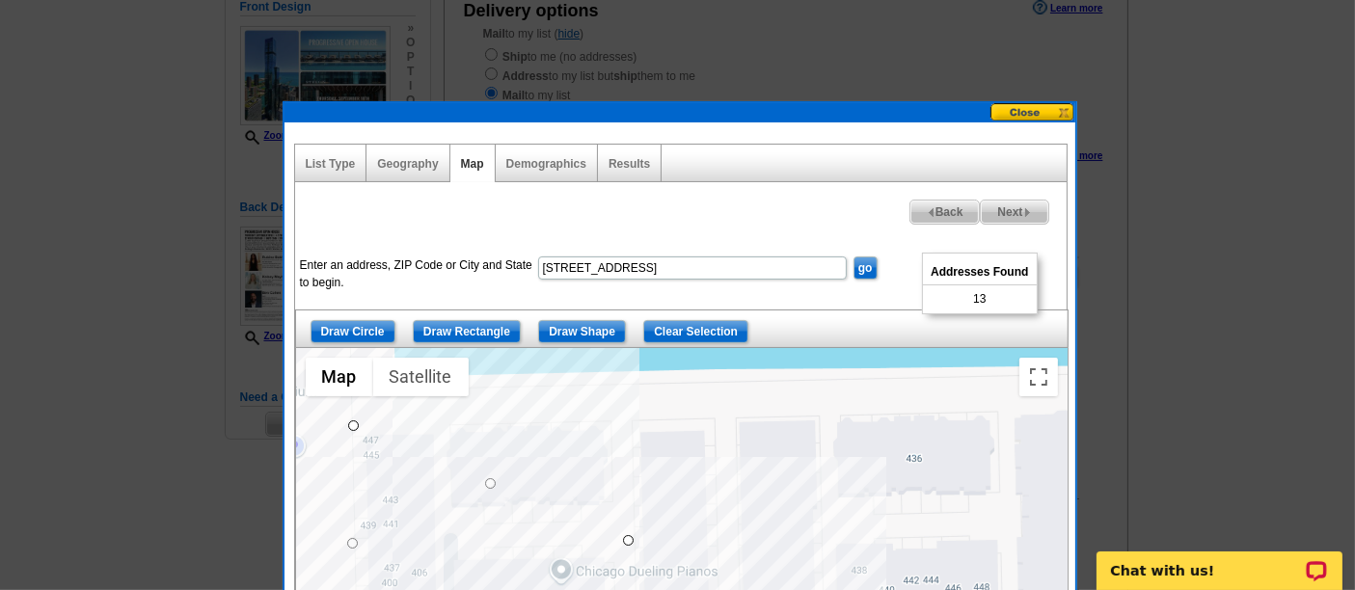
click at [1027, 107] on button at bounding box center [1032, 112] width 85 height 18
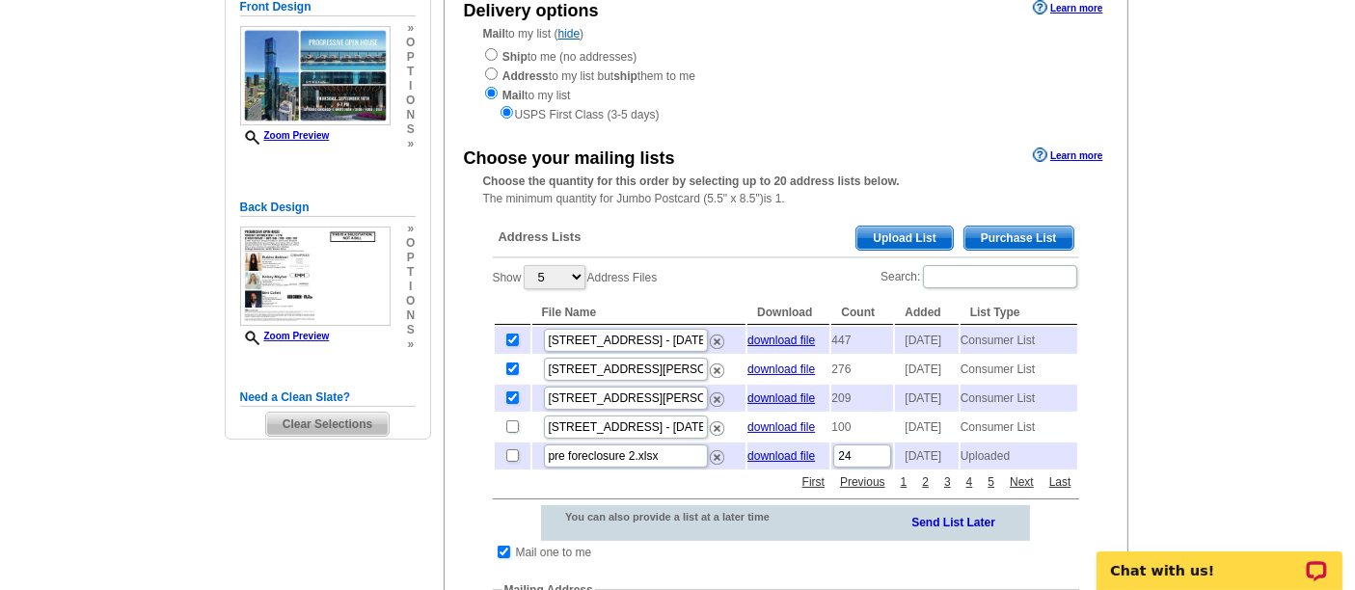
click at [1002, 234] on span "Purchase List" at bounding box center [1018, 238] width 109 height 23
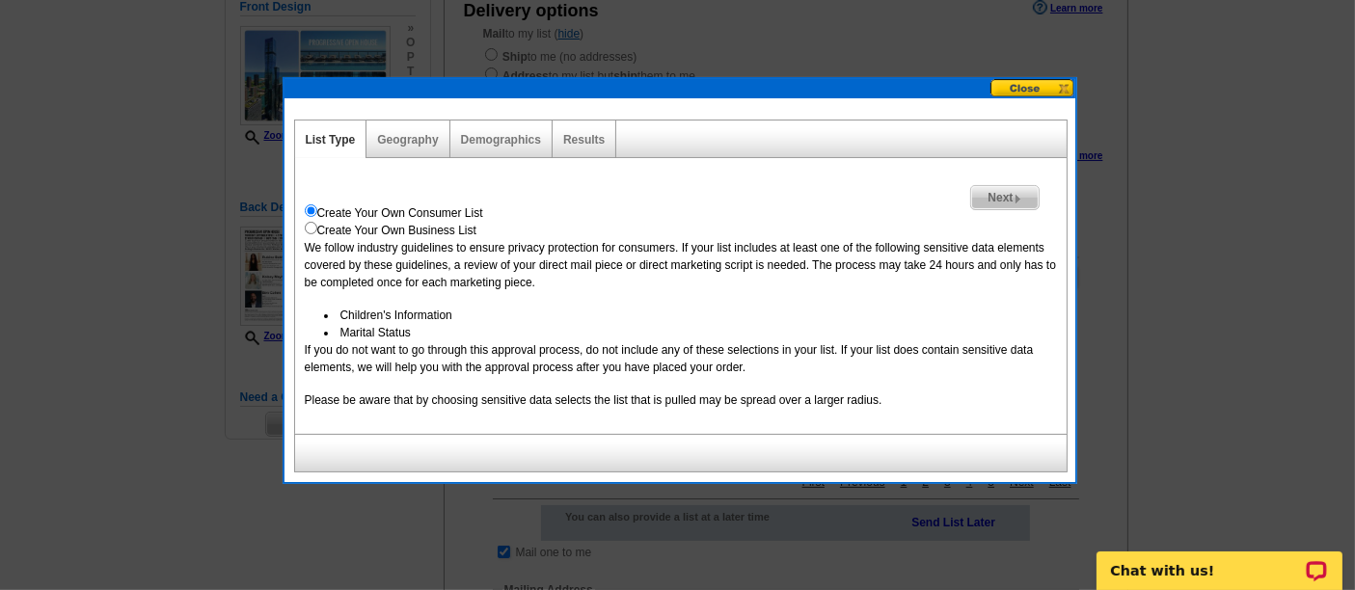
click at [977, 204] on span "Next" at bounding box center [1004, 197] width 67 height 23
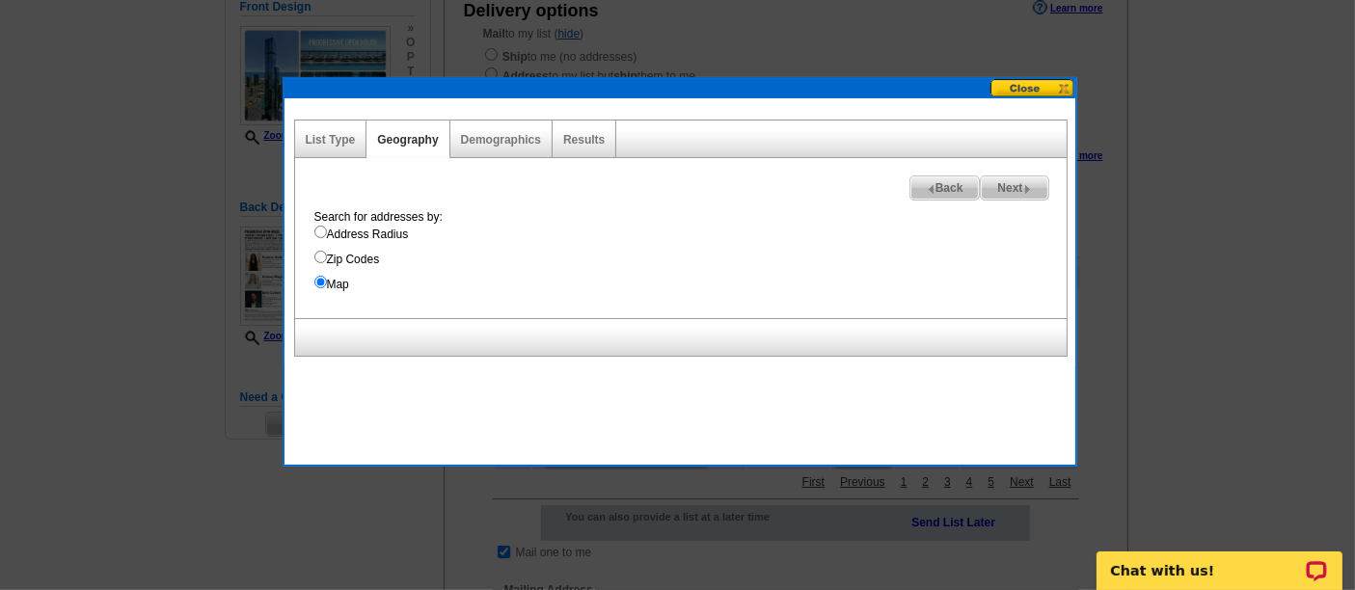
click at [383, 238] on label "Address Radius" at bounding box center [690, 234] width 752 height 17
click at [327, 238] on input "Address Radius" at bounding box center [320, 232] width 13 height 13
radio input "true"
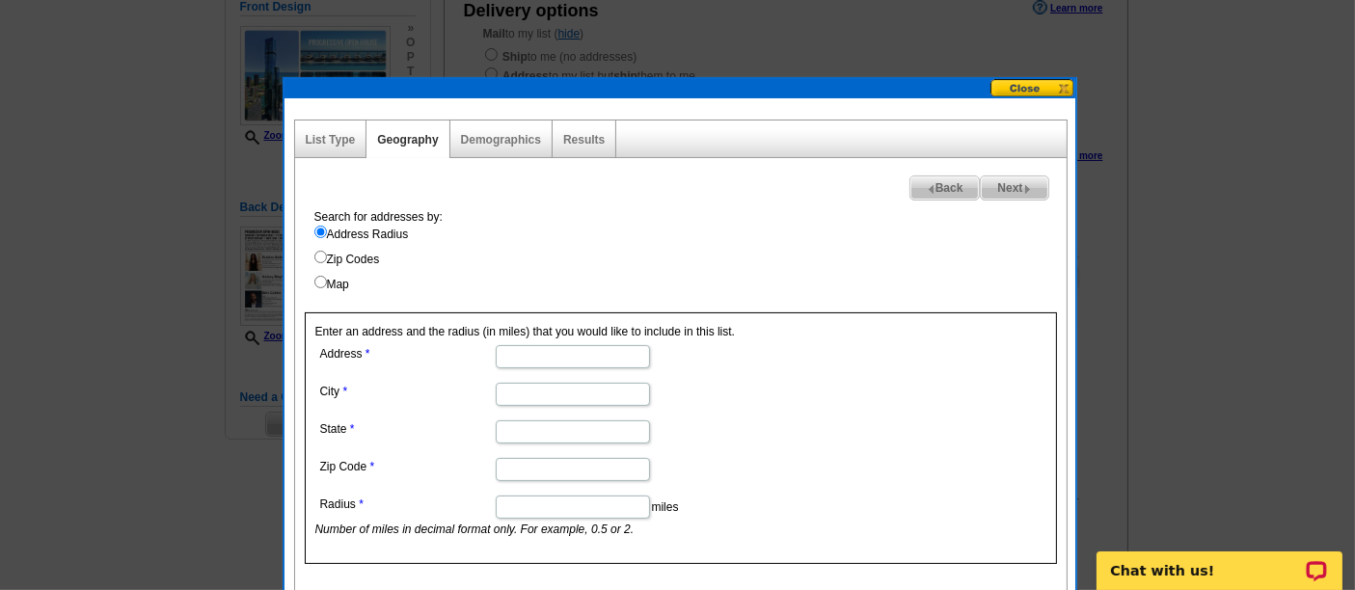
click at [603, 356] on input "Address" at bounding box center [573, 356] width 154 height 23
paste input "[STREET_ADDRESS]"
type input "[STREET_ADDRESS]"
click at [592, 384] on input "City" at bounding box center [573, 394] width 154 height 23
paste input "[GEOGRAPHIC_DATA]"
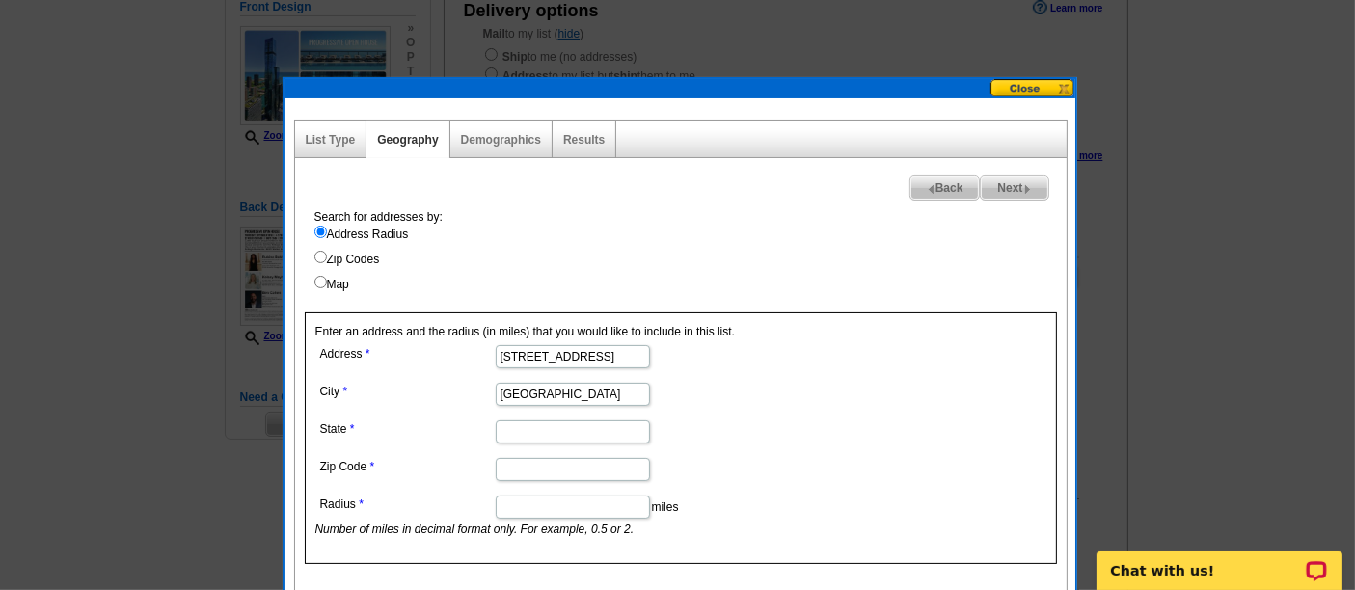
click at [573, 394] on input "[GEOGRAPHIC_DATA]" at bounding box center [573, 394] width 154 height 23
type input "[GEOGRAPHIC_DATA], [GEOGRAPHIC_DATA]"
click at [567, 463] on input "Zip Code" at bounding box center [573, 469] width 154 height 23
paste input "60601"
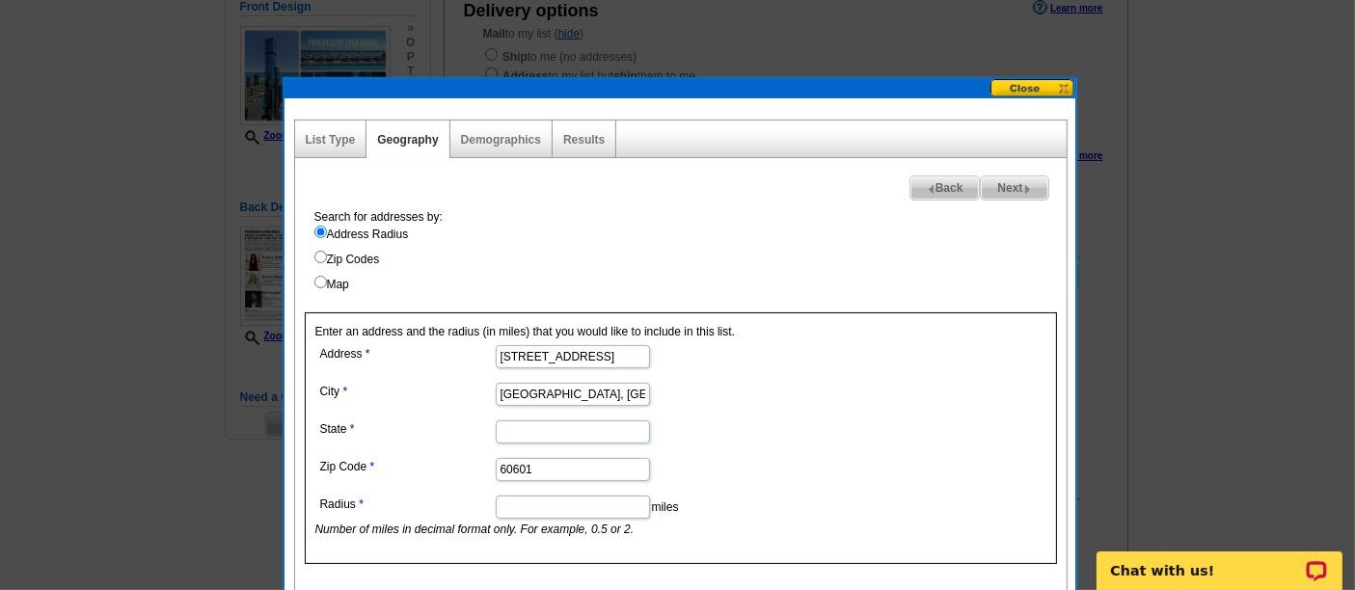
type input "60601"
click at [527, 431] on input "State" at bounding box center [573, 431] width 154 height 23
type input "IL"
click at [573, 396] on input "[GEOGRAPHIC_DATA], [GEOGRAPHIC_DATA]" at bounding box center [573, 394] width 154 height 23
type input "[GEOGRAPHIC_DATA]"
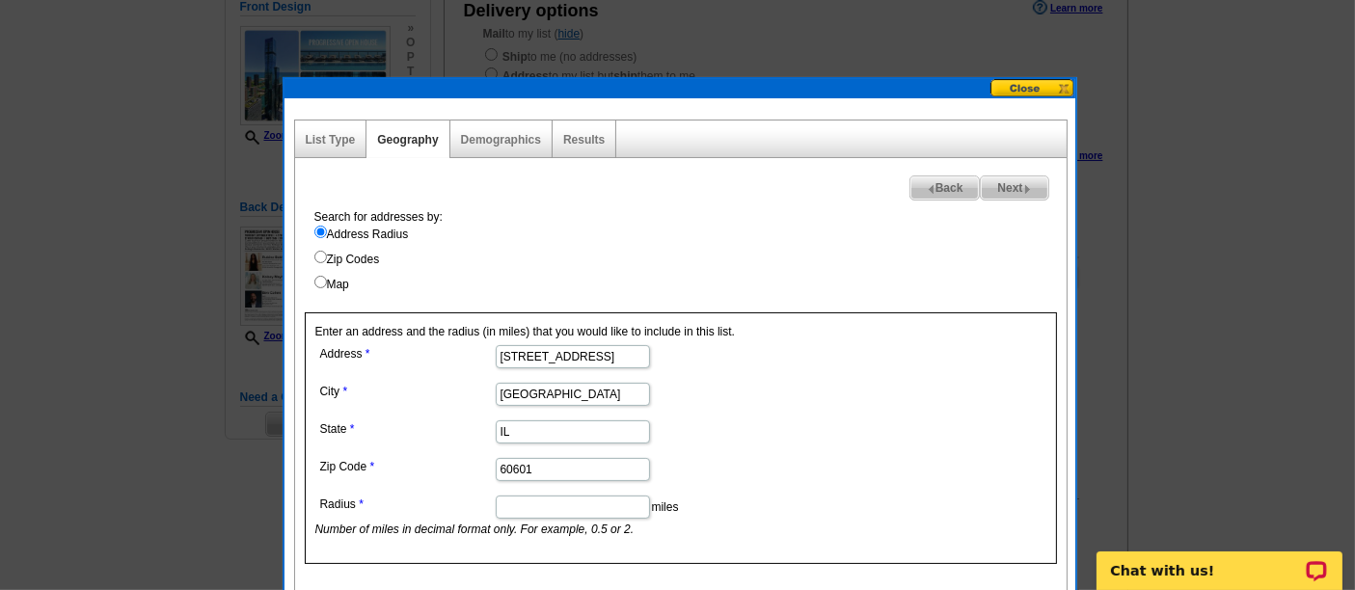
click at [520, 501] on input "Radius" at bounding box center [573, 507] width 154 height 23
type input "0"
click at [893, 496] on form "Address [STREET_ADDRESS][PERSON_NAME] [GEOGRAPHIC_DATA] [US_STATE] Zip Code 606…" at bounding box center [680, 439] width 731 height 198
click at [1014, 196] on span "Next" at bounding box center [1014, 187] width 67 height 23
select select
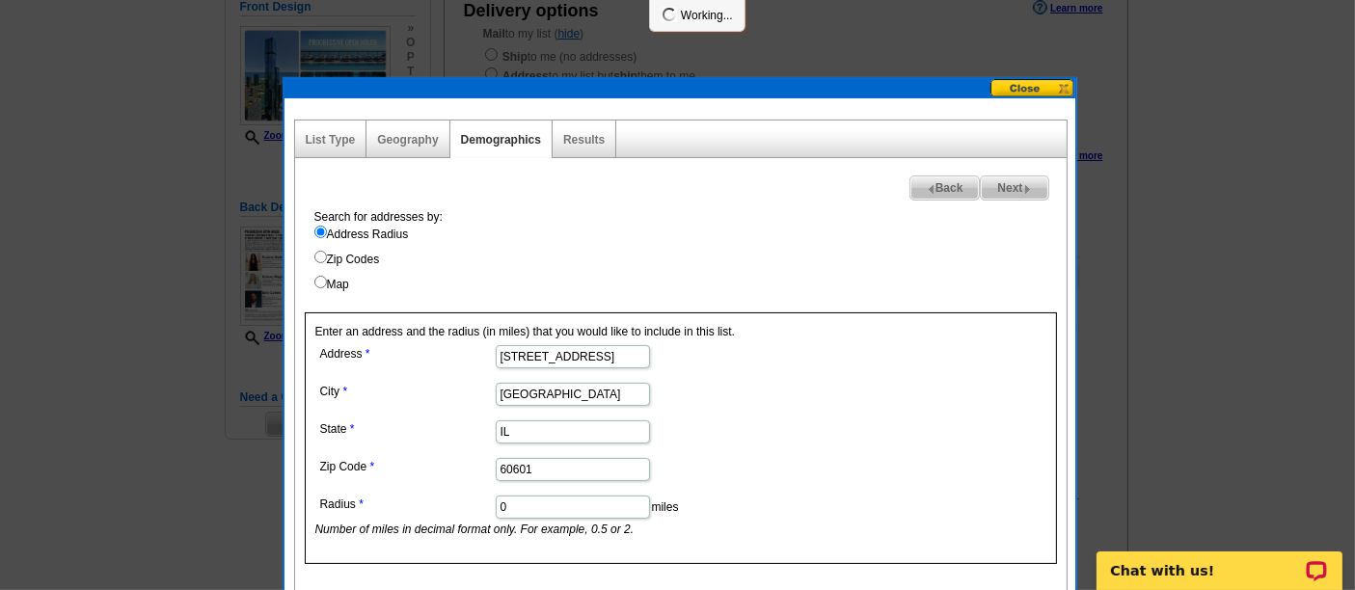
select select
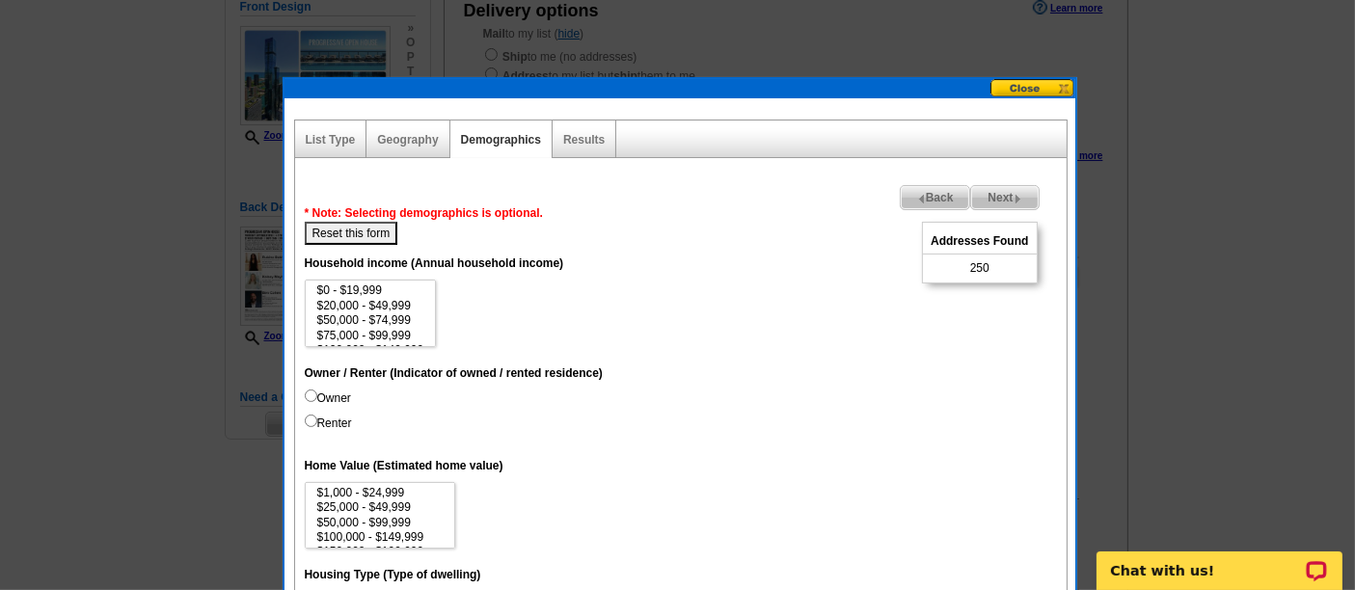
click at [978, 271] on span "250" at bounding box center [979, 267] width 19 height 17
copy span "250"
click at [997, 92] on button at bounding box center [1032, 88] width 85 height 18
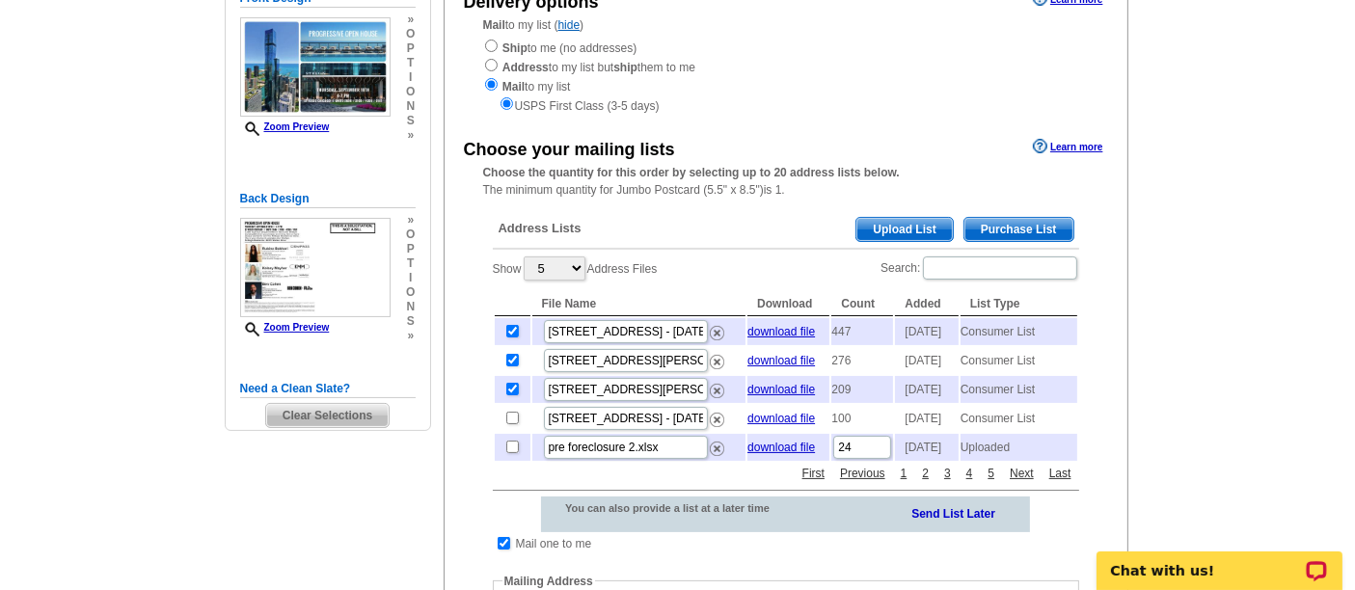
scroll to position [235, 0]
